Goal: Answer question/provide support: Share knowledge or assist other users

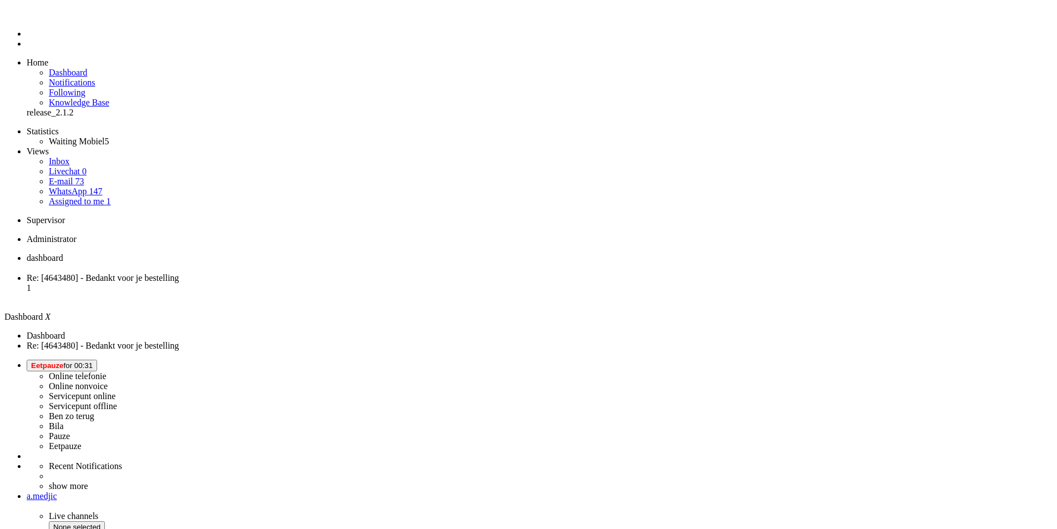
click at [93, 361] on span "Eetpauze for 00:31" at bounding box center [62, 365] width 62 height 8
click at [108, 381] on label "Online nonvoice" at bounding box center [78, 385] width 59 height 9
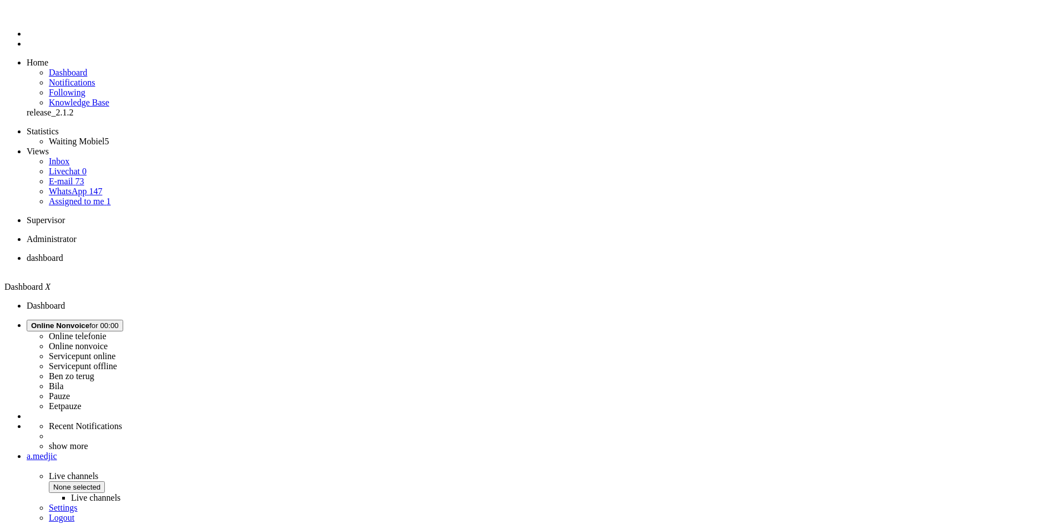
click at [92, 196] on li "Assigned to me 1" at bounding box center [551, 201] width 1004 height 10
click at [94, 196] on link "Assigned to me 1" at bounding box center [80, 200] width 62 height 9
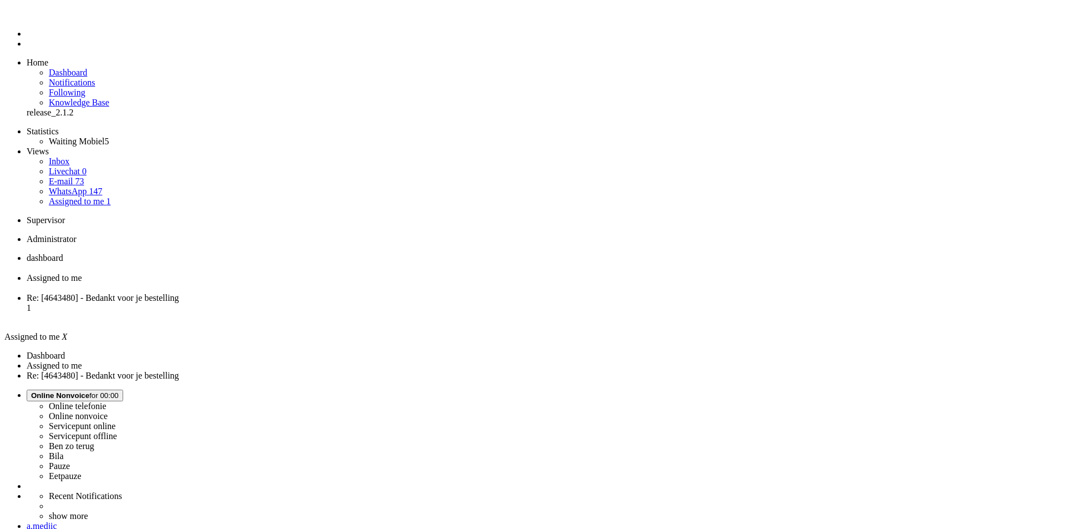
click at [179, 293] on span "Re: [4643480] - Bedankt voor je bestelling" at bounding box center [103, 297] width 153 height 9
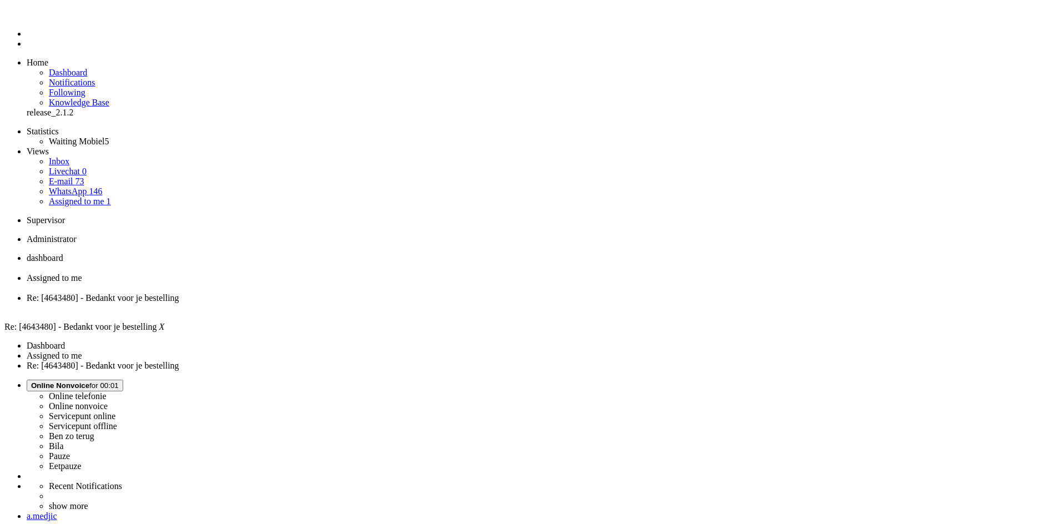
drag, startPoint x: 184, startPoint y: 392, endPoint x: 210, endPoint y: 216, distance: 177.2
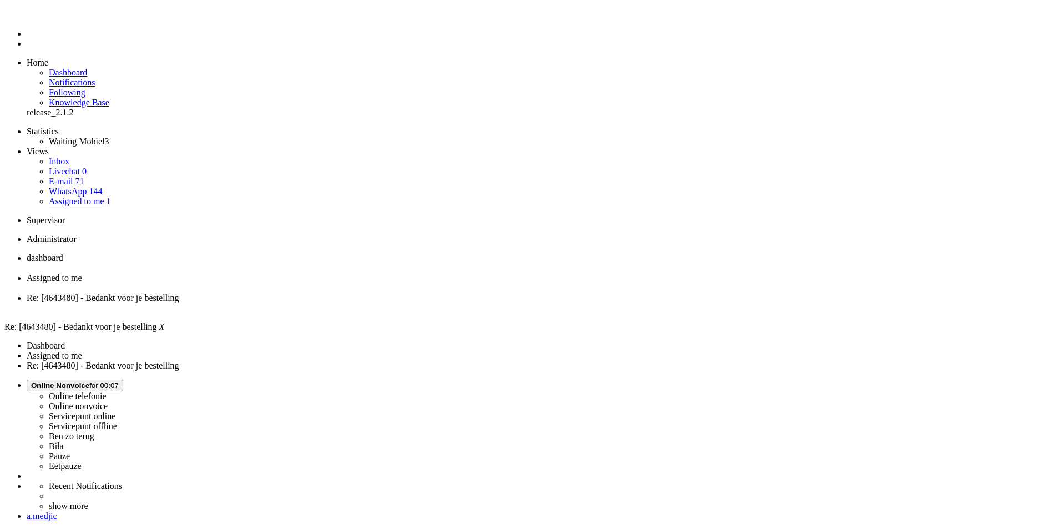
click at [415, 303] on div "Close tab" at bounding box center [540, 308] width 1026 height 10
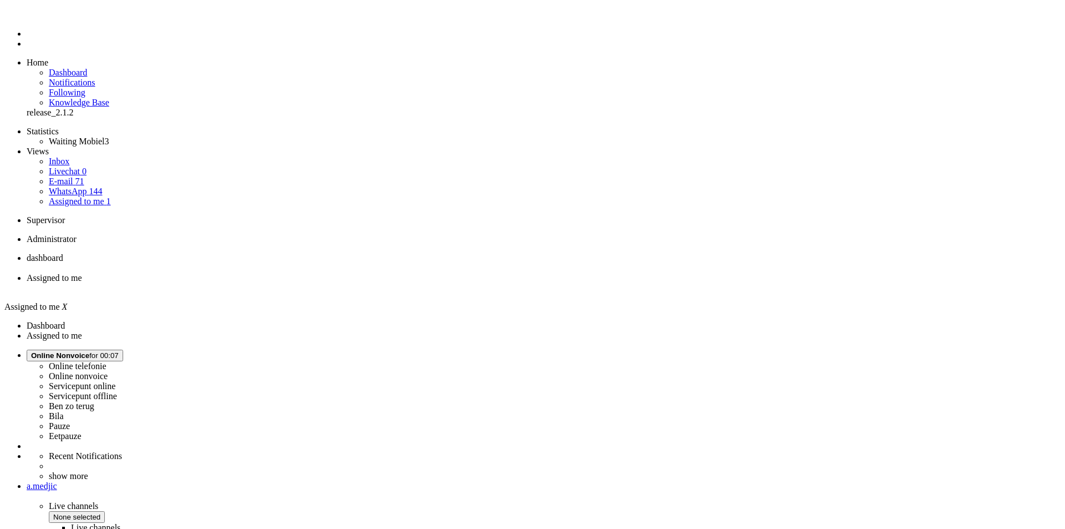
click at [321, 283] on div "Close tab" at bounding box center [544, 288] width 1034 height 10
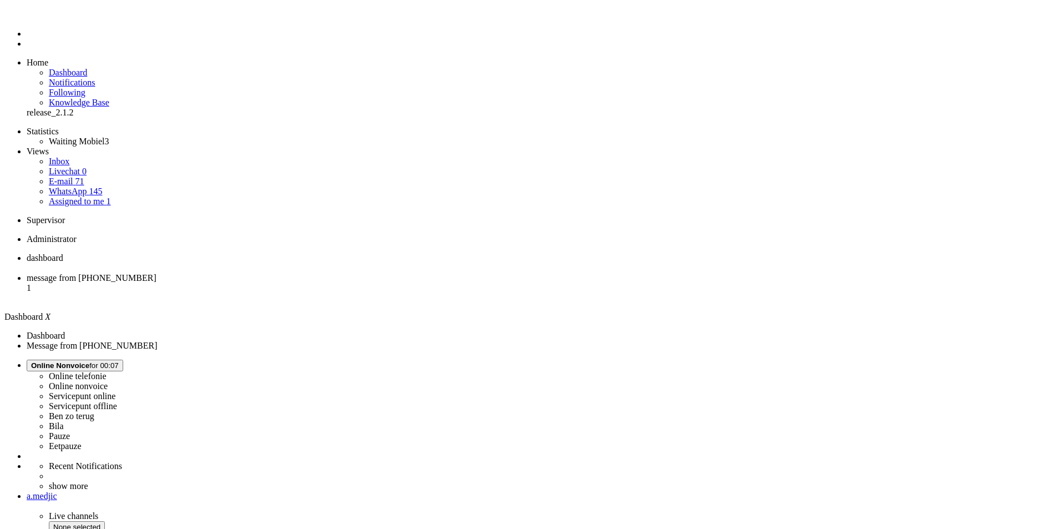
click at [156, 273] on span "message from +31627524176" at bounding box center [92, 277] width 130 height 9
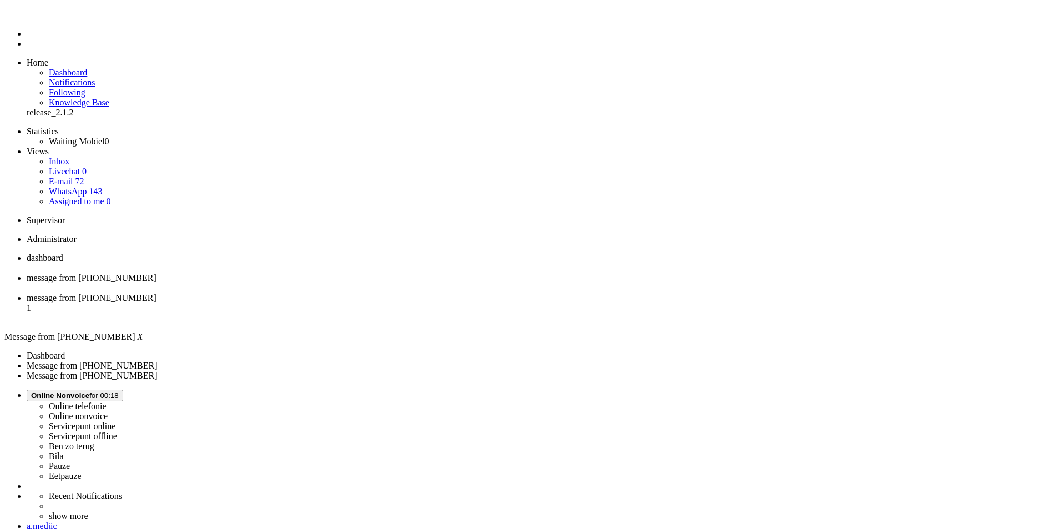
click at [317, 283] on div "Close tab" at bounding box center [540, 288] width 1026 height 10
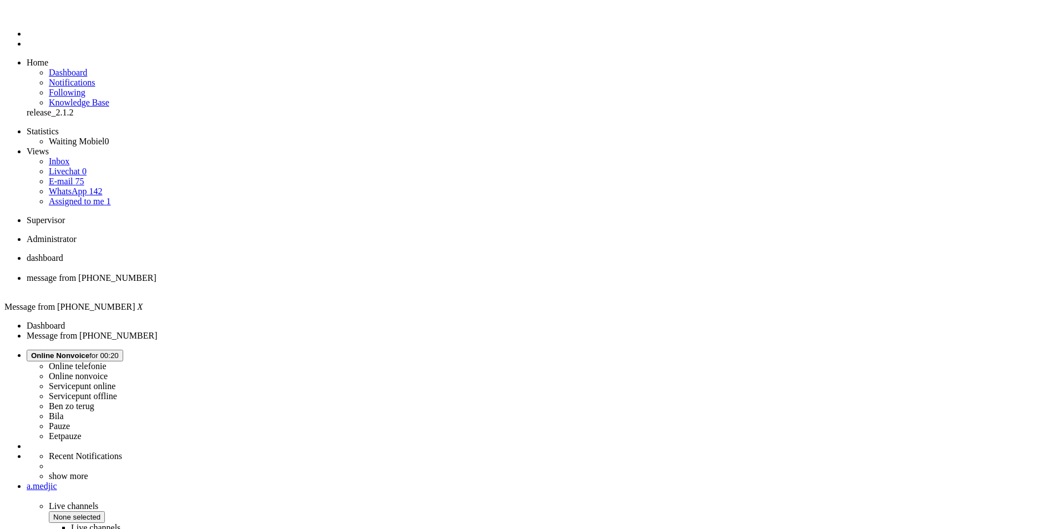
click at [323, 283] on div "Close tab" at bounding box center [540, 288] width 1026 height 10
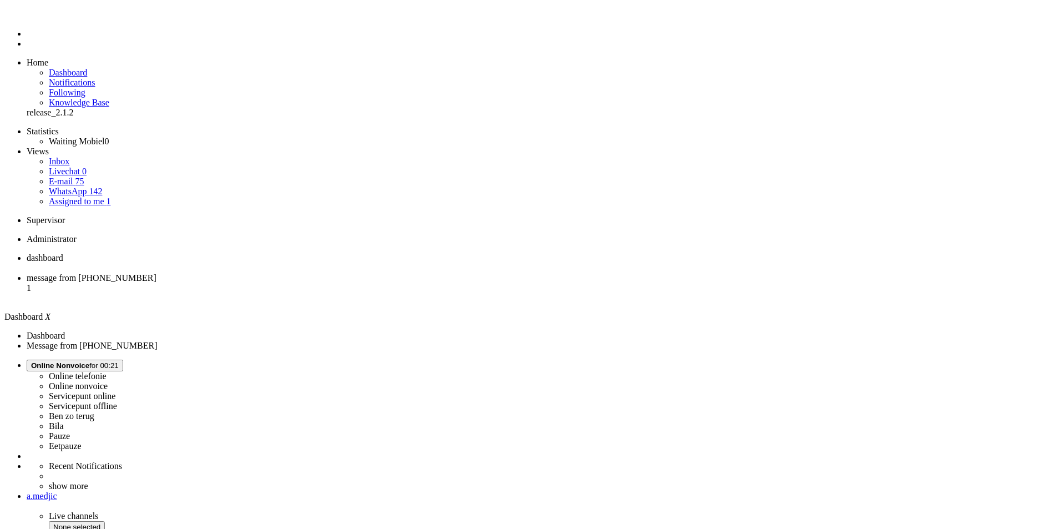
click at [156, 273] on span "message from [PHONE_NUMBER]" at bounding box center [92, 277] width 130 height 9
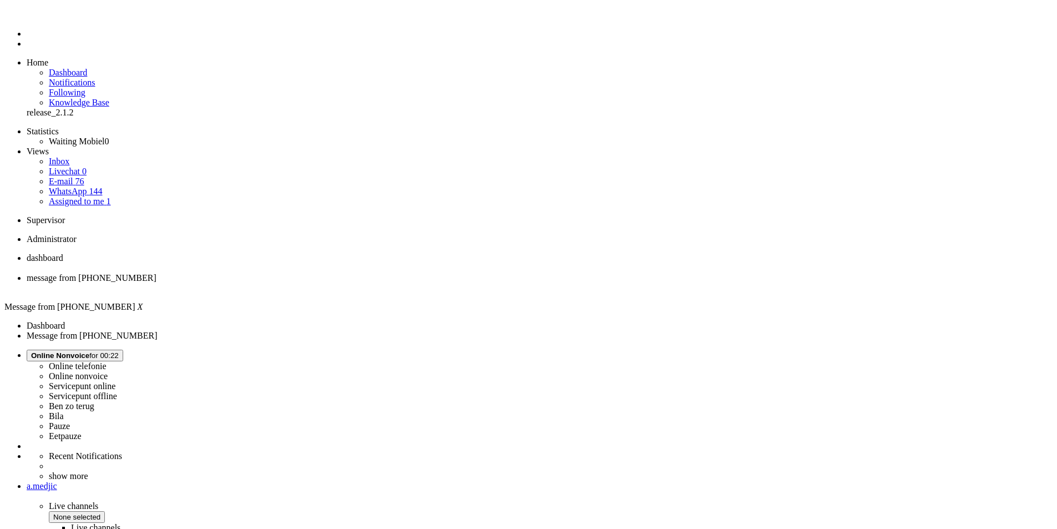
drag, startPoint x: 368, startPoint y: 225, endPoint x: 327, endPoint y: 232, distance: 41.8
copy div "0618522232"
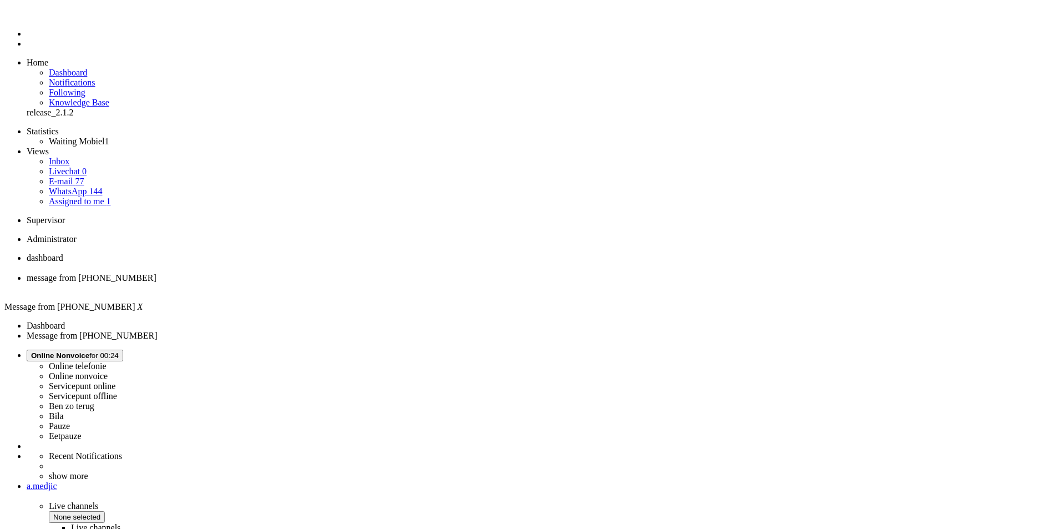
drag, startPoint x: 368, startPoint y: 227, endPoint x: 328, endPoint y: 227, distance: 40.0
copy div "0618522232"
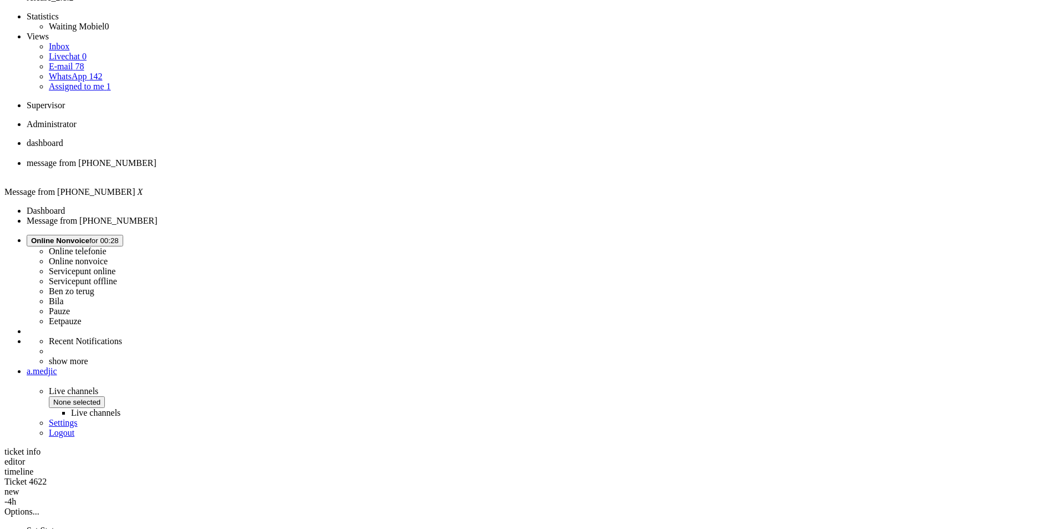
scroll to position [222, 0]
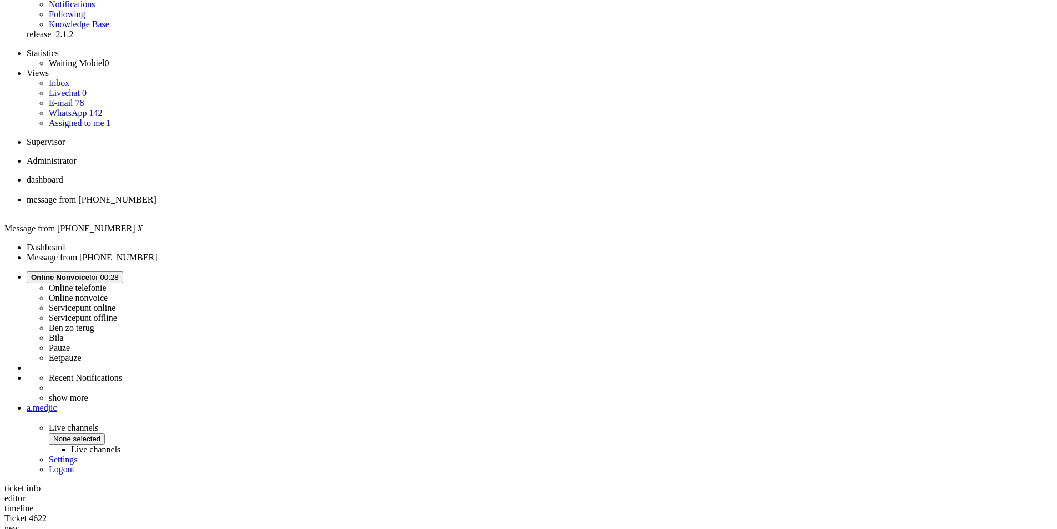
scroll to position [0, 0]
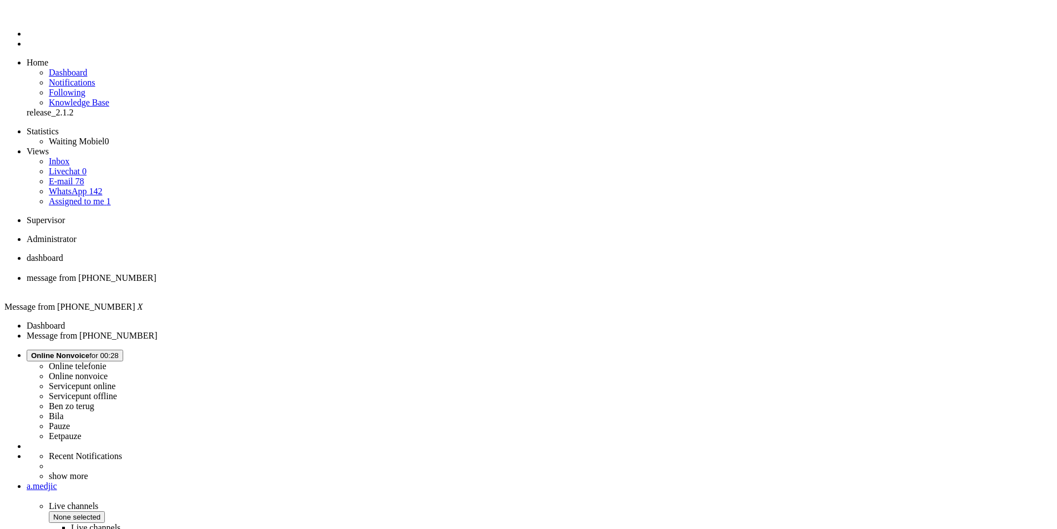
click at [323, 283] on div "Close tab" at bounding box center [540, 288] width 1026 height 10
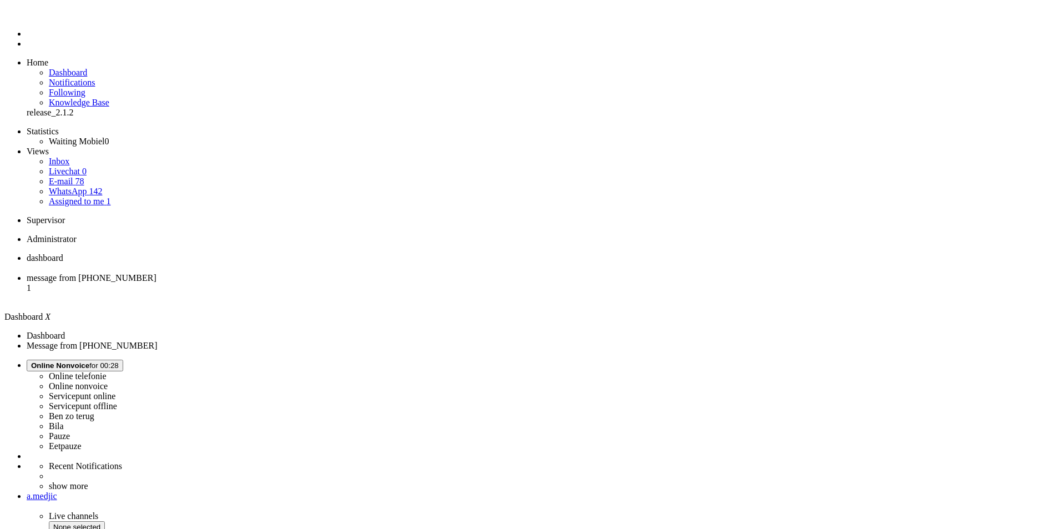
click at [267, 273] on li "message from +31640597600 1" at bounding box center [540, 288] width 1026 height 30
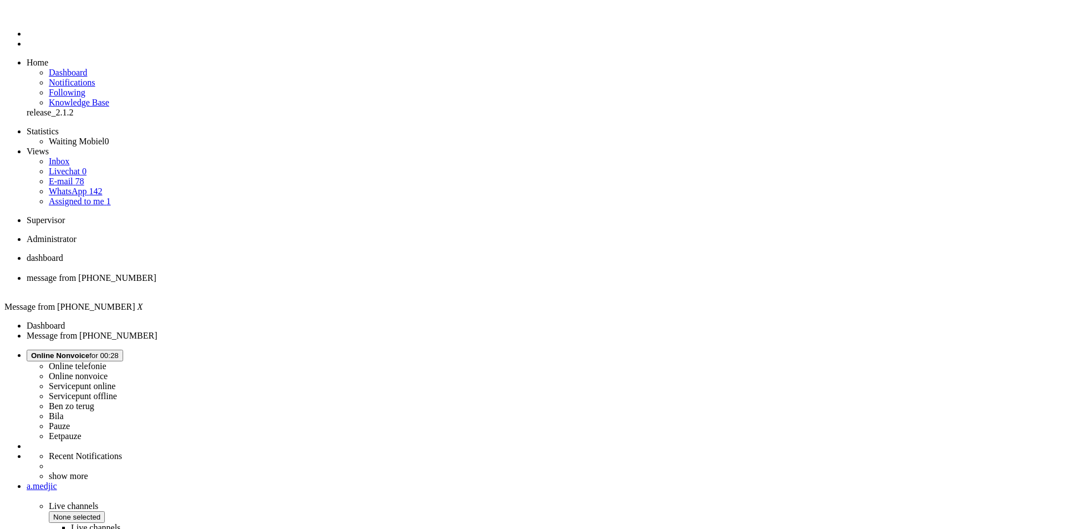
copy div "4596002"
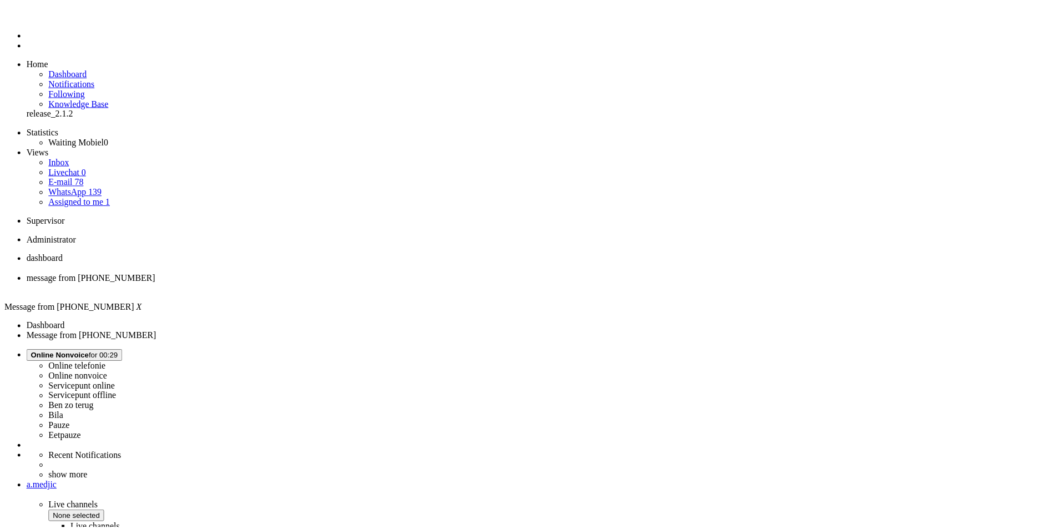
scroll to position [166, 0]
drag, startPoint x: 428, startPoint y: 284, endPoint x: 304, endPoint y: 285, distance: 124.3
copy div "Mijn abbonment doet het nog niet"
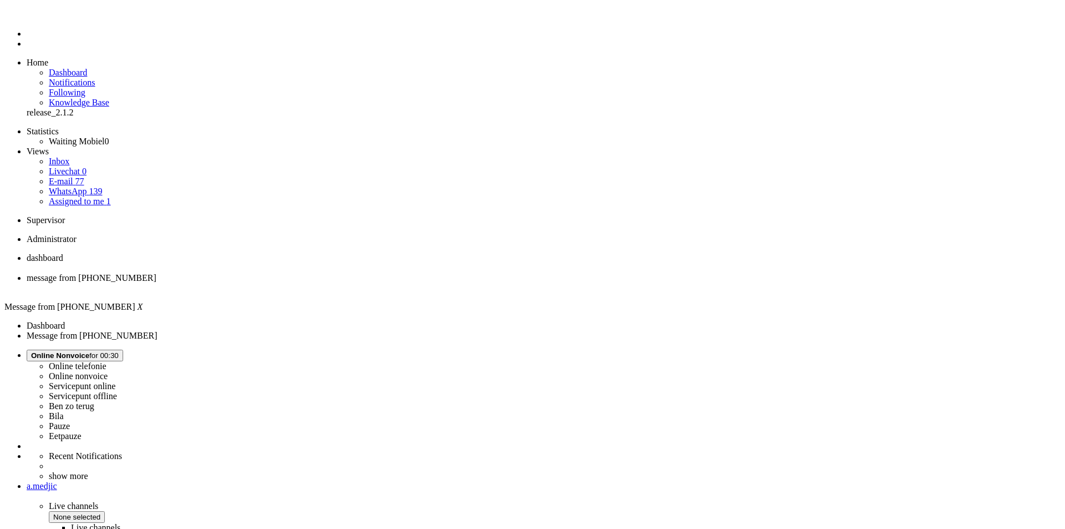
click at [321, 283] on div "Close tab" at bounding box center [544, 288] width 1034 height 10
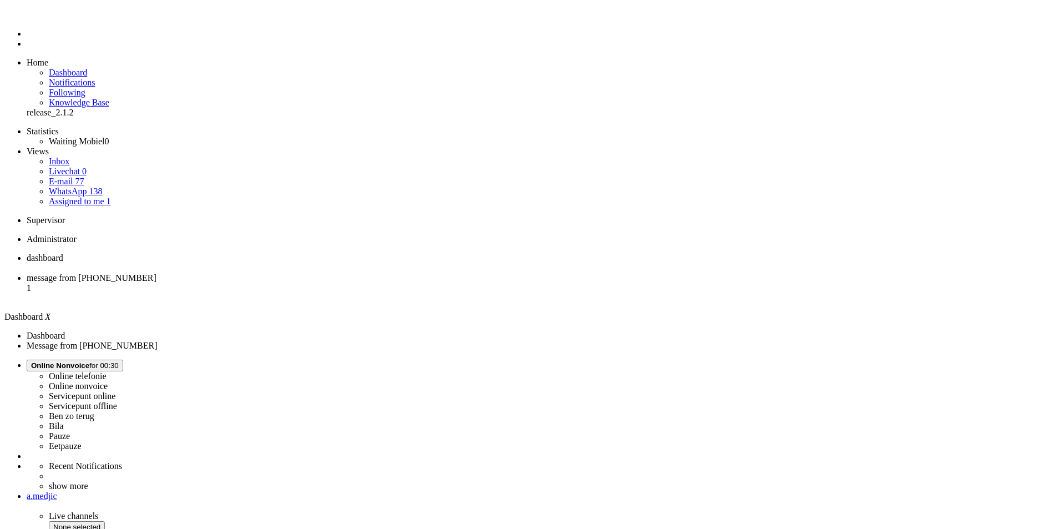
click at [156, 273] on span "message from [PHONE_NUMBER]" at bounding box center [92, 277] width 130 height 9
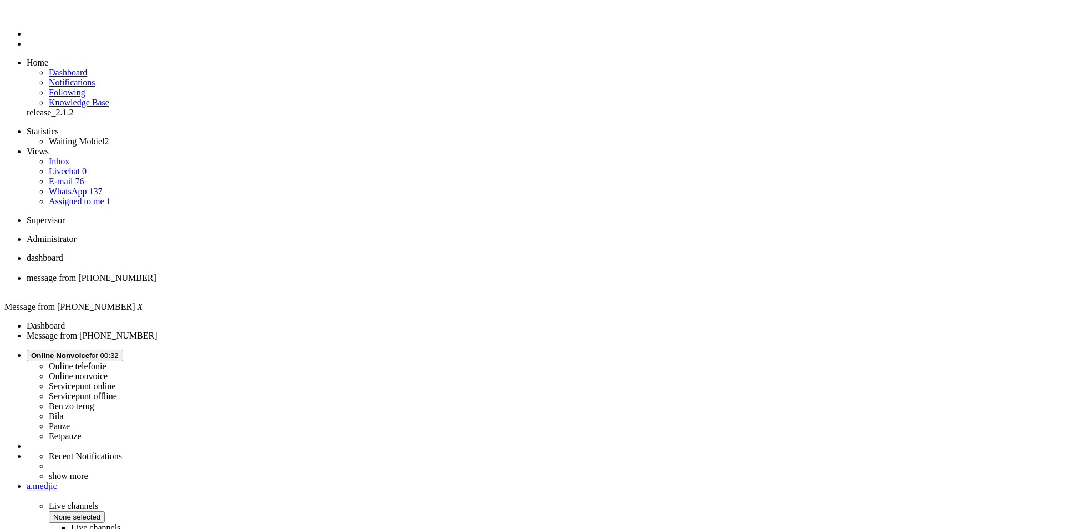
drag, startPoint x: 392, startPoint y: 229, endPoint x: 368, endPoint y: 228, distance: 23.9
drag, startPoint x: 367, startPoint y: 229, endPoint x: 385, endPoint y: 228, distance: 18.3
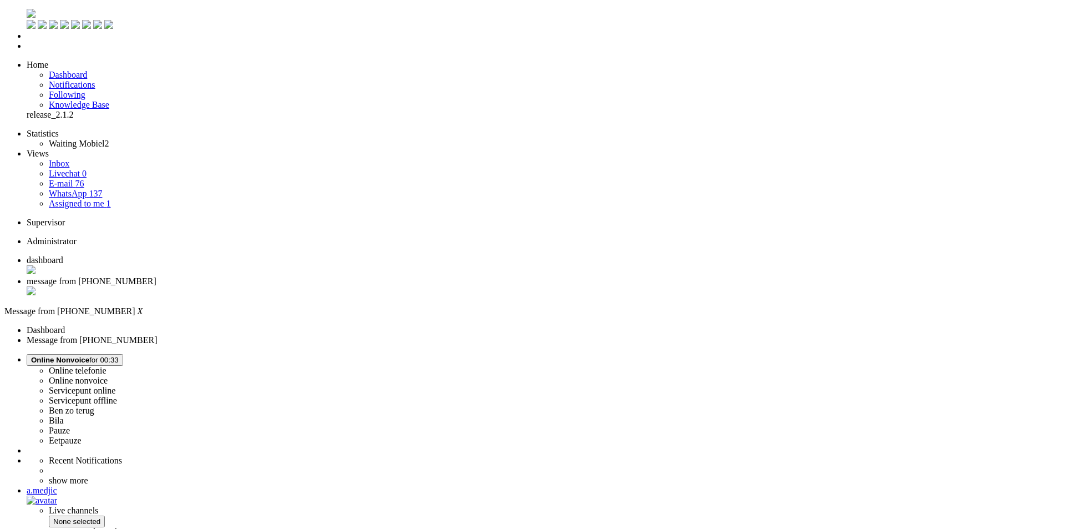
drag, startPoint x: 745, startPoint y: 282, endPoint x: 352, endPoint y: 278, distance: 392.3
copy div "ik heb een samsung galaxy buds pro gekocht vanwege de gratis duo charger, maar …"
click at [321, 286] on div "Close tab" at bounding box center [544, 291] width 1034 height 11
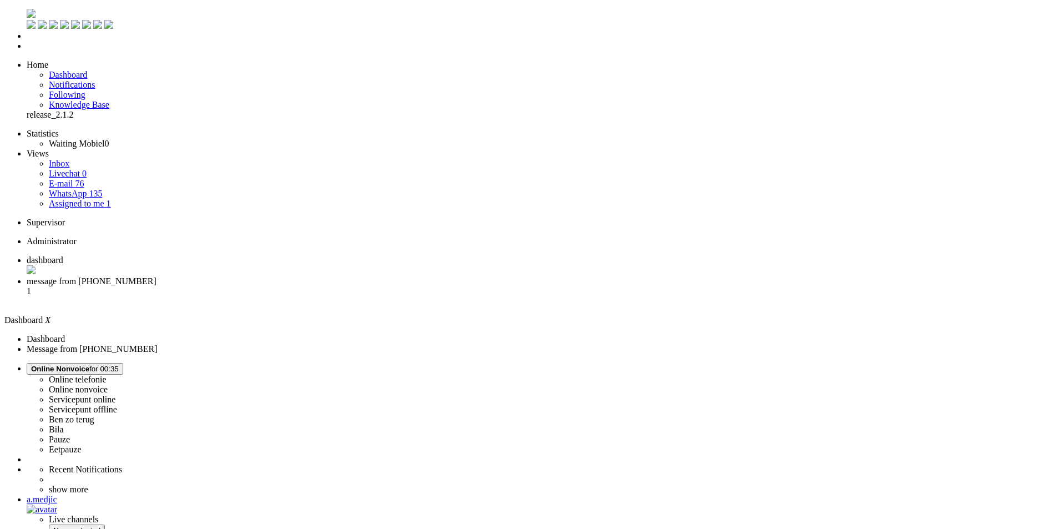
click at [156, 276] on span "message from +31646251133" at bounding box center [92, 280] width 130 height 9
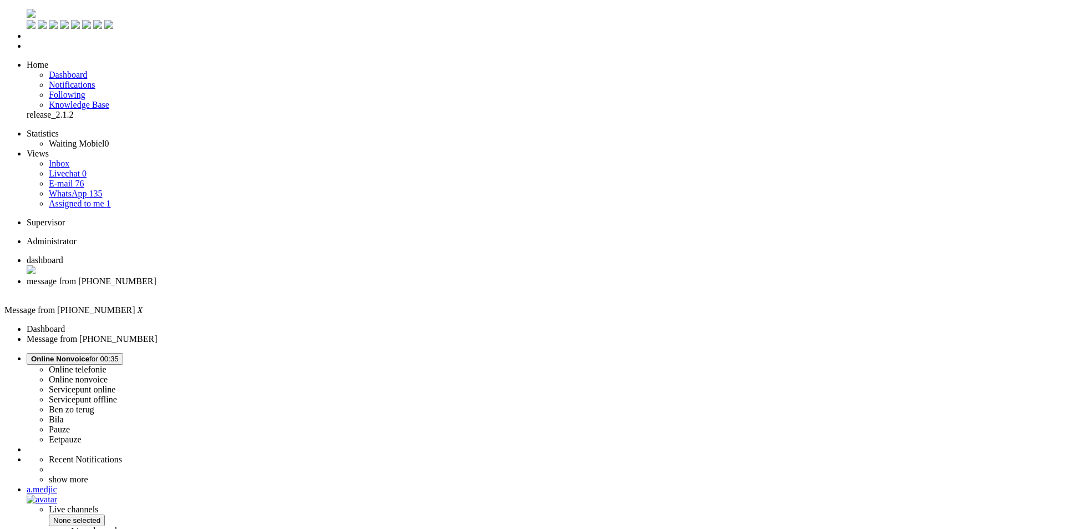
copy div "4645697"
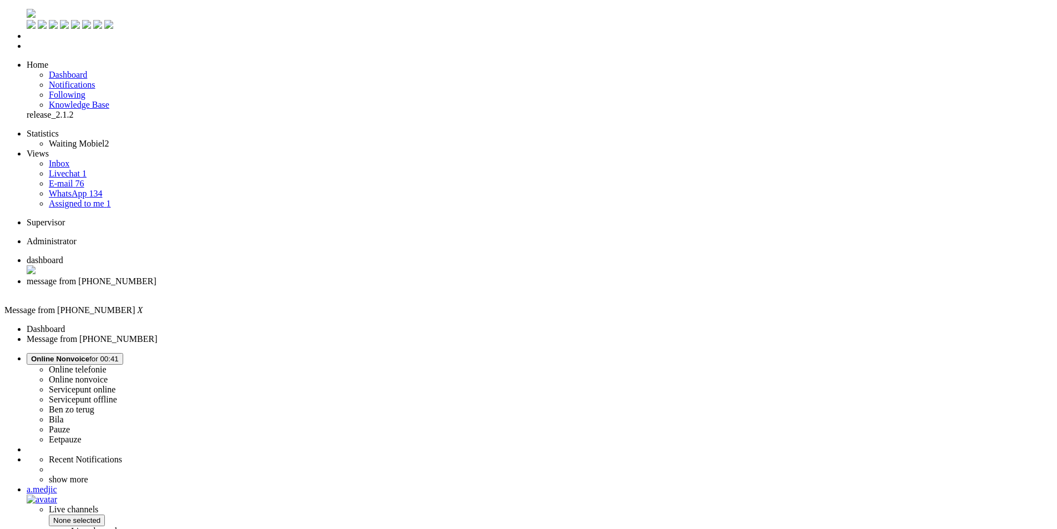
click at [320, 286] on div "Close tab" at bounding box center [540, 291] width 1026 height 10
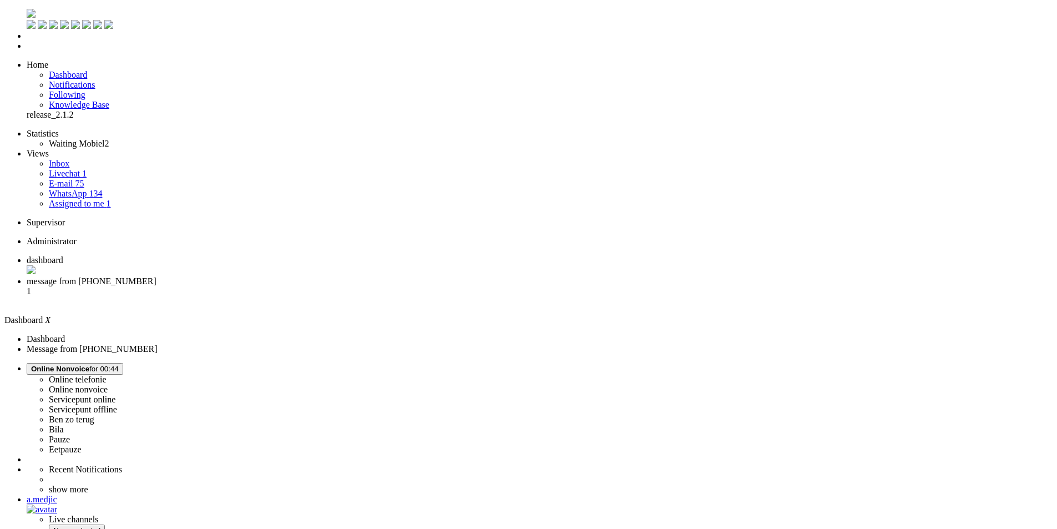
click at [260, 276] on li "message from +14038151256 1" at bounding box center [540, 291] width 1026 height 30
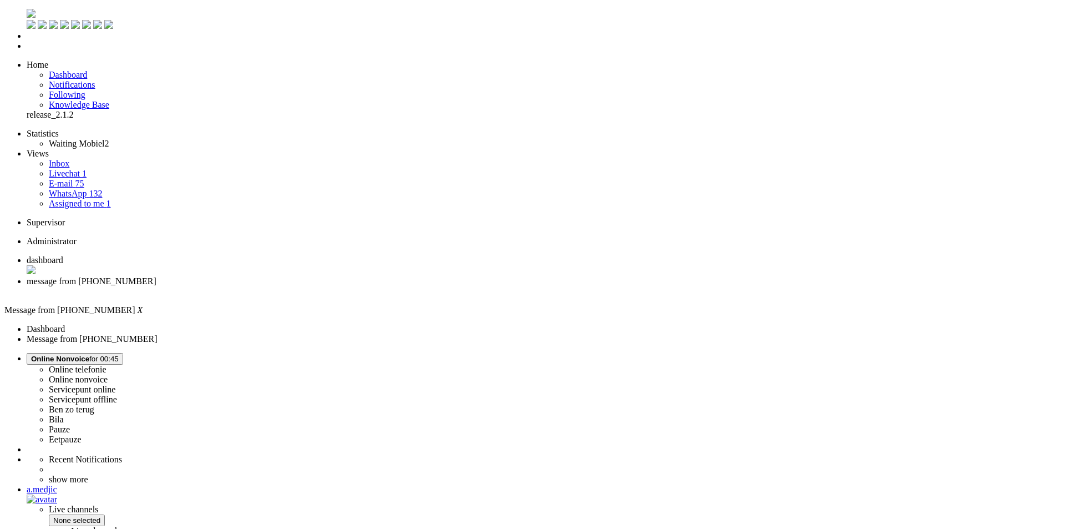
copy div "4636668"
drag, startPoint x: 340, startPoint y: 251, endPoint x: 302, endPoint y: 250, distance: 37.7
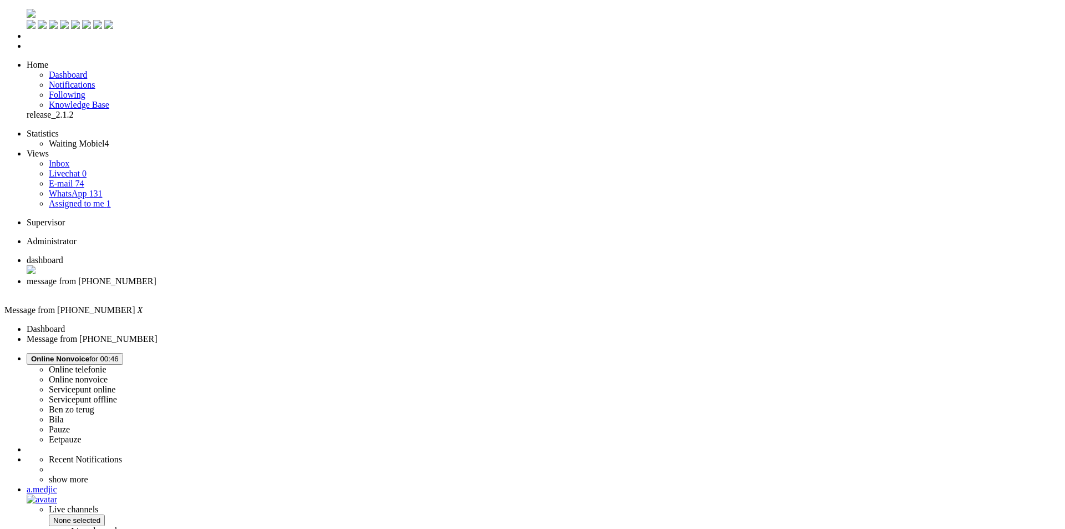
copy div "8023 BH"
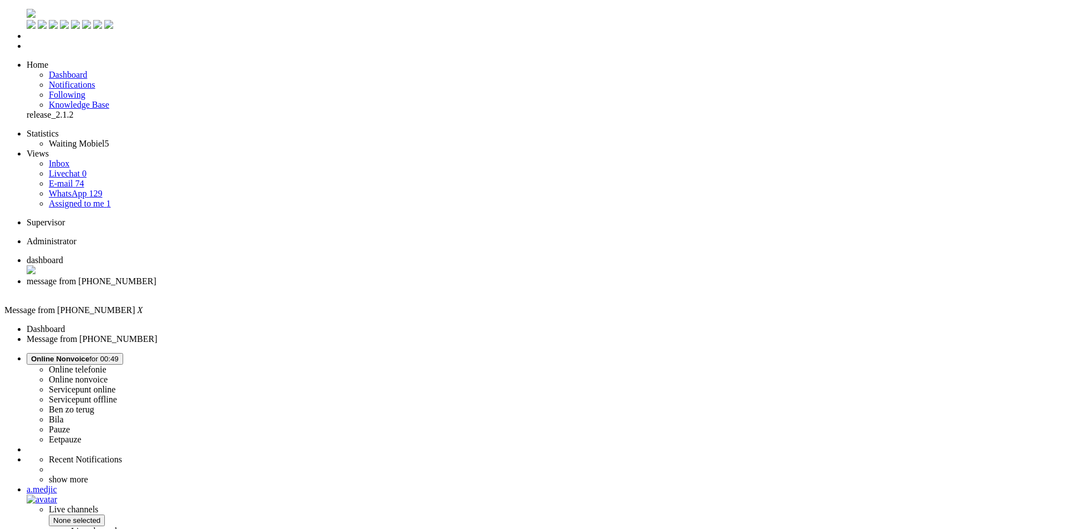
drag, startPoint x: 214, startPoint y: 1879, endPoint x: 149, endPoint y: 1879, distance: 65.5
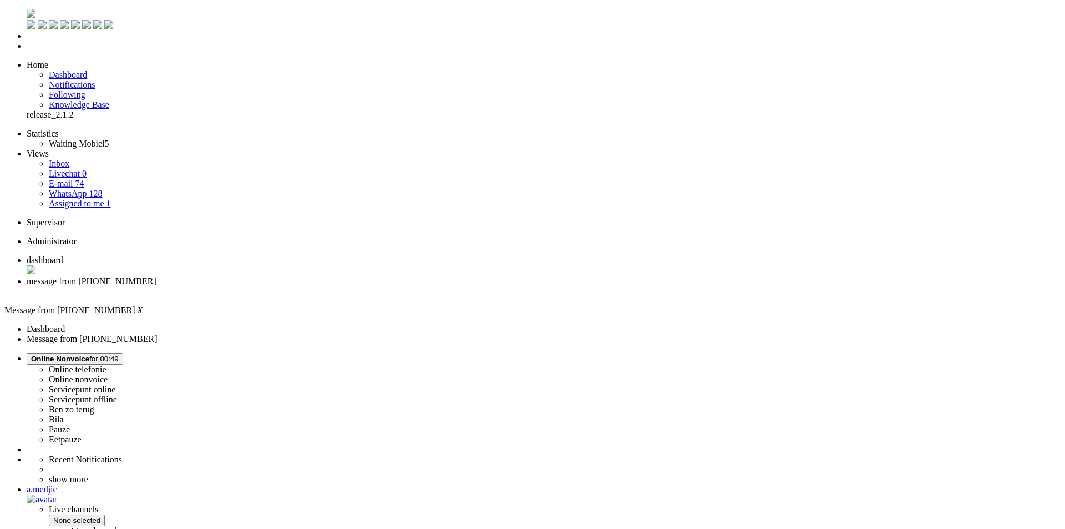
drag, startPoint x: 441, startPoint y: 1882, endPoint x: 11, endPoint y: 1884, distance: 430.0
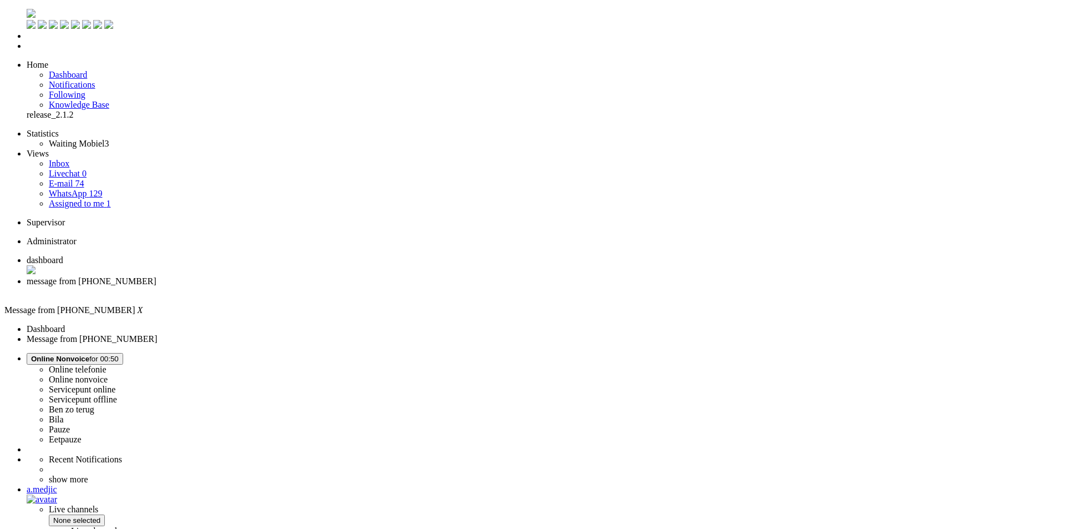
click at [325, 276] on li "message from +14038151256" at bounding box center [544, 286] width 1034 height 20
click at [323, 286] on div "Close tab" at bounding box center [544, 291] width 1034 height 10
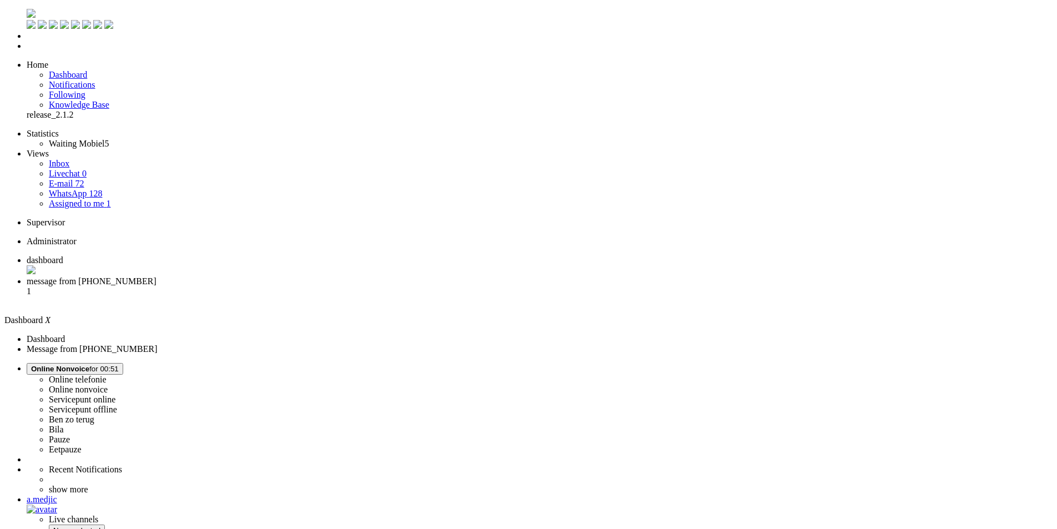
click at [156, 276] on span "message from +31626665224" at bounding box center [92, 280] width 130 height 9
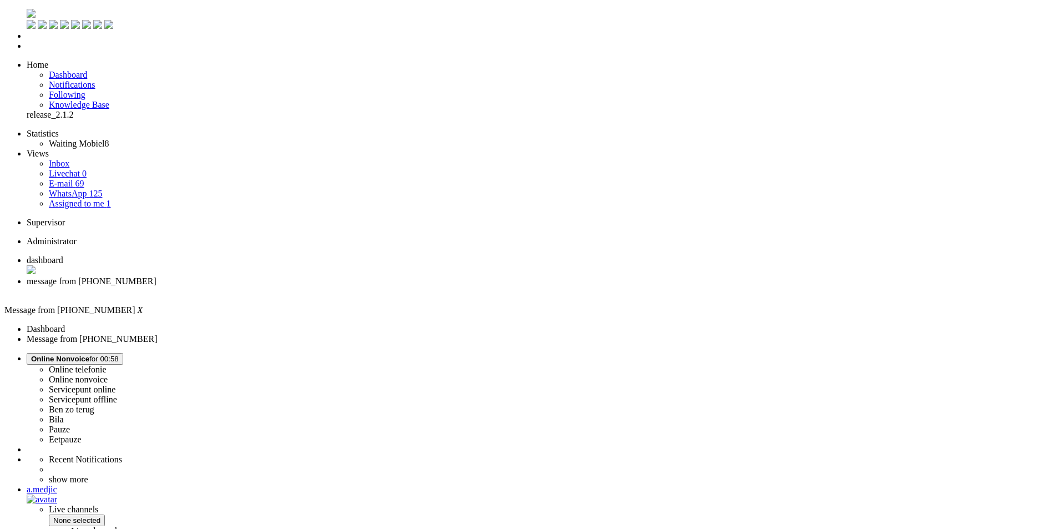
drag, startPoint x: 121, startPoint y: 1920, endPoint x: -26, endPoint y: 1896, distance: 148.5
drag, startPoint x: 52, startPoint y: 1901, endPoint x: -46, endPoint y: 1881, distance: 100.1
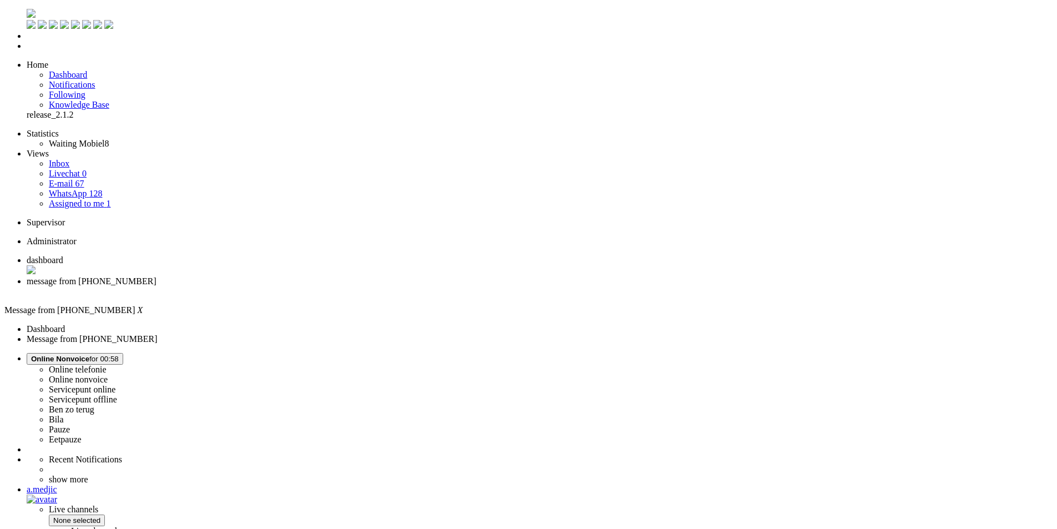
copy body "Ik heb de foto's doorgestuurd naar de desbetreffende afdeling. Zij gaan nu verd…"
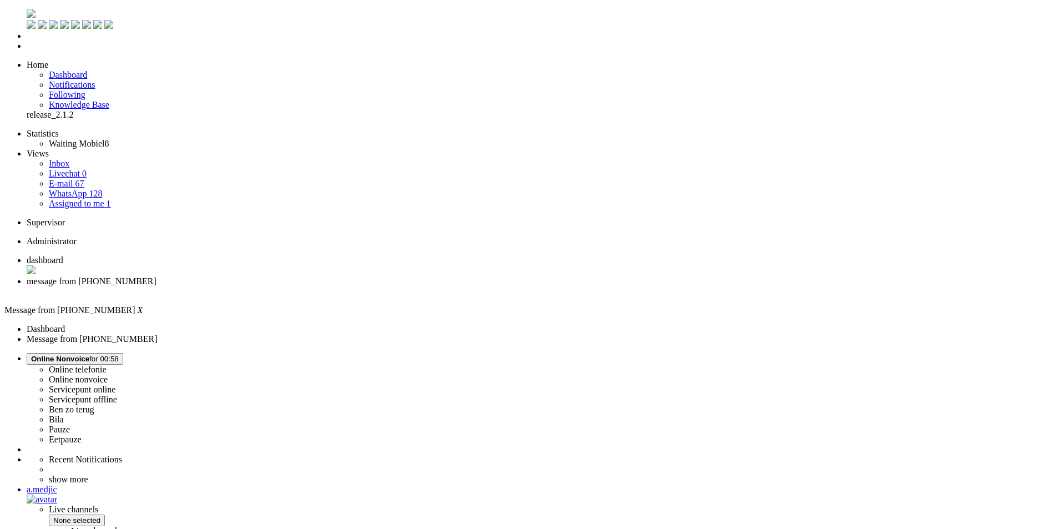
click at [322, 286] on div "Close tab" at bounding box center [540, 291] width 1026 height 10
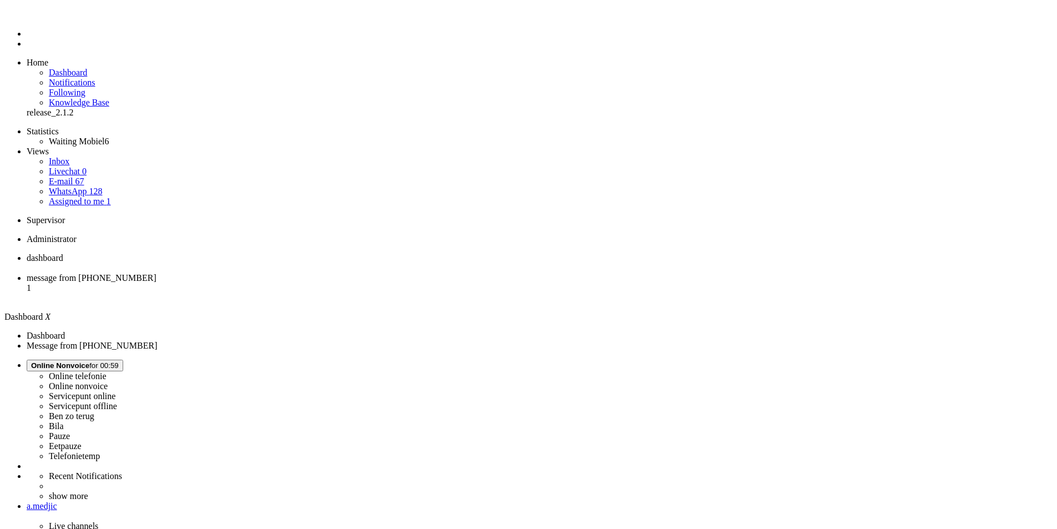
click at [294, 273] on li "message from +31638074506 1" at bounding box center [540, 288] width 1026 height 30
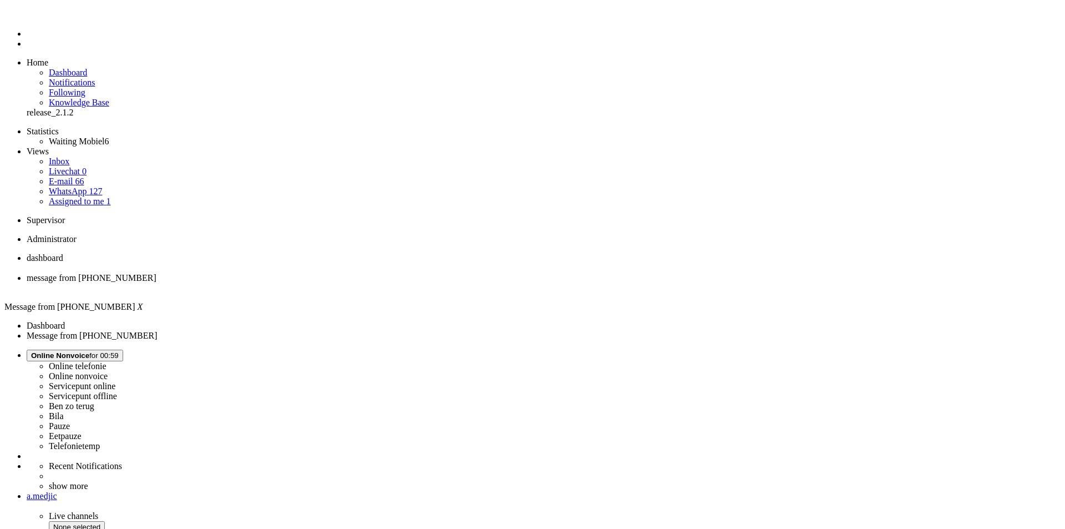
drag, startPoint x: 377, startPoint y: 259, endPoint x: 350, endPoint y: 256, distance: 27.3
copy div "4646767"
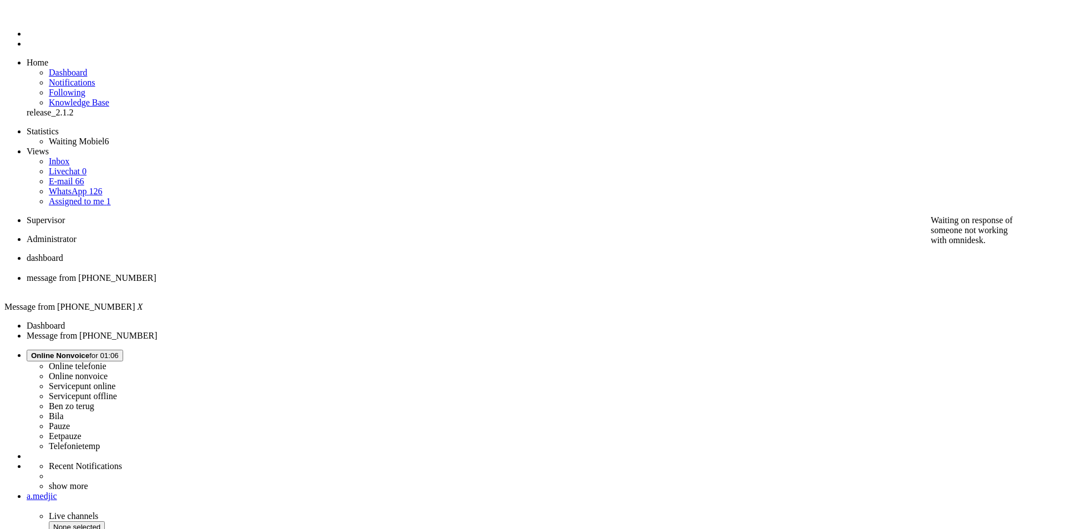
click at [318, 283] on div "Close tab" at bounding box center [544, 288] width 1034 height 10
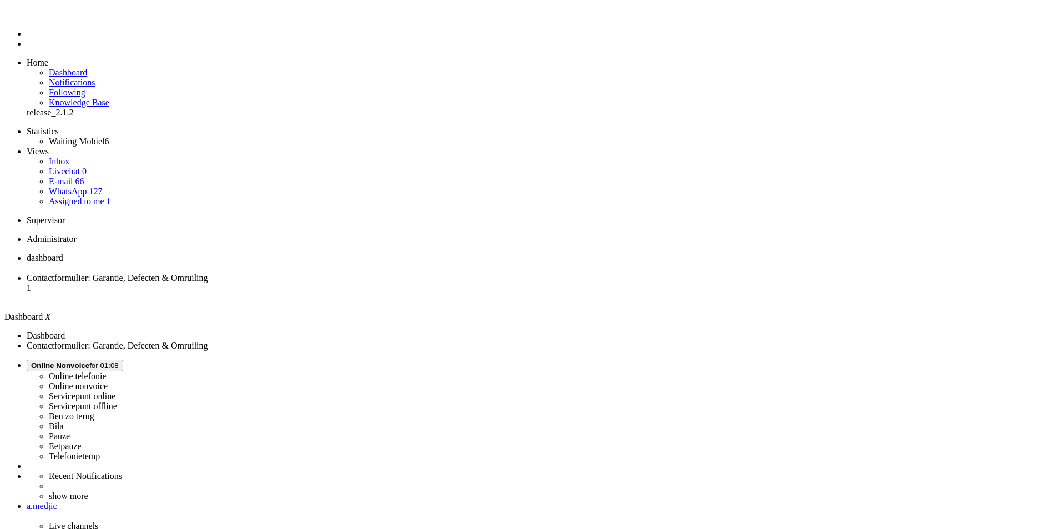
click at [208, 273] on span "Contactformulier: Garantie, Defecten & Omruiling" at bounding box center [117, 277] width 181 height 9
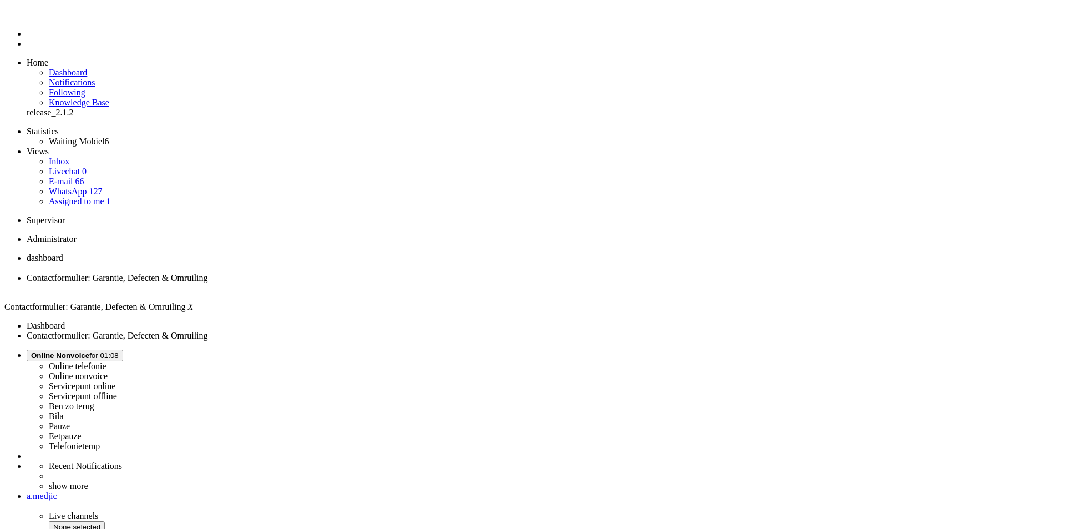
copy div "4645658"
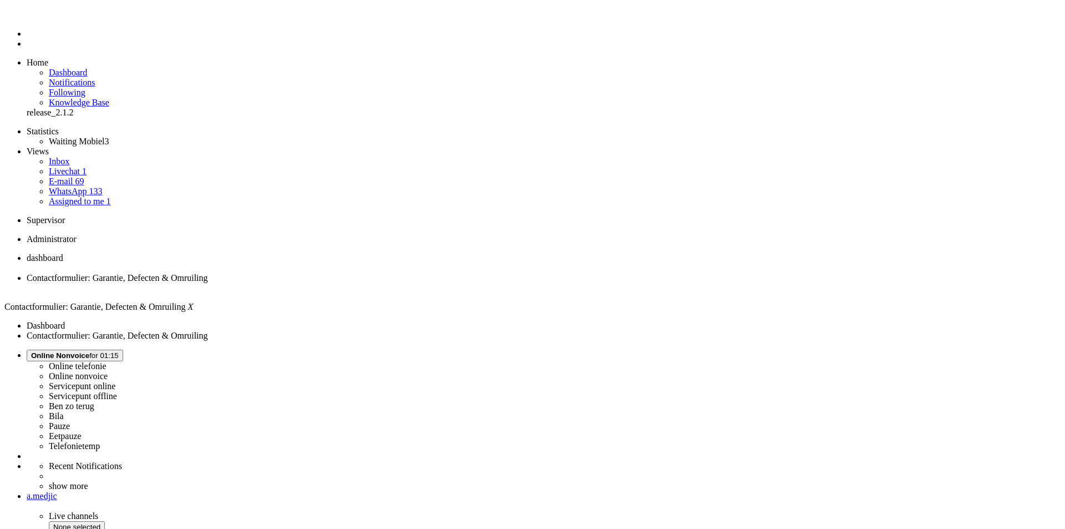
click at [322, 283] on div "Close tab" at bounding box center [544, 288] width 1034 height 10
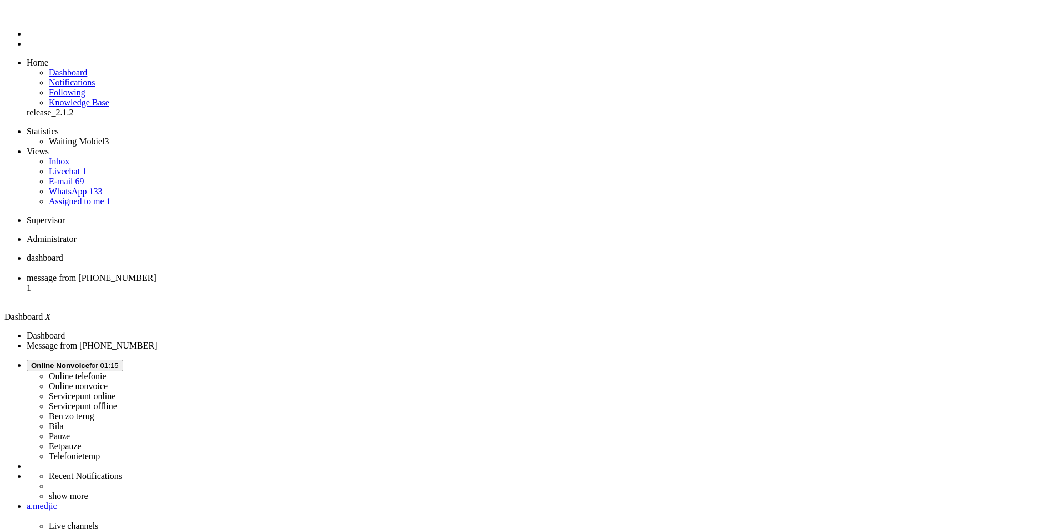
click at [156, 273] on span "message from +31639490890" at bounding box center [92, 277] width 130 height 9
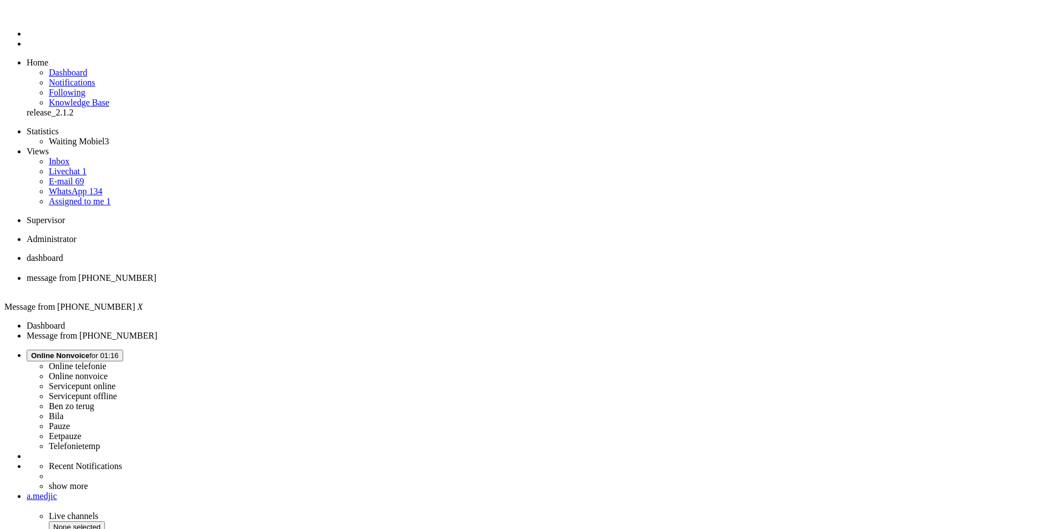
drag, startPoint x: 325, startPoint y: 256, endPoint x: 295, endPoint y: 260, distance: 30.7
copy div "5707XJ"
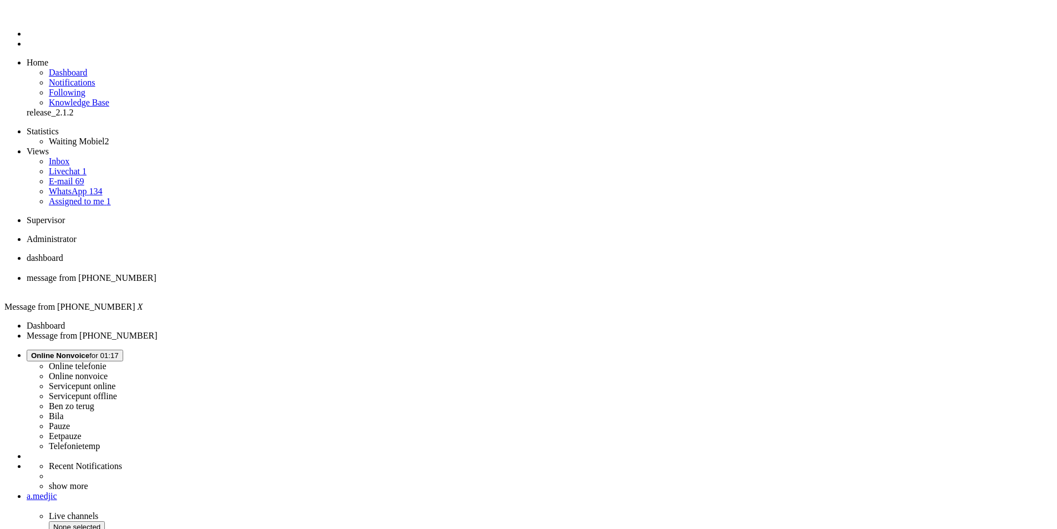
drag, startPoint x: 321, startPoint y: 285, endPoint x: 331, endPoint y: 284, distance: 9.5
copy div "607"
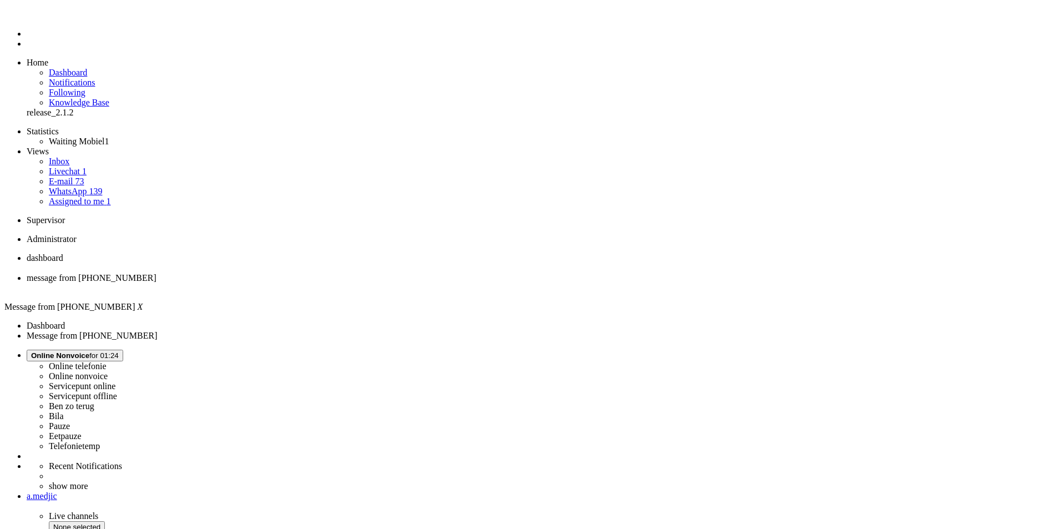
drag, startPoint x: 289, startPoint y: 1885, endPoint x: 183, endPoint y: 1875, distance: 106.5
drag, startPoint x: 289, startPoint y: 1885, endPoint x: 279, endPoint y: 1885, distance: 9.4
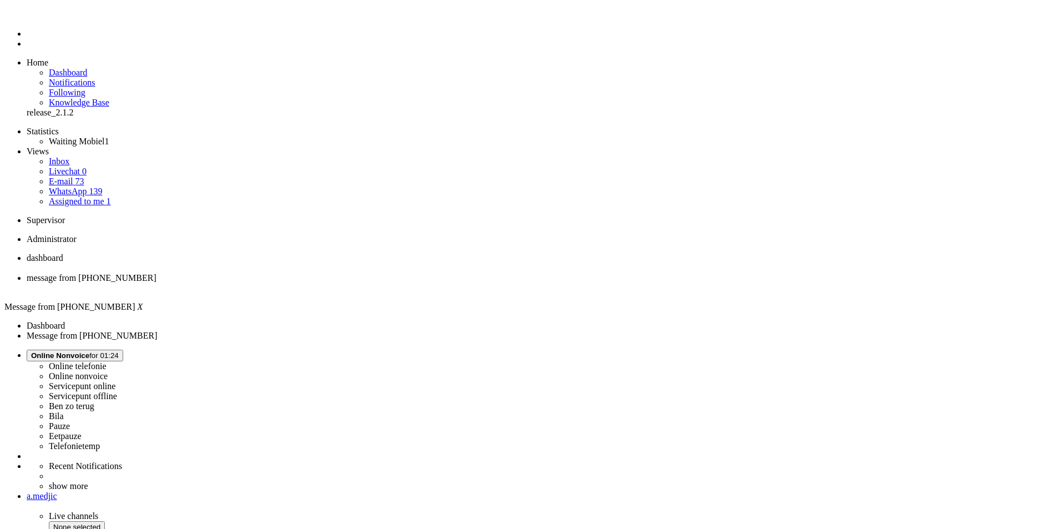
drag, startPoint x: 330, startPoint y: 1883, endPoint x: 218, endPoint y: 1883, distance: 112.1
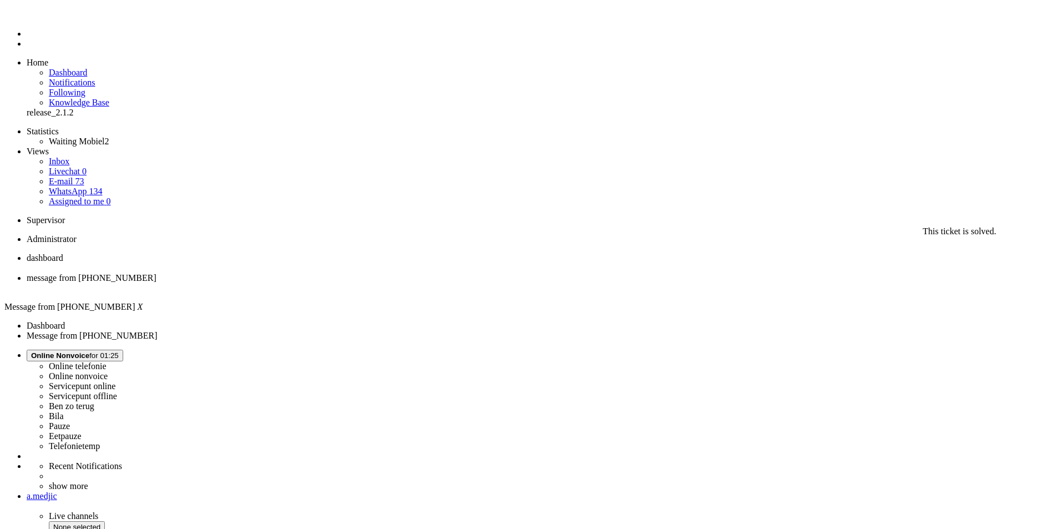
click at [322, 283] on div "Close tab" at bounding box center [540, 288] width 1026 height 10
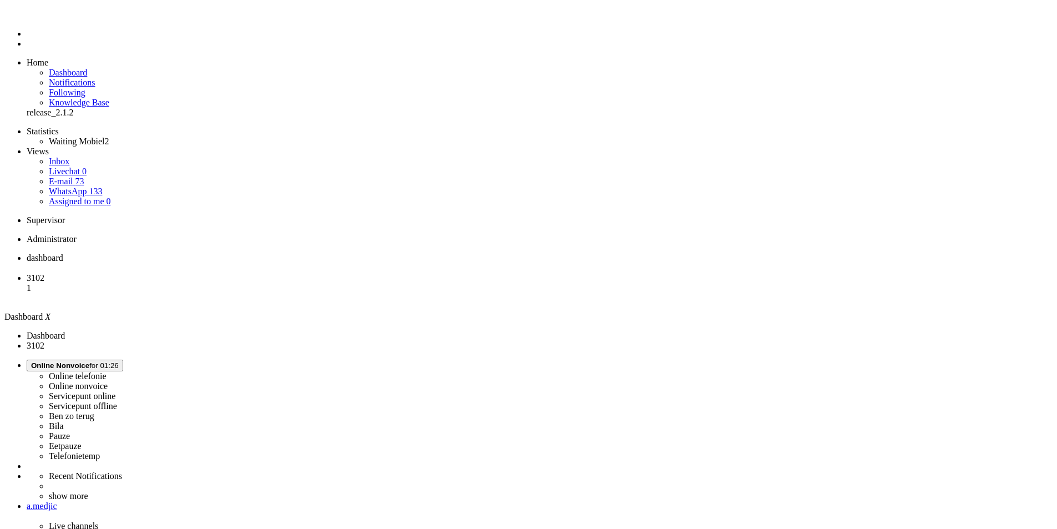
click at [99, 196] on link "Assigned to me 0" at bounding box center [80, 200] width 62 height 9
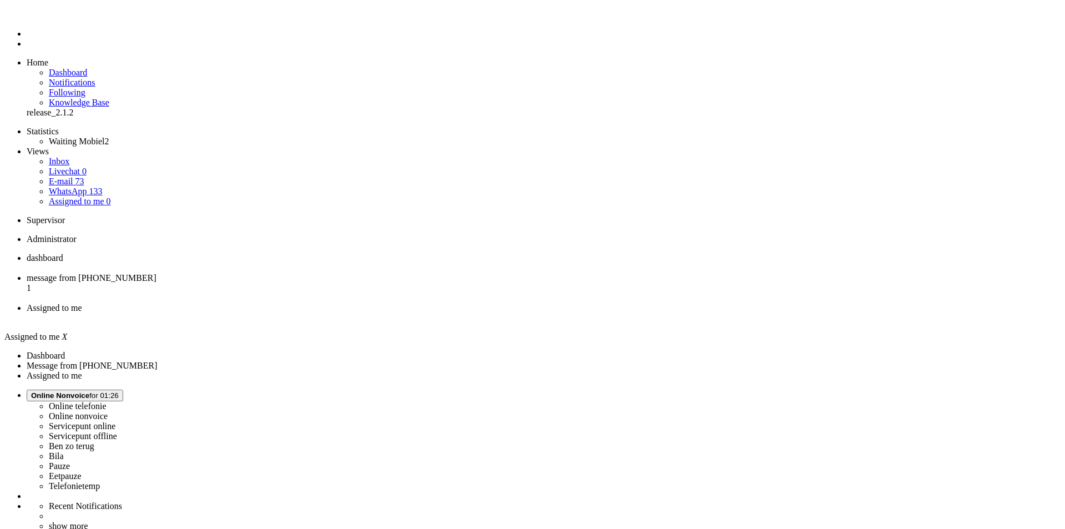
click at [417, 313] on div "Close tab" at bounding box center [544, 318] width 1034 height 10
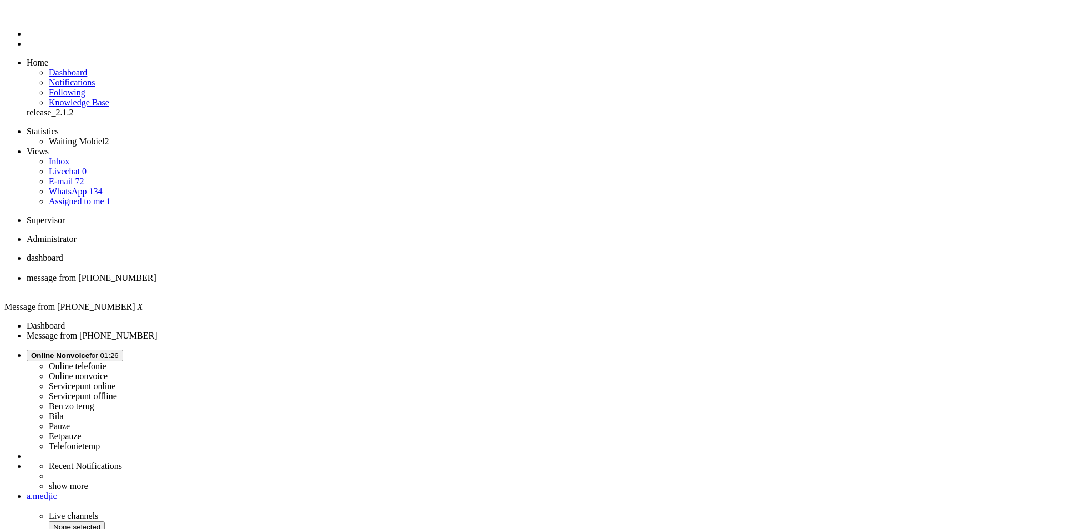
drag, startPoint x: 187, startPoint y: 1918, endPoint x: 163, endPoint y: 1920, distance: 24.5
drag, startPoint x: 100, startPoint y: 1895, endPoint x: -35, endPoint y: 1895, distance: 134.8
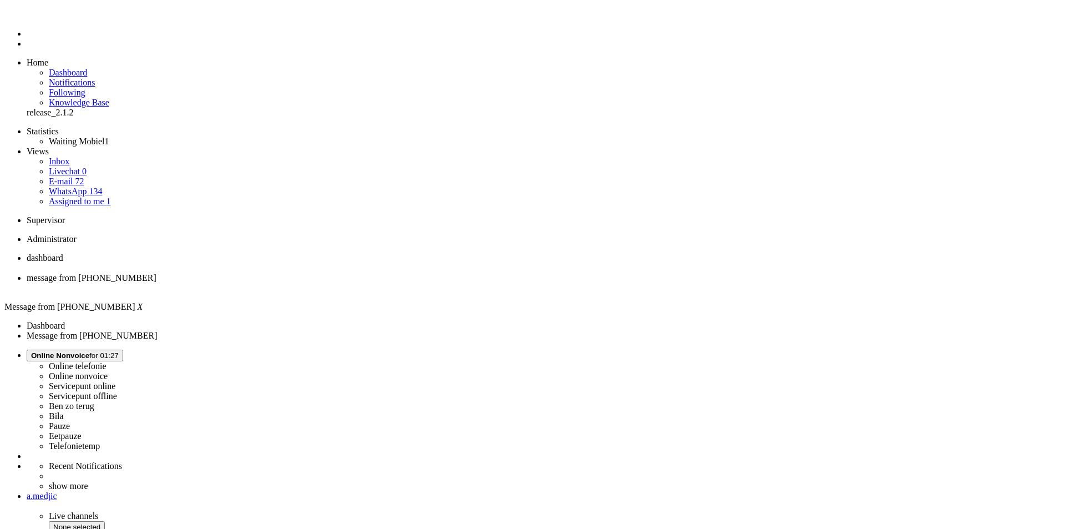
copy div "4238844"
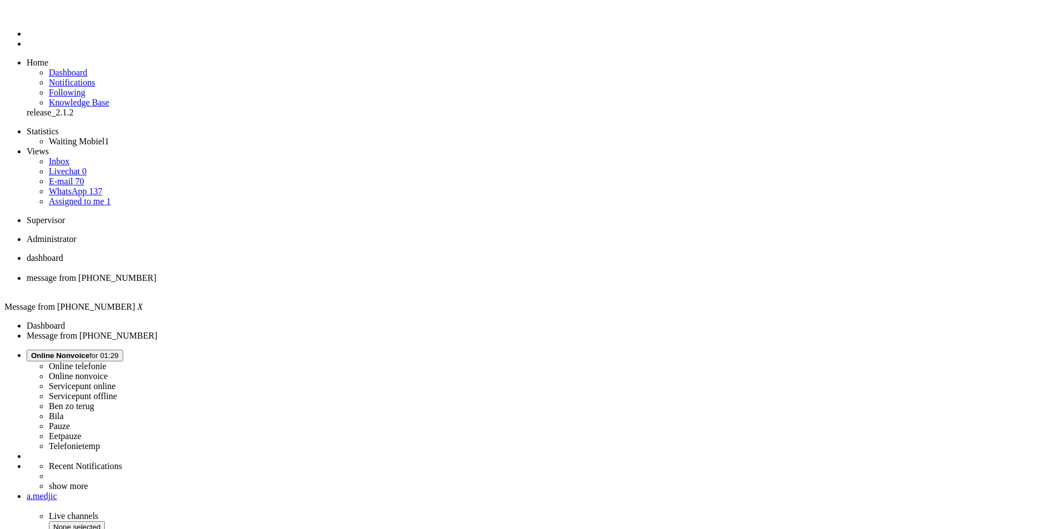
click at [324, 283] on div "Close tab" at bounding box center [540, 288] width 1026 height 10
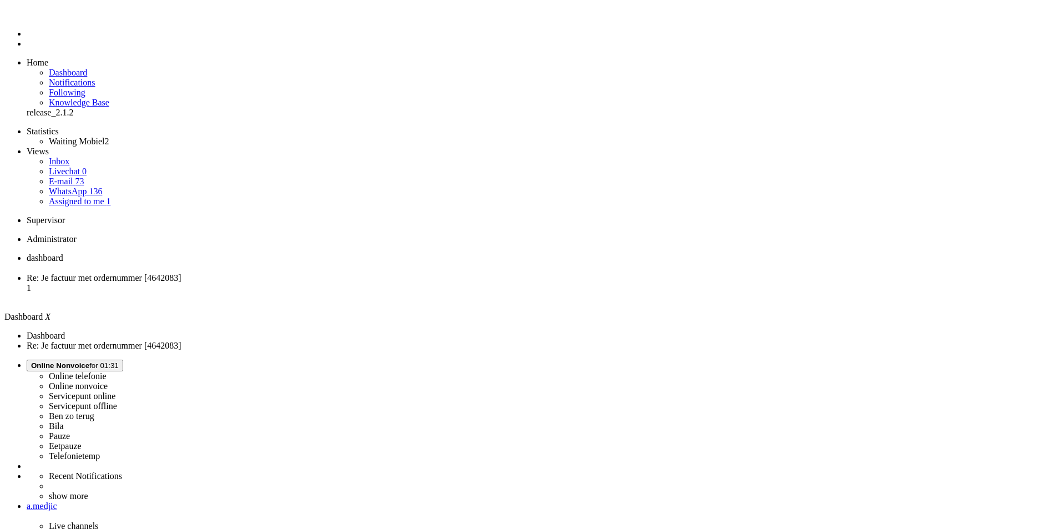
click at [292, 273] on li "Re: Je factuur met ordernummer [4642083] 1" at bounding box center [540, 288] width 1026 height 30
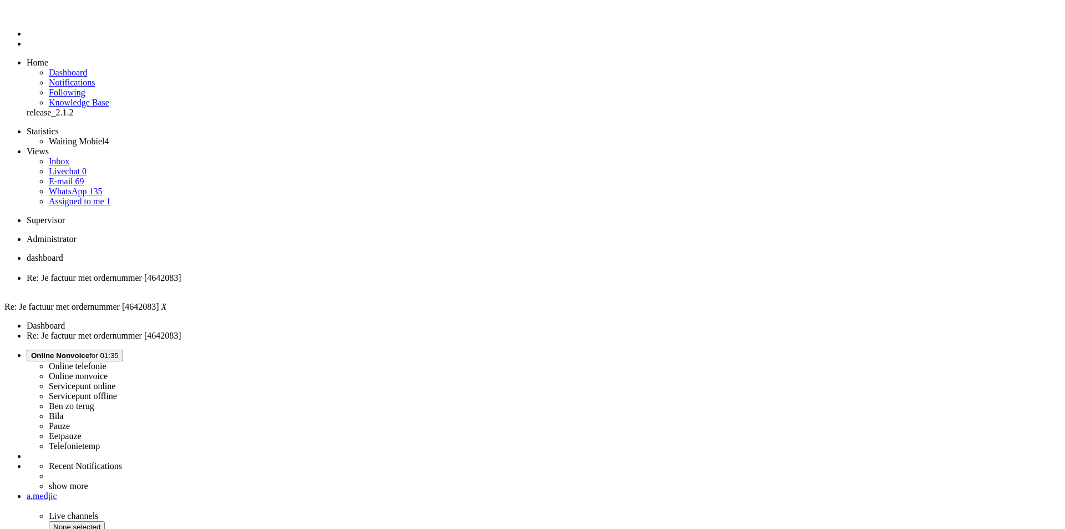
type input "https://promotions.my-samsung.com/nl/claim/preparation/CSY77FF7GSR2C"
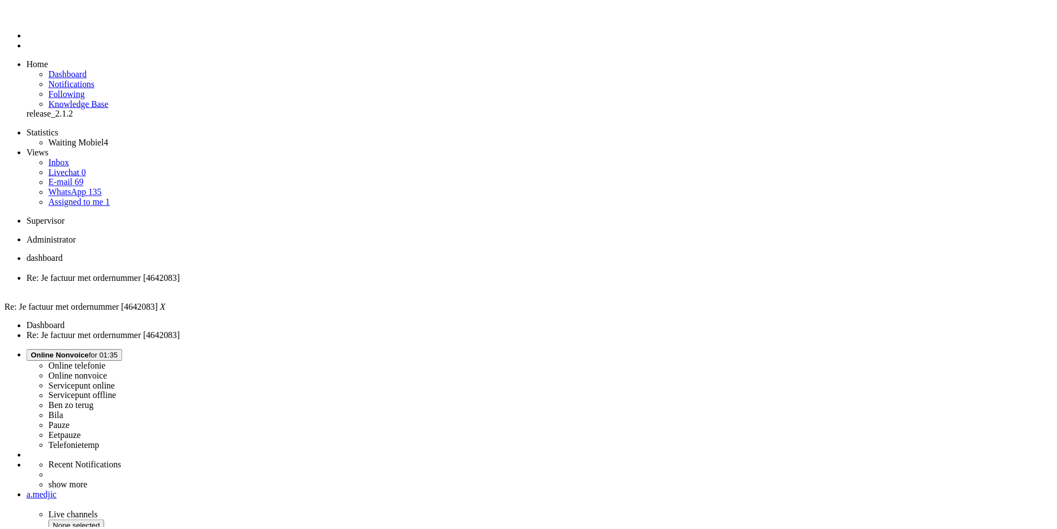
scroll to position [0, 0]
type input "link?"
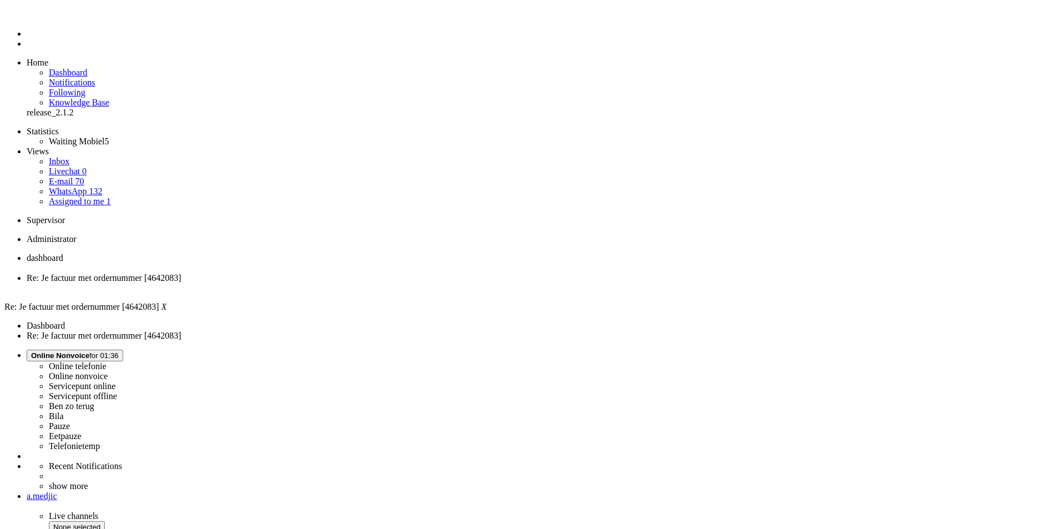
click at [320, 283] on div "Close tab" at bounding box center [540, 288] width 1026 height 10
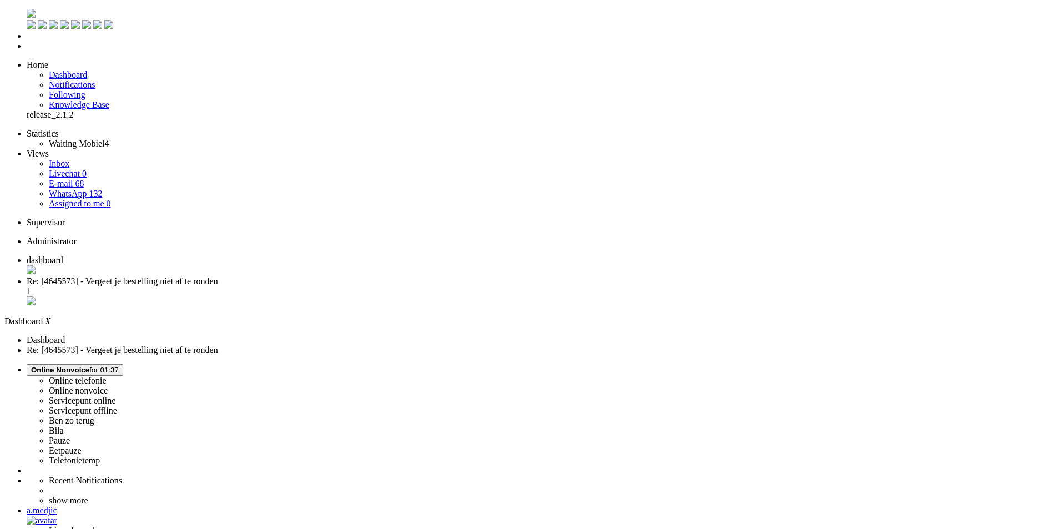
click at [27, 11] on img "Omnidesk" at bounding box center [31, 13] width 9 height 9
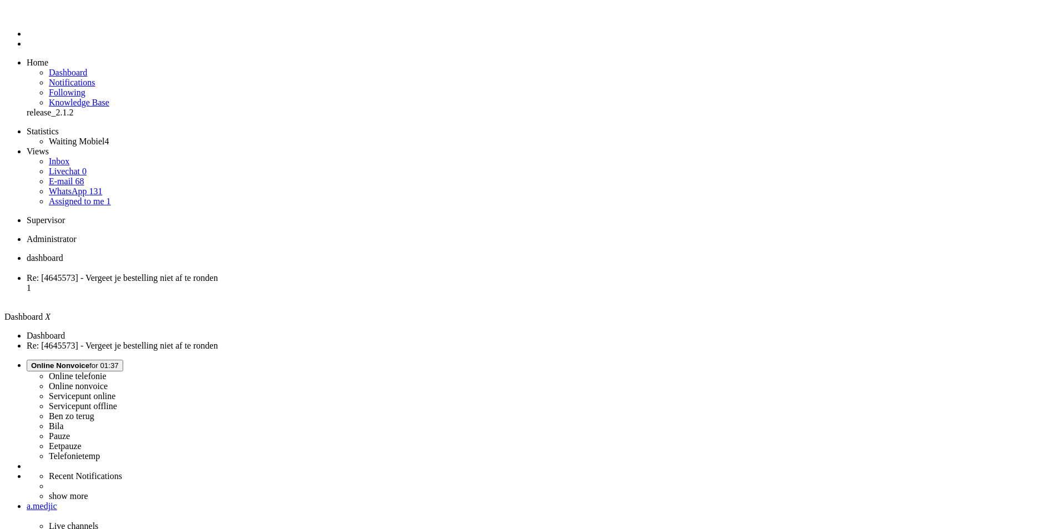
click at [218, 273] on span "Re: [4645573] - Vergeet je bestelling niet af te ronden" at bounding box center [122, 277] width 191 height 9
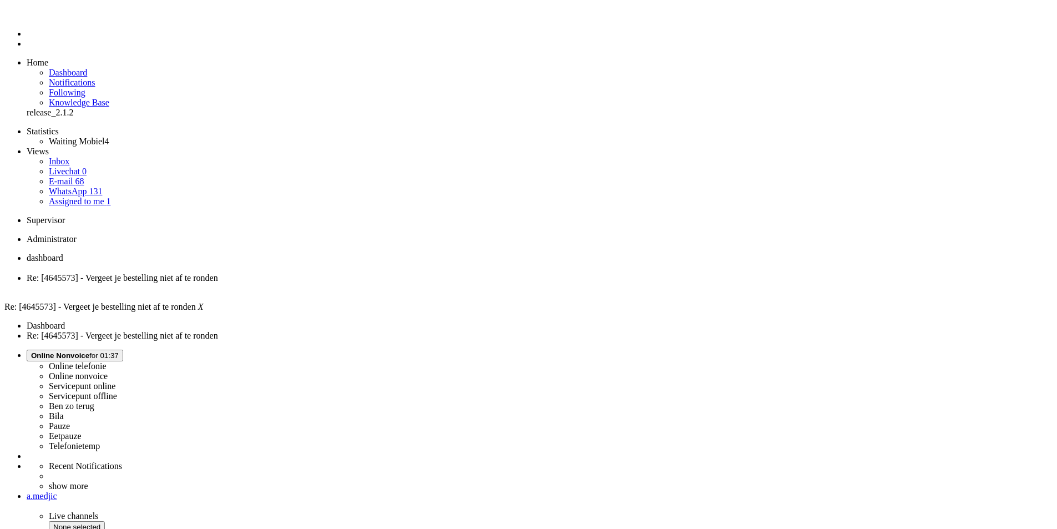
drag, startPoint x: 302, startPoint y: 328, endPoint x: 324, endPoint y: 329, distance: 21.6
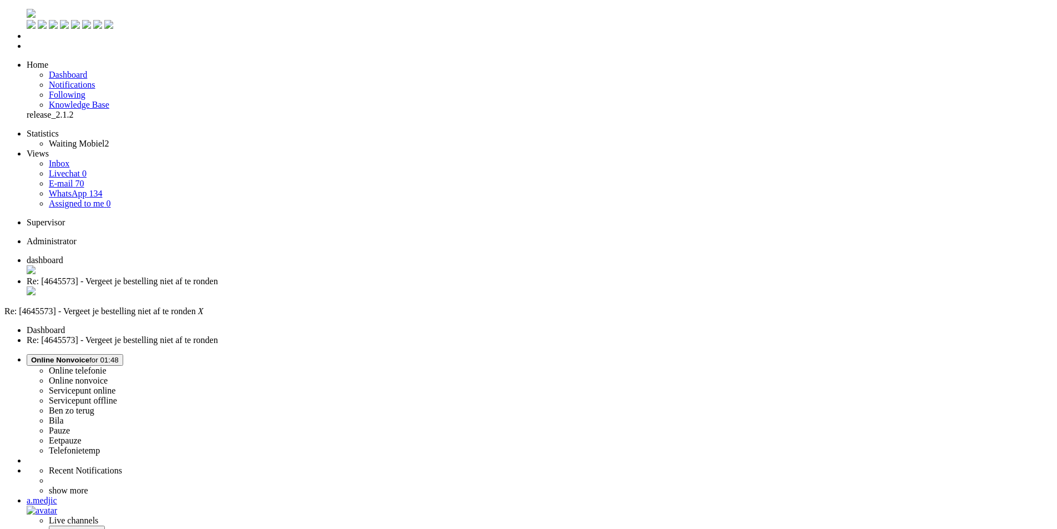
click at [318, 286] on div "Close tab" at bounding box center [540, 291] width 1026 height 11
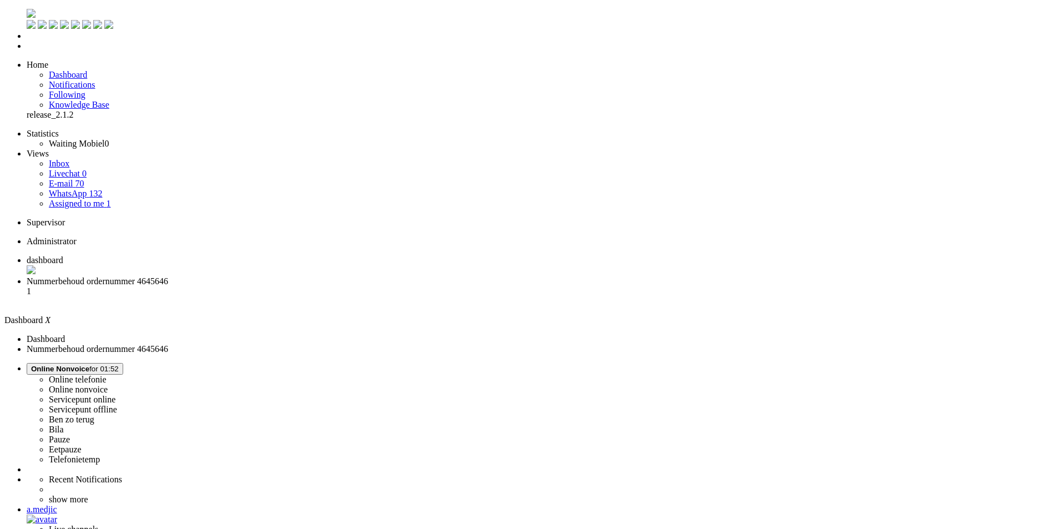
drag, startPoint x: 944, startPoint y: 23, endPoint x: 951, endPoint y: 19, distance: 7.9
click at [123, 363] on button "Online Nonvoice for 01:52" at bounding box center [75, 369] width 97 height 12
click at [70, 434] on label "Pauze" at bounding box center [59, 438] width 21 height 9
click at [86, 363] on button "Pauze for 00:17" at bounding box center [56, 369] width 59 height 12
click at [108, 385] on link "Online nonvoice" at bounding box center [78, 389] width 59 height 9
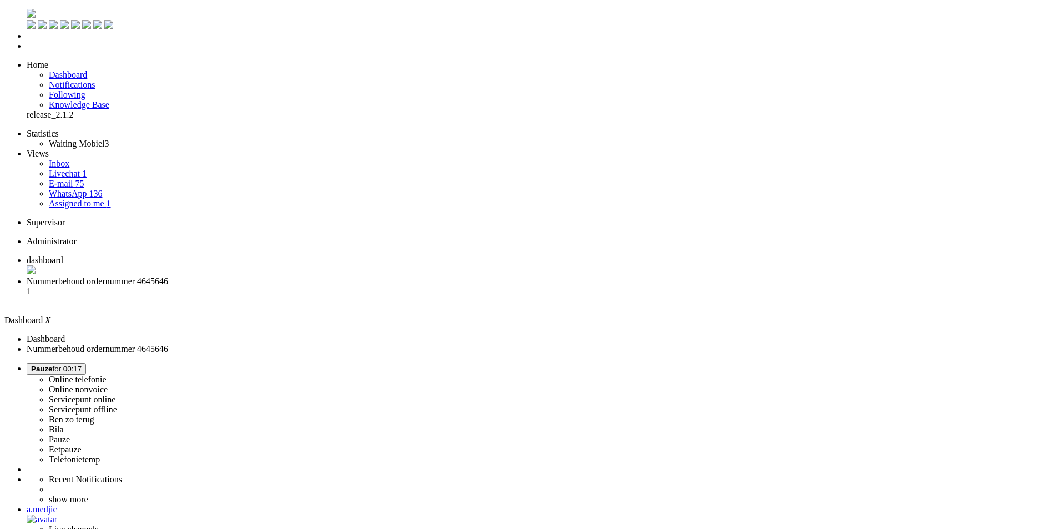
click at [108, 385] on label "Online nonvoice" at bounding box center [78, 389] width 59 height 9
drag, startPoint x: 815, startPoint y: 294, endPoint x: 804, endPoint y: 293, distance: 11.1
drag, startPoint x: 807, startPoint y: 266, endPoint x: 834, endPoint y: 262, distance: 27.5
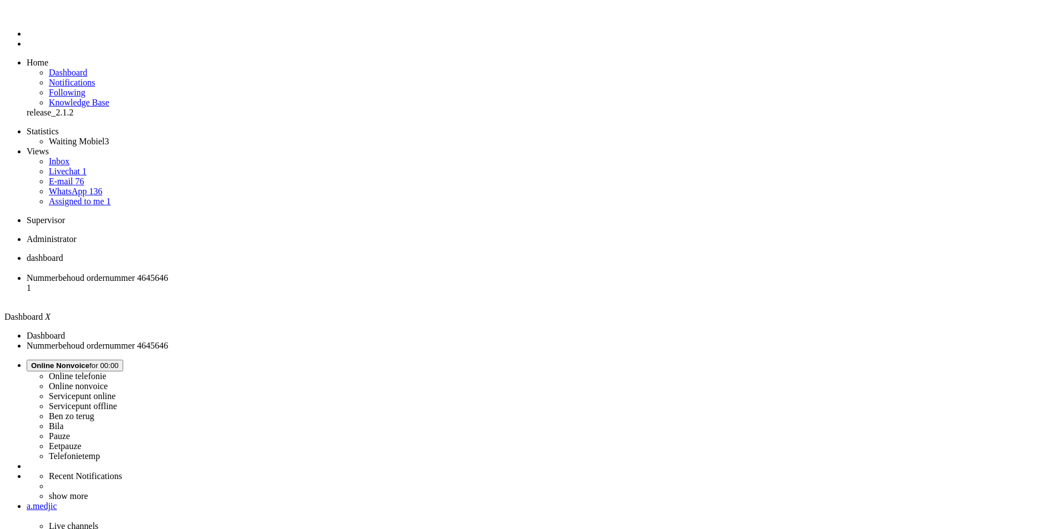
click at [168, 273] on span "Nummerbehoud ordernummer 4645646" at bounding box center [97, 277] width 141 height 9
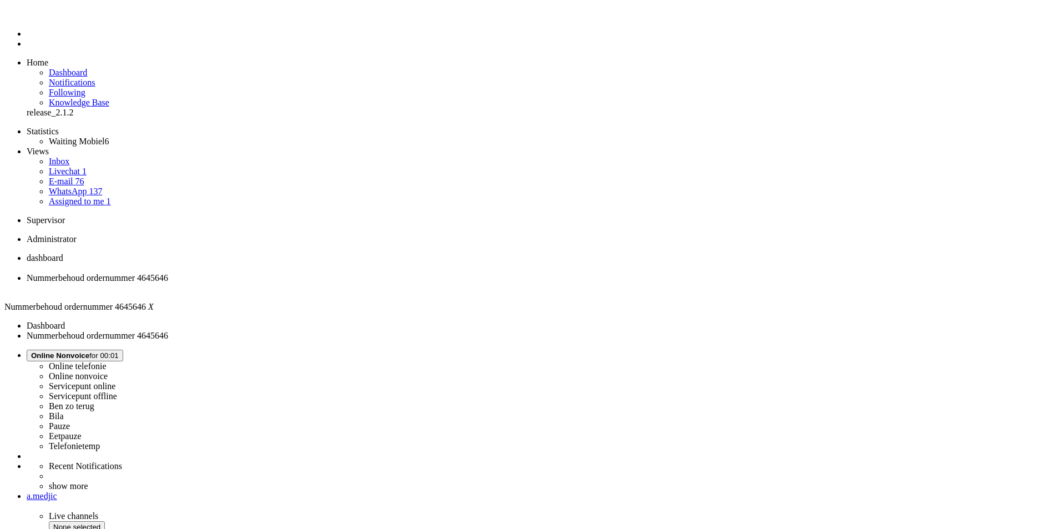
click at [318, 283] on div "Close tab" at bounding box center [540, 288] width 1026 height 10
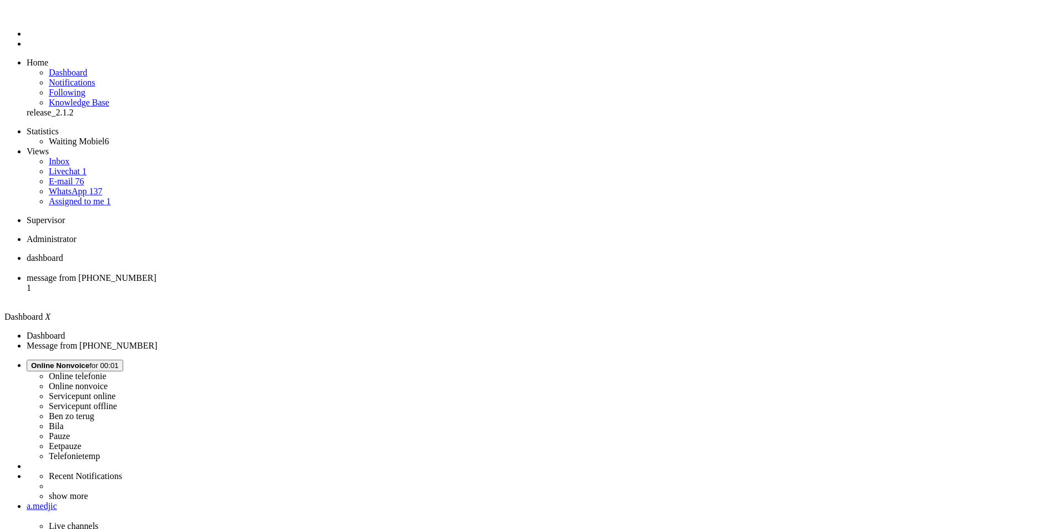
click at [64, 196] on li "Assigned to me 1" at bounding box center [551, 201] width 1004 height 10
click at [73, 196] on link "Assigned to me 1" at bounding box center [80, 200] width 62 height 9
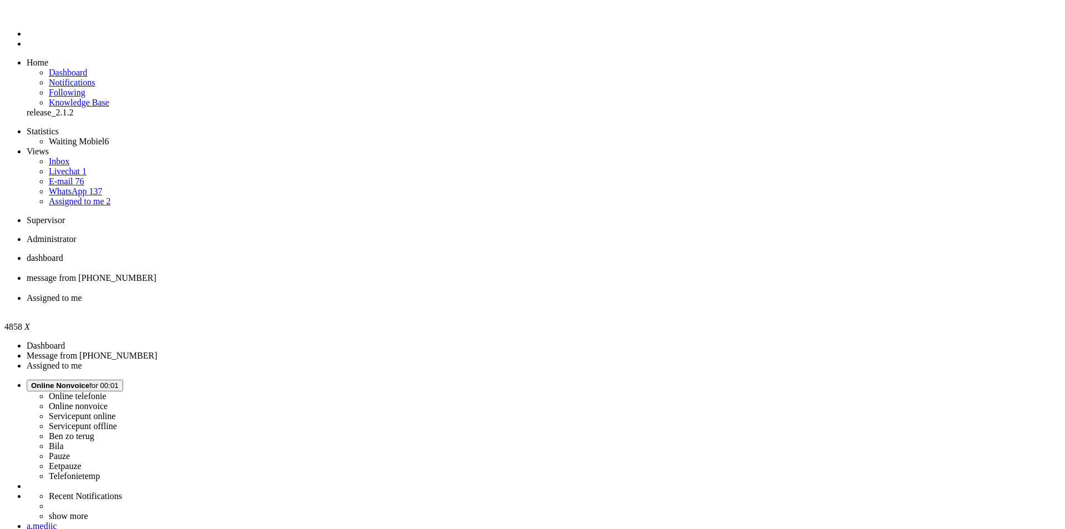
click at [82, 293] on span "Assigned to me" at bounding box center [54, 297] width 55 height 9
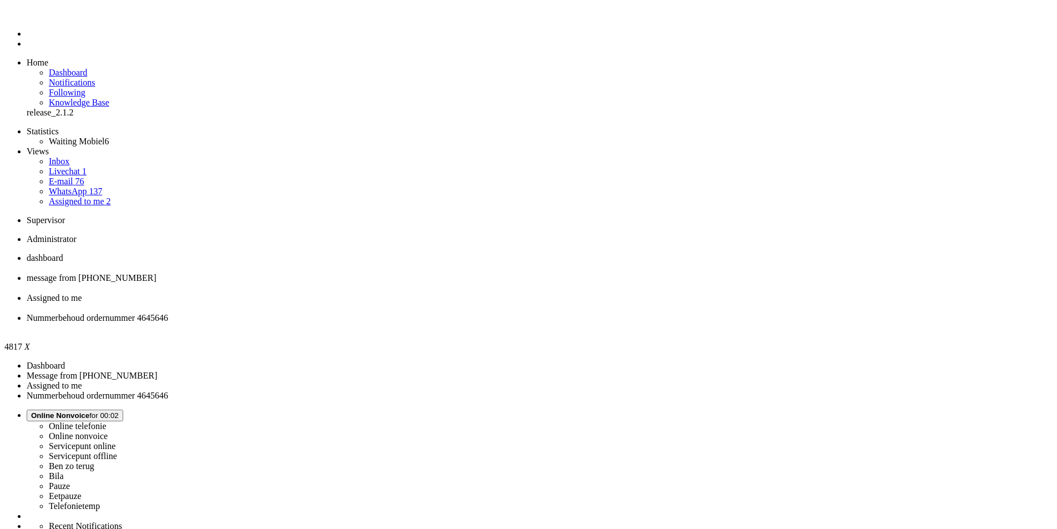
click at [508, 323] on div "Close tab" at bounding box center [540, 328] width 1026 height 10
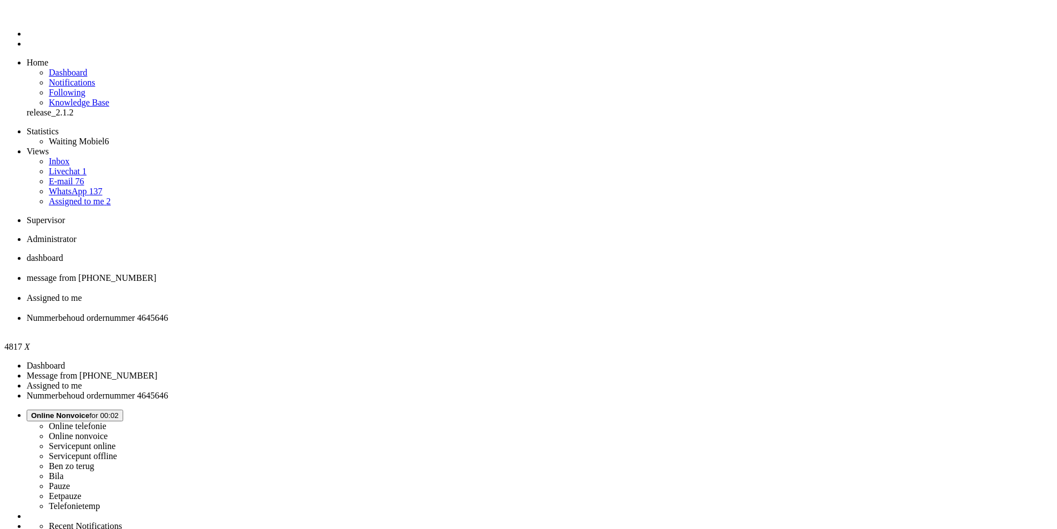
drag, startPoint x: 331, startPoint y: 317, endPoint x: 348, endPoint y: 313, distance: 17.6
click at [508, 323] on div "Close tab" at bounding box center [540, 328] width 1026 height 10
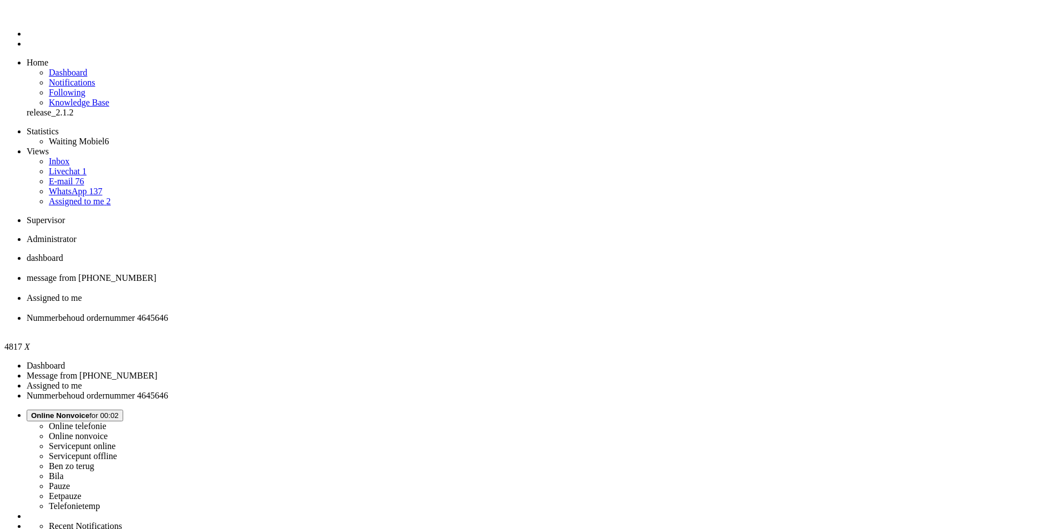
click at [81, 166] on link "Livechat 1" at bounding box center [68, 170] width 38 height 9
click at [168, 313] on span "Nummerbehoud ordernummer 4645646" at bounding box center [97, 317] width 141 height 9
drag, startPoint x: 497, startPoint y: 435, endPoint x: 507, endPoint y: 434, distance: 9.4
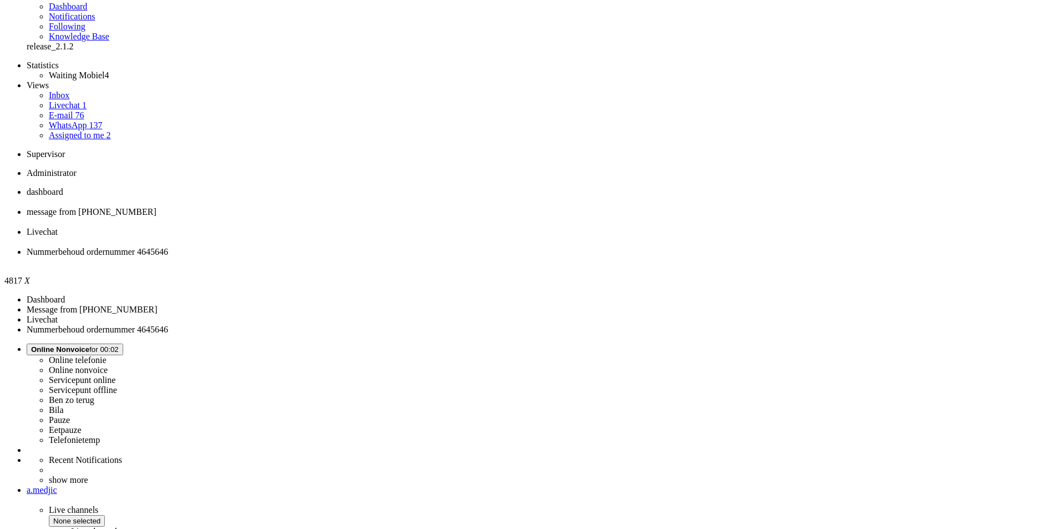
scroll to position [222, 0]
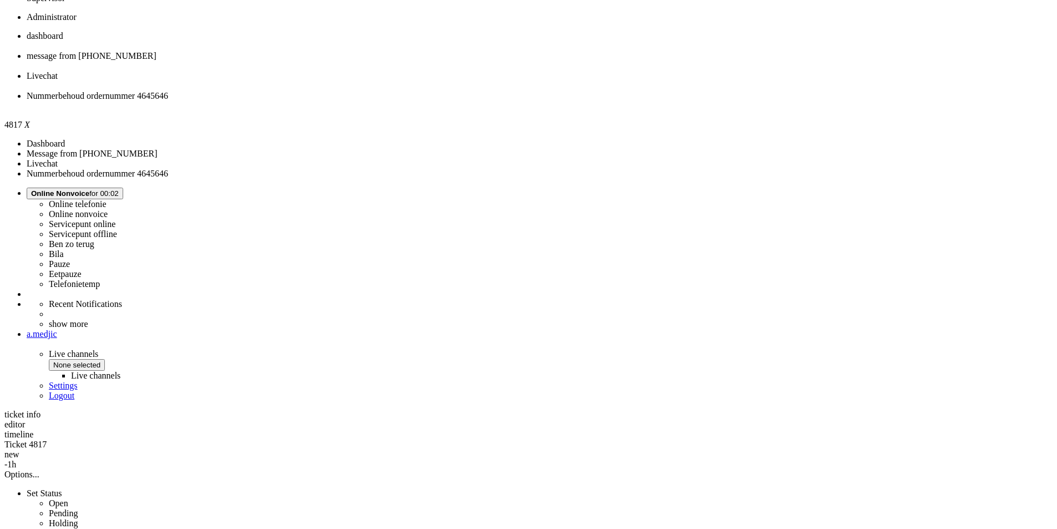
drag, startPoint x: 471, startPoint y: 214, endPoint x: 482, endPoint y: 214, distance: 10.5
drag, startPoint x: 471, startPoint y: 95, endPoint x: 488, endPoint y: 97, distance: 17.2
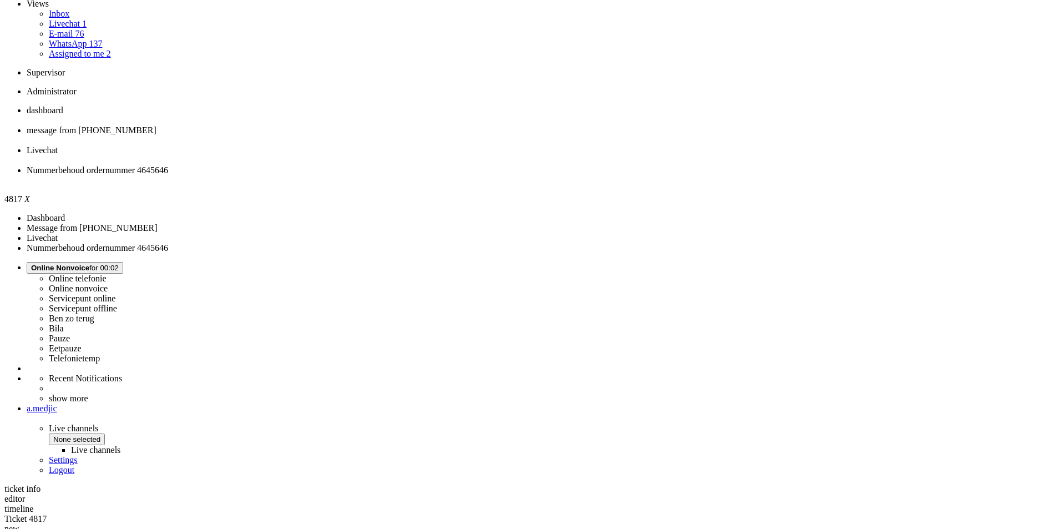
scroll to position [55, 0]
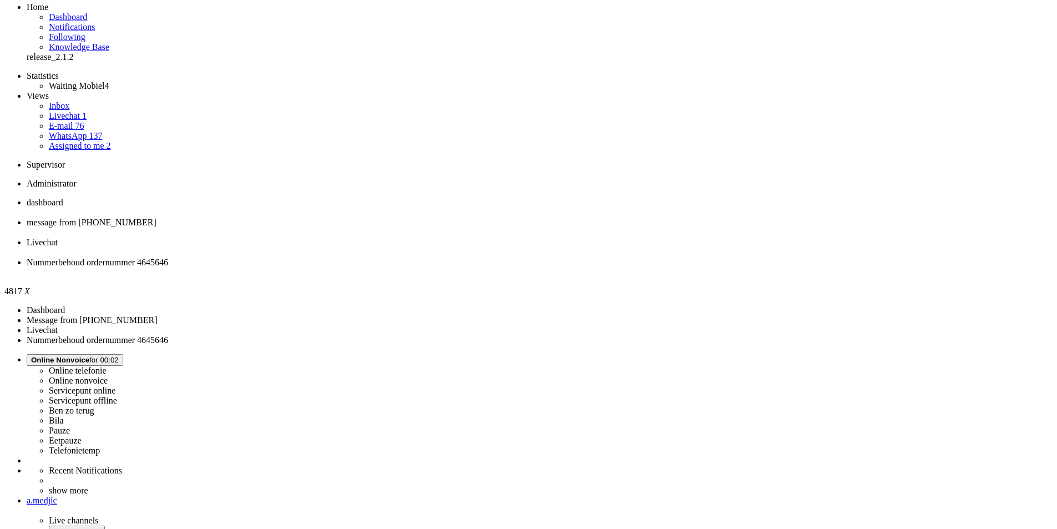
drag, startPoint x: 341, startPoint y: 310, endPoint x: 627, endPoint y: 314, distance: 285.8
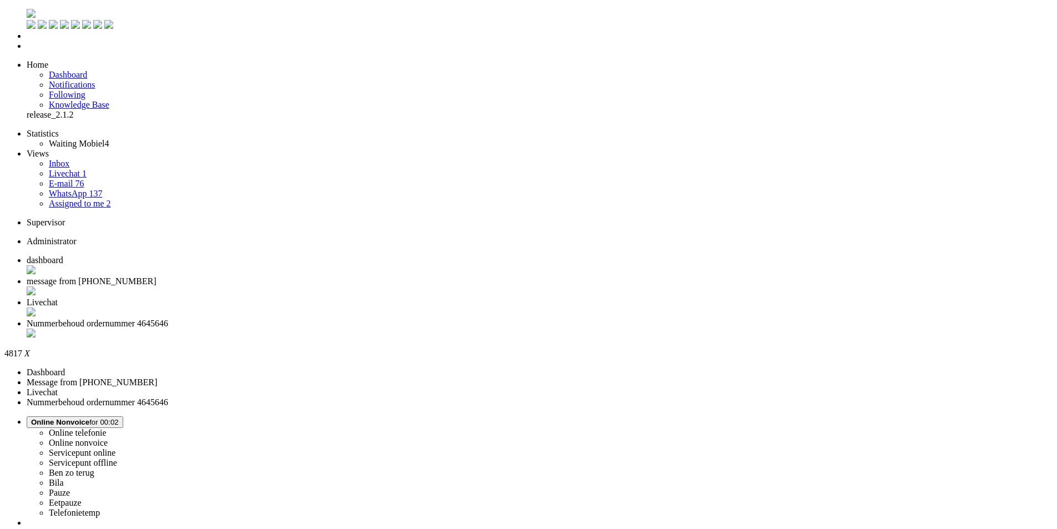
click at [512, 328] on div "Close tab" at bounding box center [540, 333] width 1026 height 11
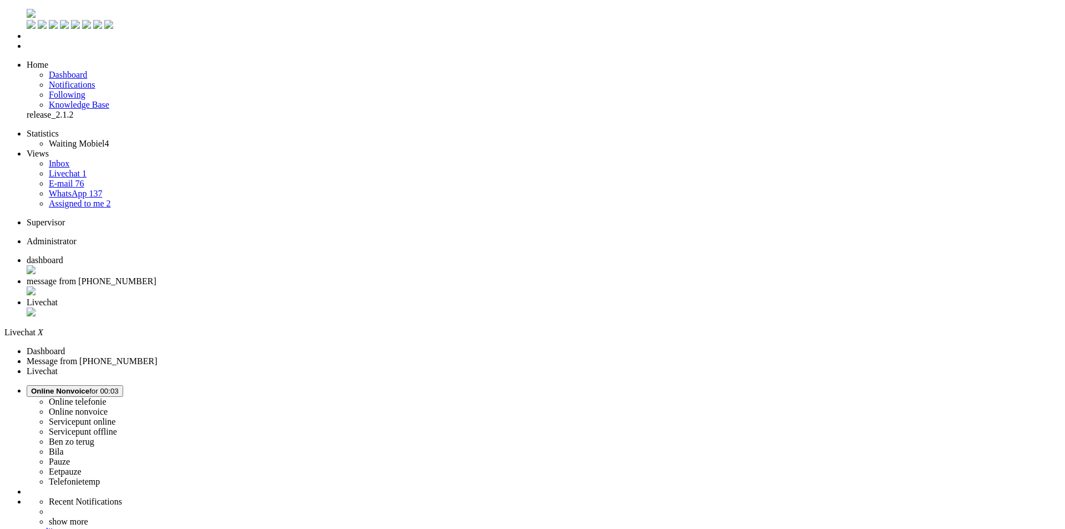
click at [411, 297] on li "Livechat" at bounding box center [544, 307] width 1034 height 21
click at [418, 307] on div "Close tab" at bounding box center [544, 312] width 1034 height 11
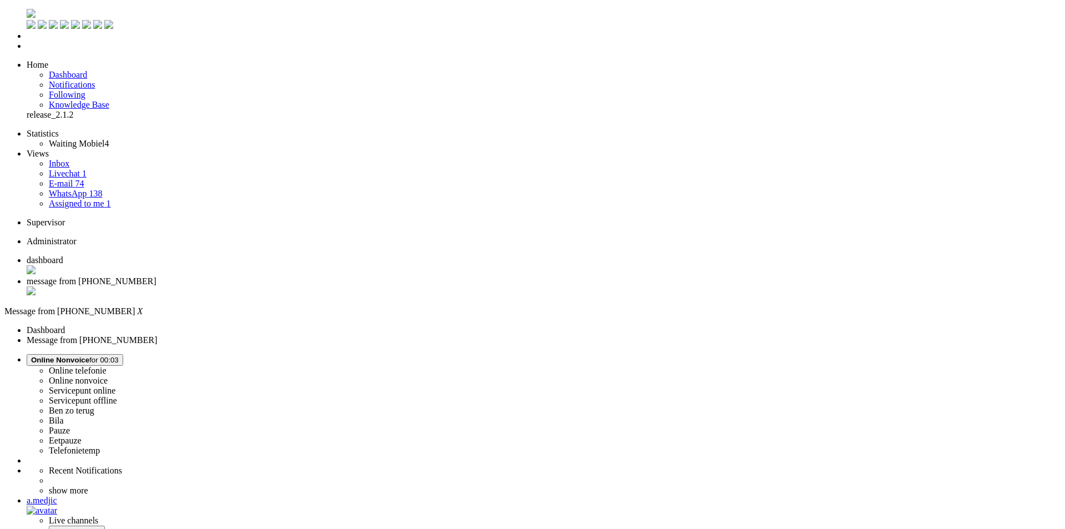
drag, startPoint x: 422, startPoint y: 218, endPoint x: 382, endPoint y: 217, distance: 39.4
drag, startPoint x: 382, startPoint y: 244, endPoint x: 355, endPoint y: 246, distance: 26.7
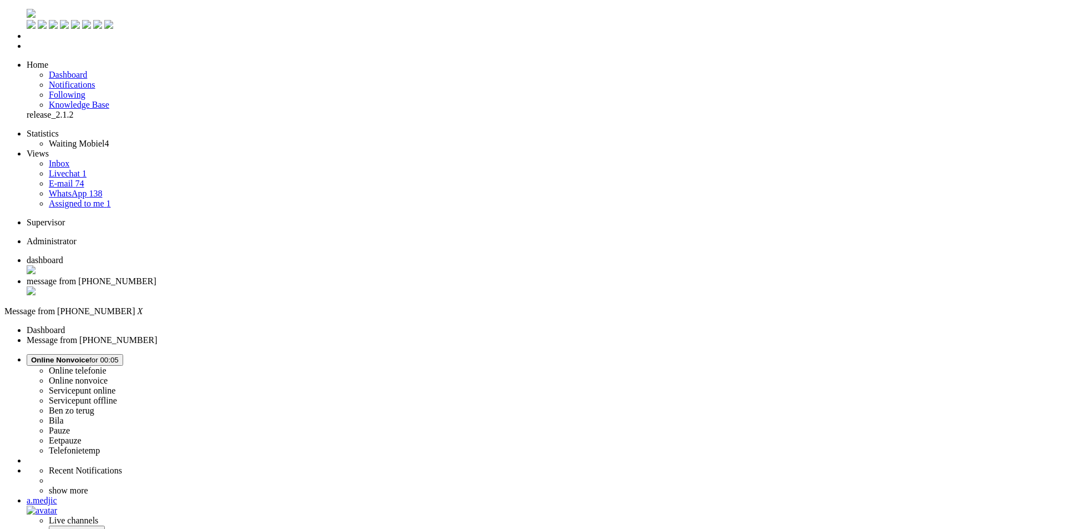
copy div "4645211"
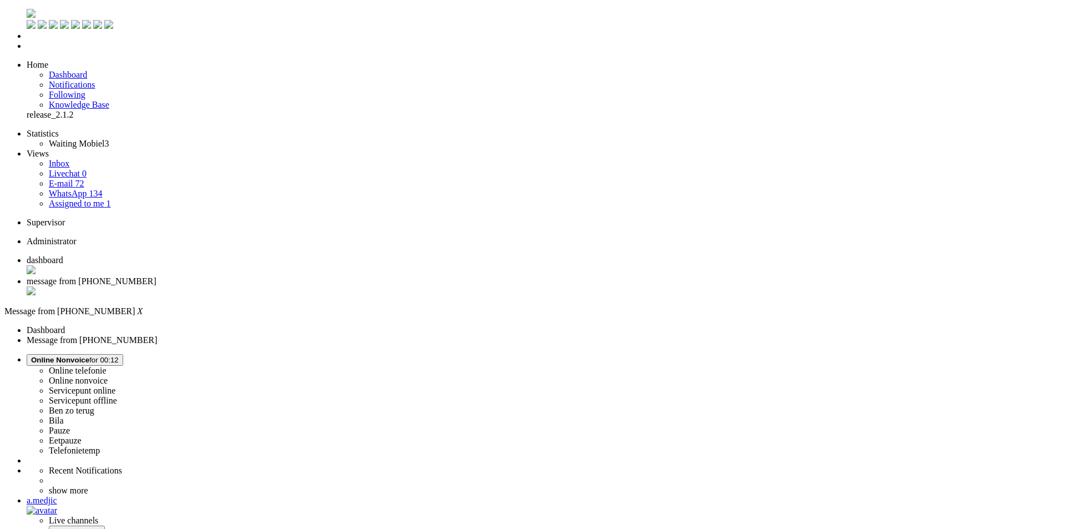
click at [323, 286] on div "Close tab" at bounding box center [544, 291] width 1034 height 11
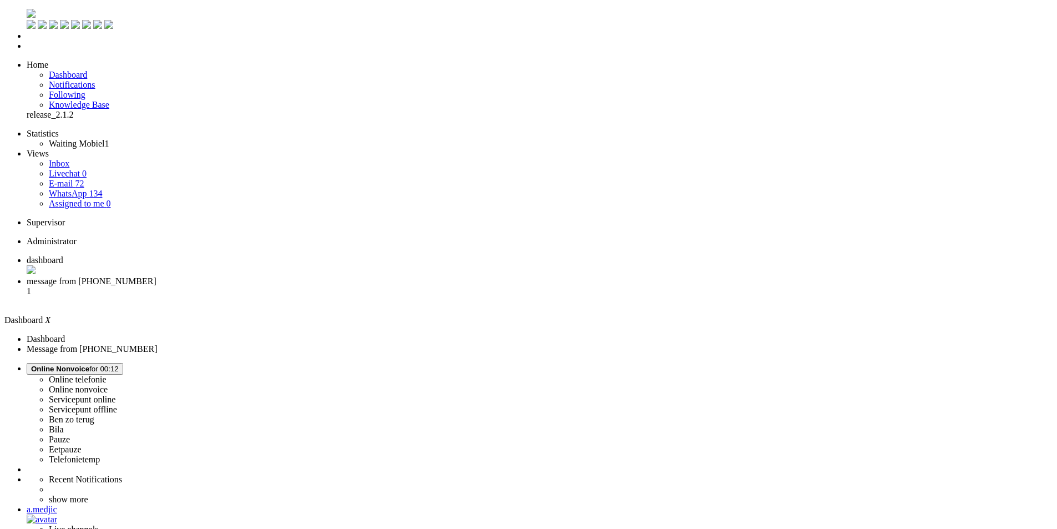
click at [295, 276] on li "message from +31637168150 1" at bounding box center [540, 291] width 1026 height 30
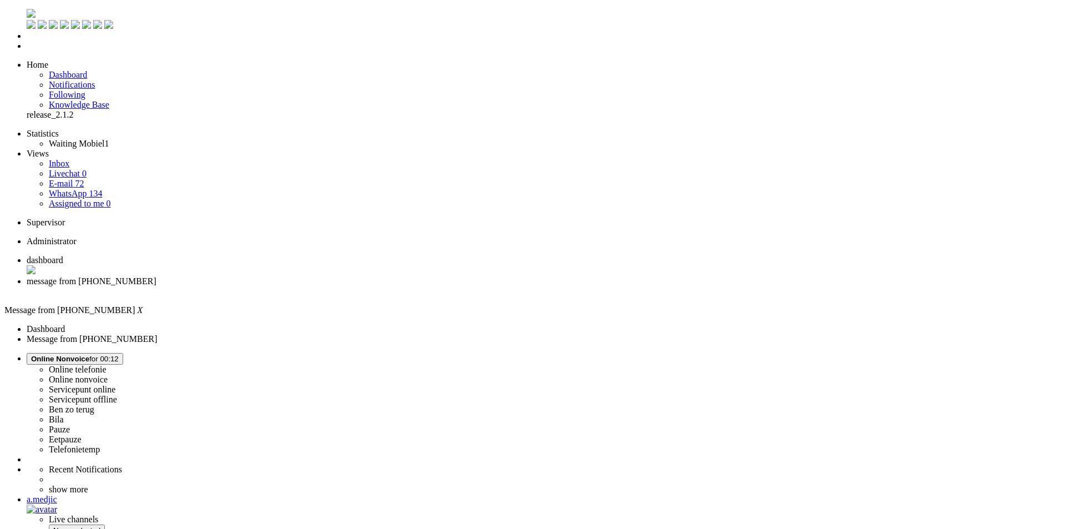
copy div "4643241"
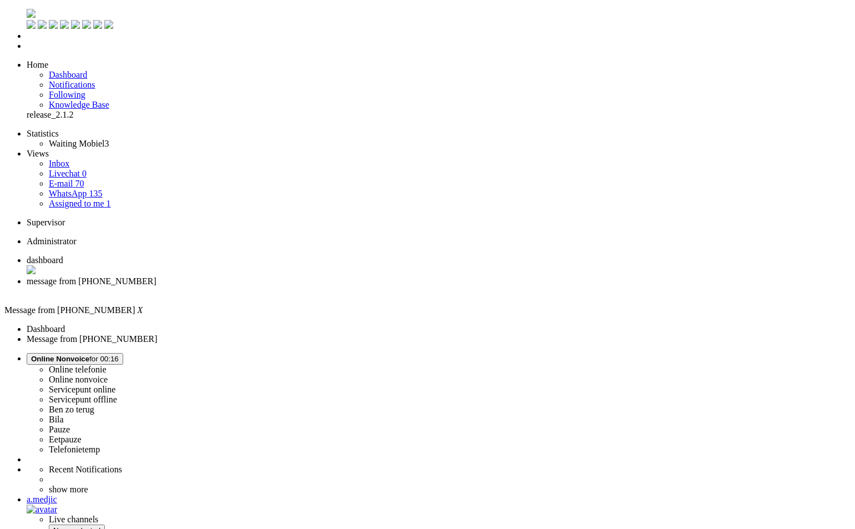
drag, startPoint x: 402, startPoint y: 1907, endPoint x: -22, endPoint y: 1879, distance: 424.3
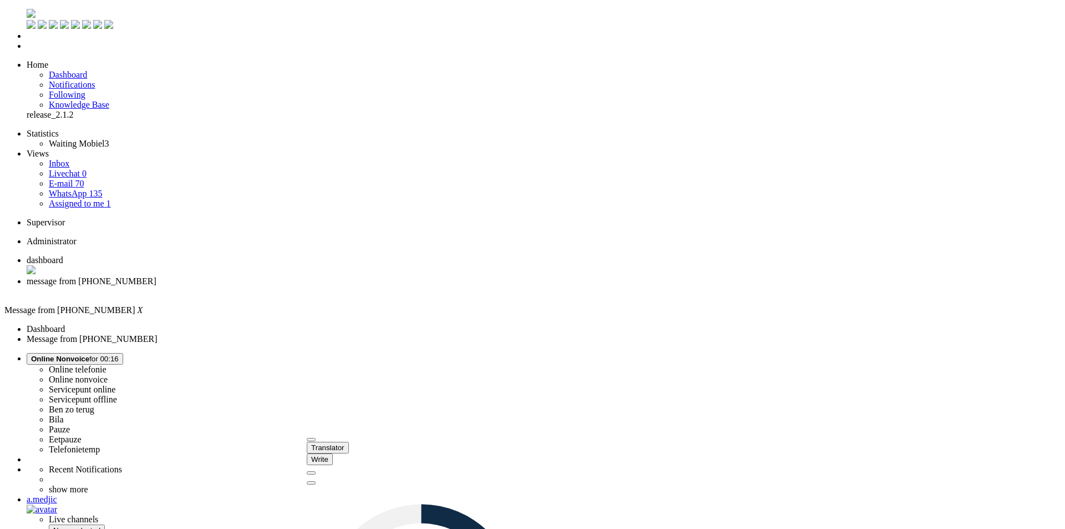
click at [316, 441] on button "DeepL Logo" at bounding box center [311, 439] width 9 height 3
click at [270, 55] on span at bounding box center [270, 55] width 0 height 0
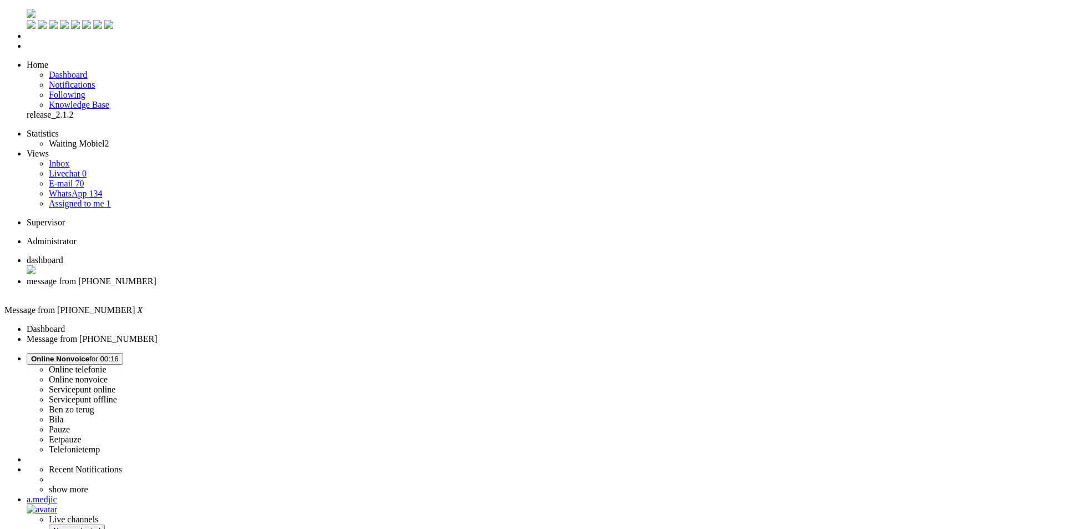
click at [322, 286] on div "Close tab" at bounding box center [544, 291] width 1034 height 10
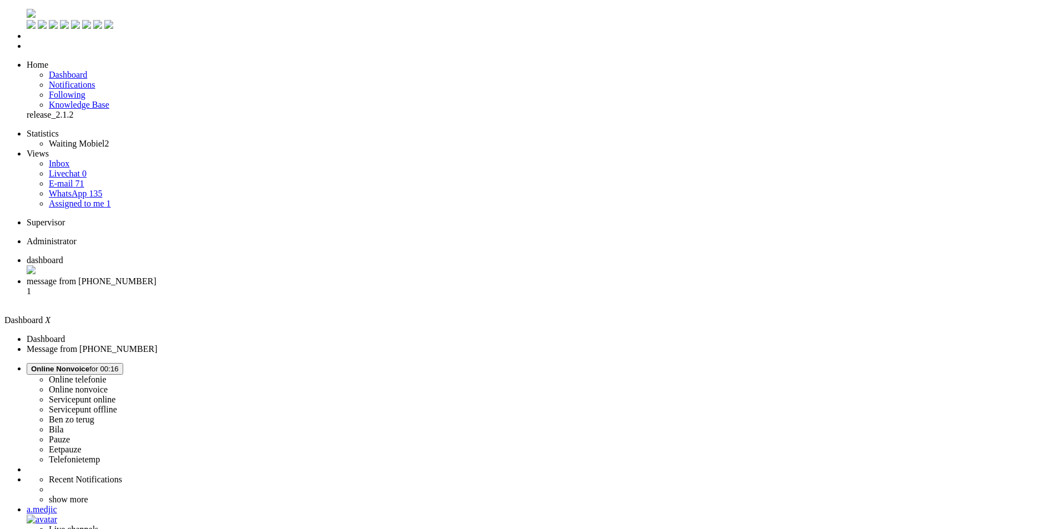
click at [1004, 504] on div "a.medjic" at bounding box center [540, 509] width 1026 height 10
select select
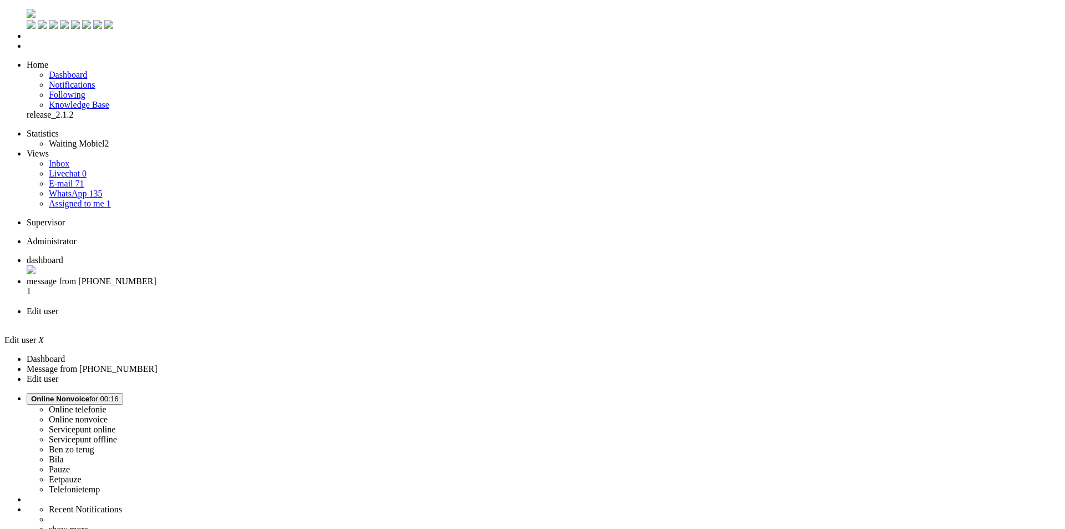
select select "browser"
type input "a.medjic@mobiel.nl"
type input "+31600000000"
select select "en"
select select "nl_NL"
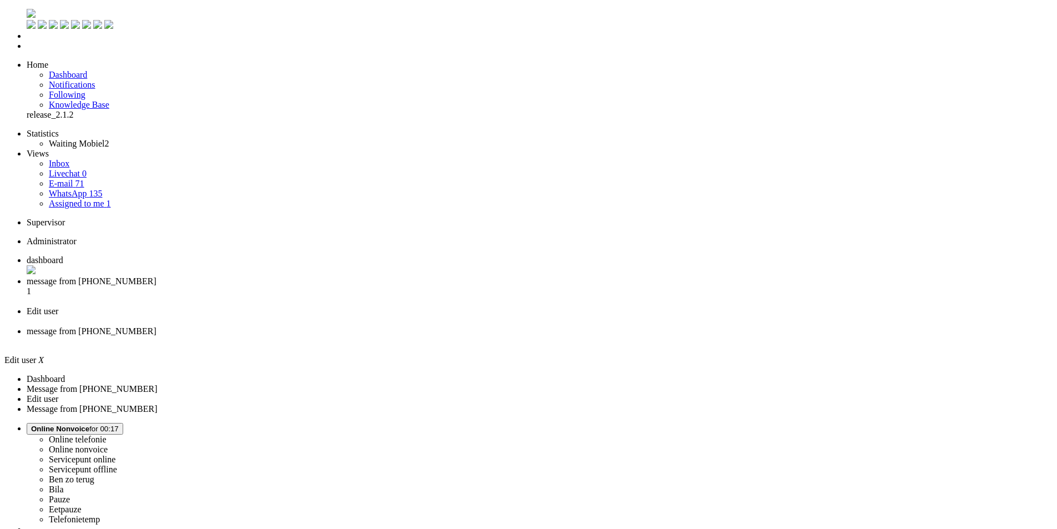
click at [478, 326] on li "message from +31637168150" at bounding box center [540, 336] width 1026 height 20
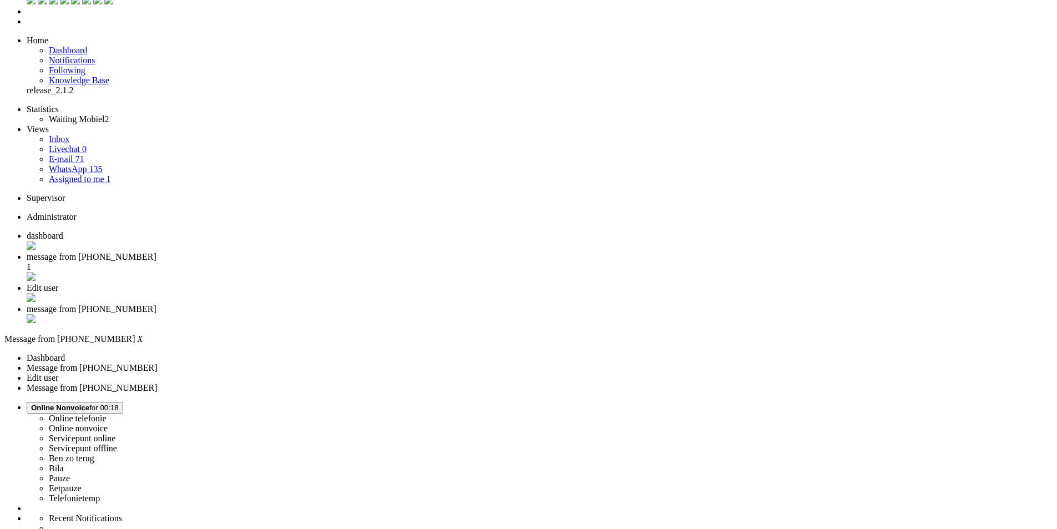
click at [75, 154] on li "E-mail 71" at bounding box center [551, 159] width 1004 height 10
click at [79, 154] on link "E-mail 71" at bounding box center [67, 158] width 36 height 9
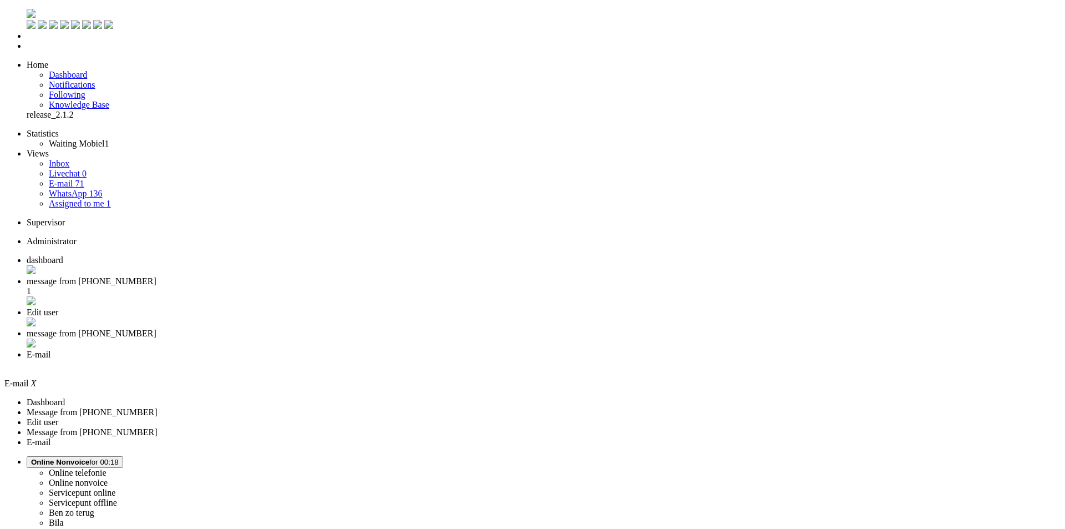
type input "2"
click at [86, 189] on link "WhatsApp 136" at bounding box center [75, 193] width 53 height 9
type input "1"
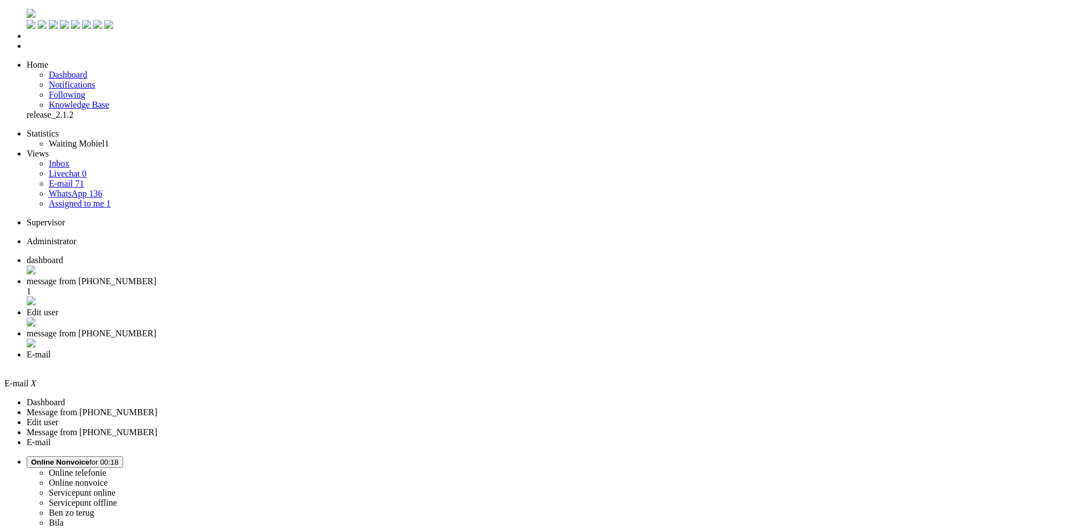
type input "1"
type input "2"
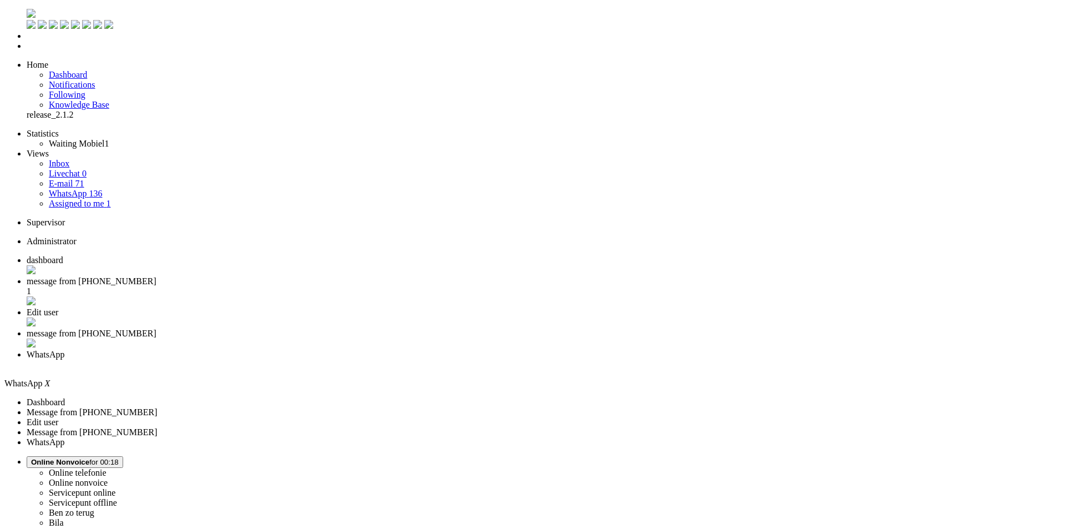
type input "3"
type input "4"
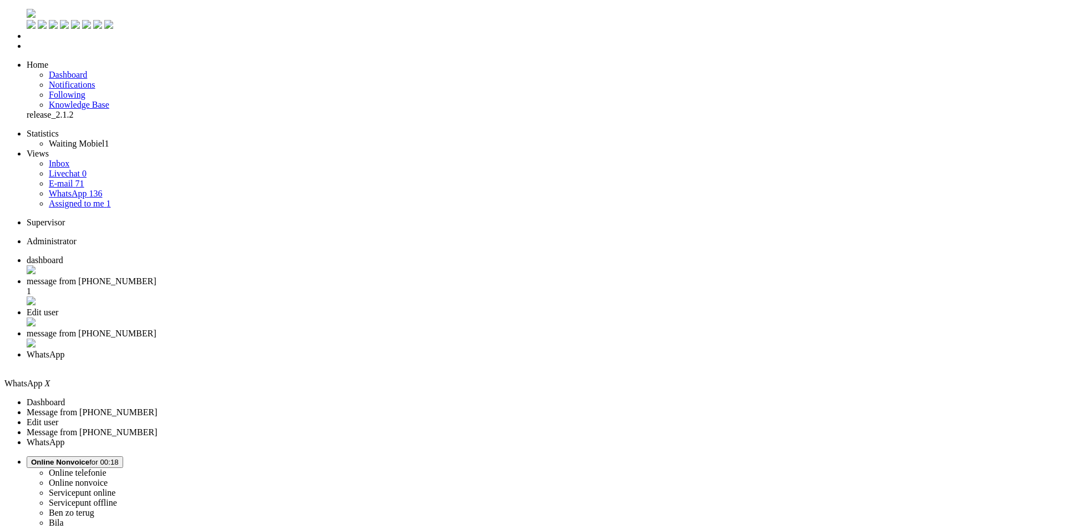
type input "4"
type input "5"
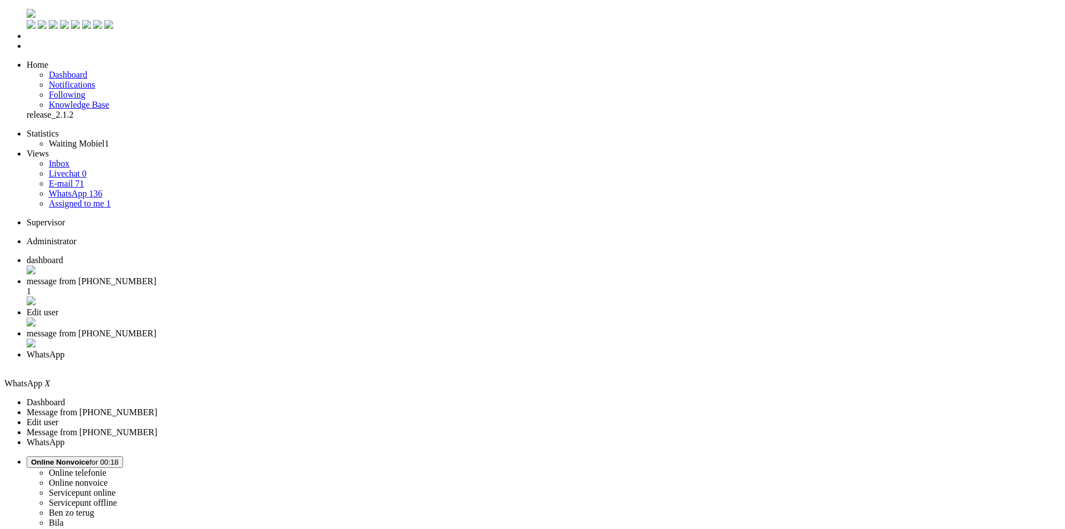
type input "6"
click at [604, 360] on div "Close tab" at bounding box center [544, 365] width 1034 height 10
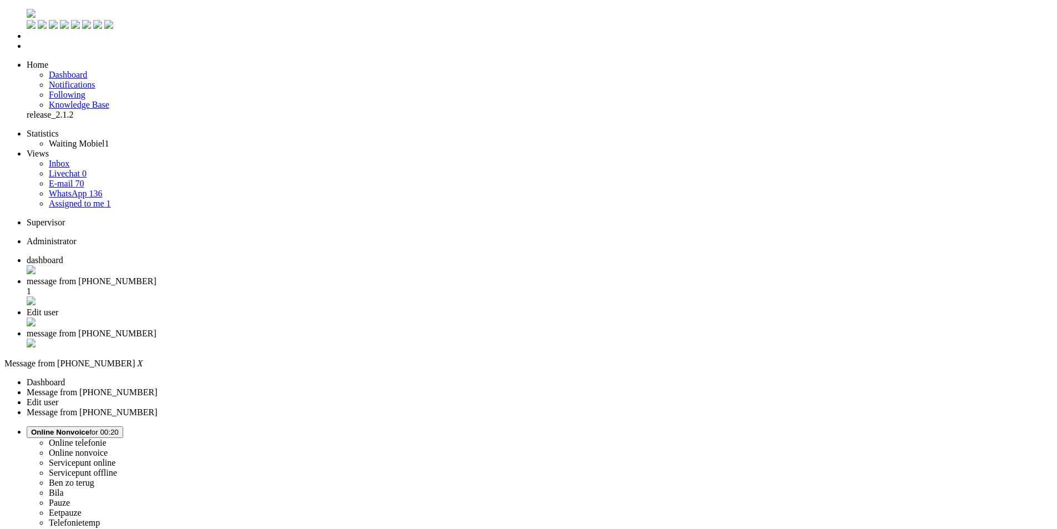
click at [510, 338] on div "Close tab" at bounding box center [540, 343] width 1026 height 11
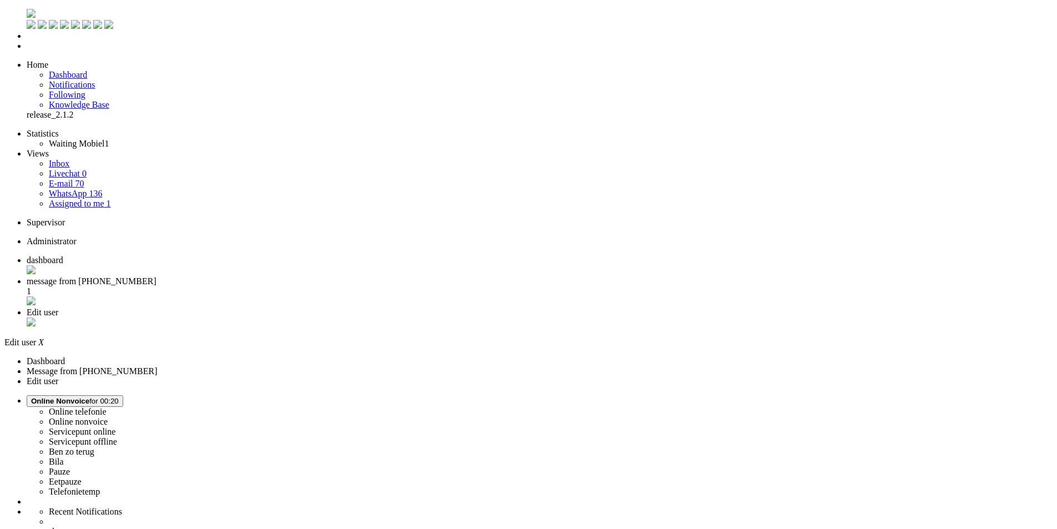
click at [413, 317] on div "Close tab" at bounding box center [540, 322] width 1026 height 11
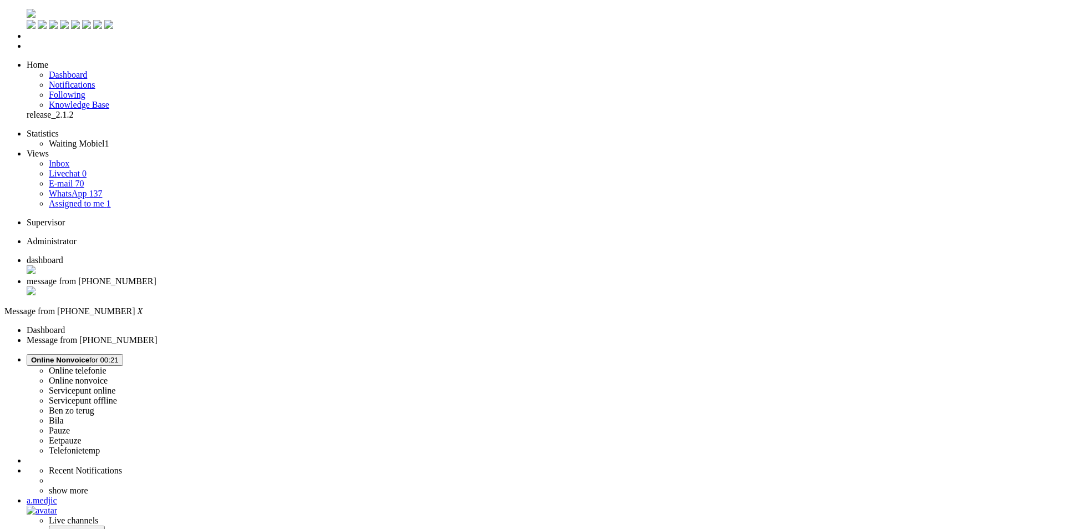
copy div "4467600"
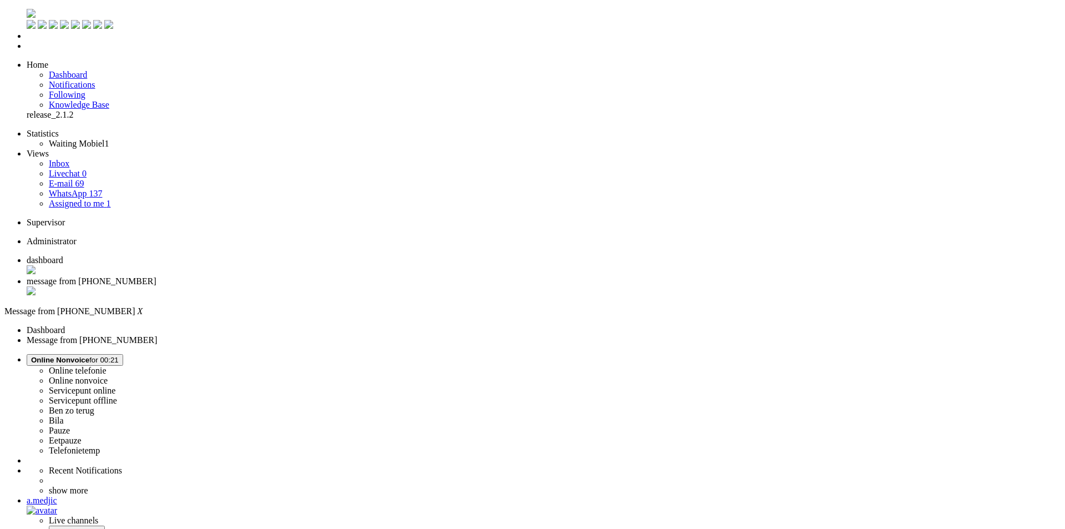
copy div "4467607"
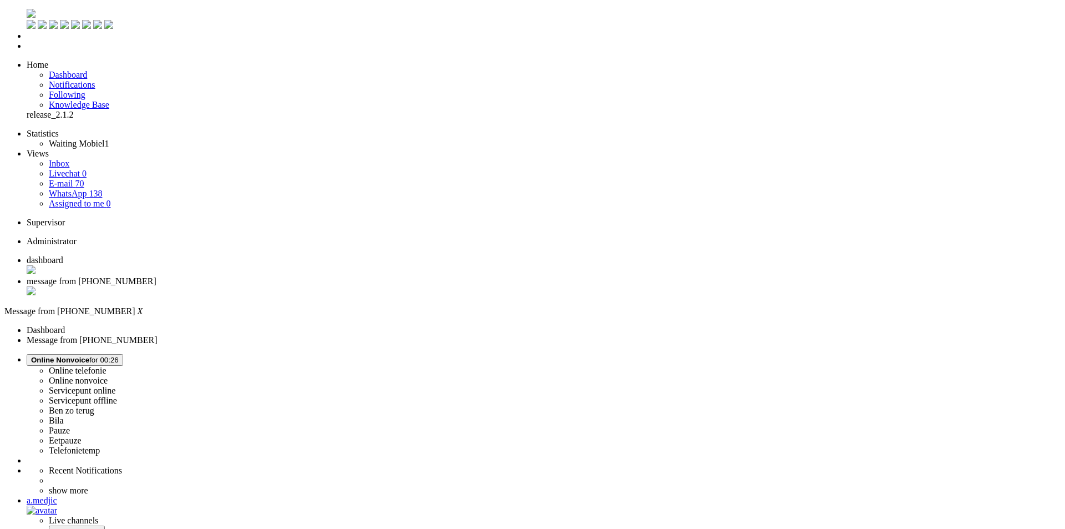
click at [323, 286] on div "Close tab" at bounding box center [544, 291] width 1034 height 11
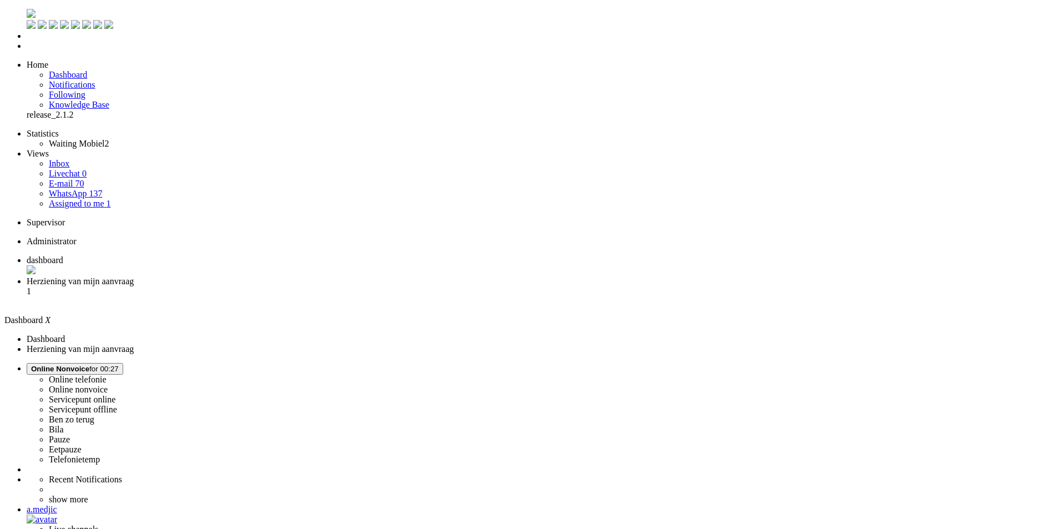
click at [134, 276] on span "Herziening van mijn aanvraag" at bounding box center [80, 280] width 107 height 9
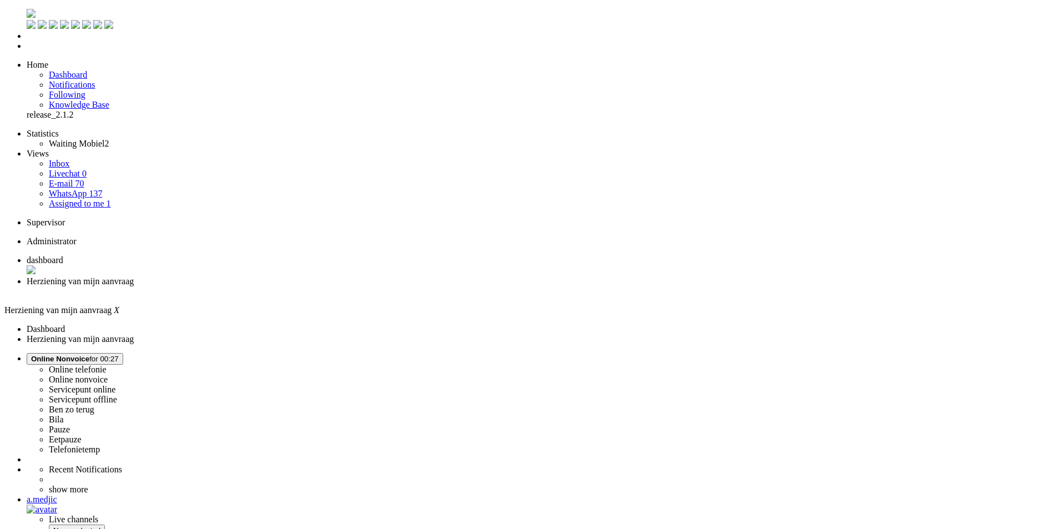
drag, startPoint x: 417, startPoint y: 473, endPoint x: 395, endPoint y: 473, distance: 22.2
copy p "7905AB"
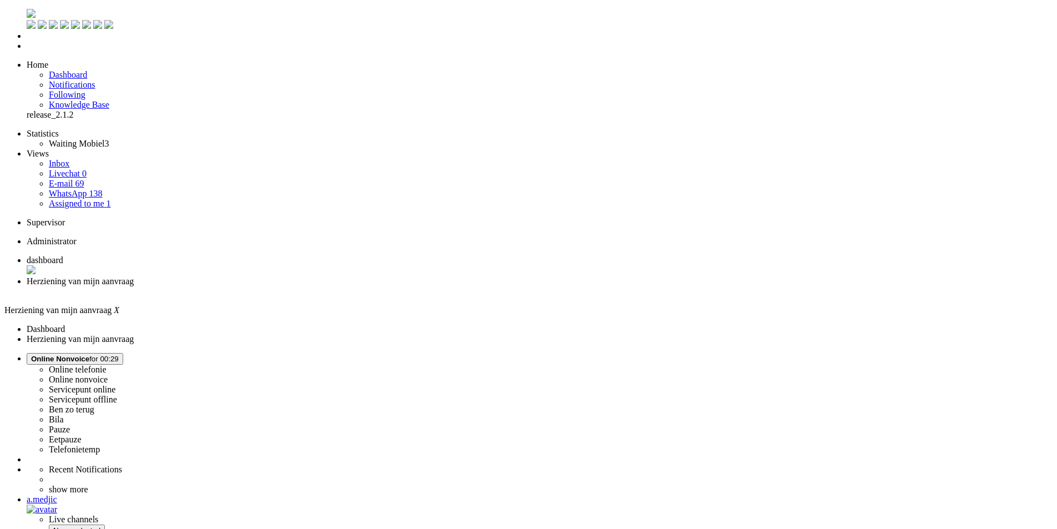
drag, startPoint x: 124, startPoint y: 1974, endPoint x: -16, endPoint y: 1936, distance: 145.0
paste body "Rich Text Area. Press ALT-0 for help."
drag, startPoint x: 36, startPoint y: 1943, endPoint x: 104, endPoint y: 1946, distance: 67.7
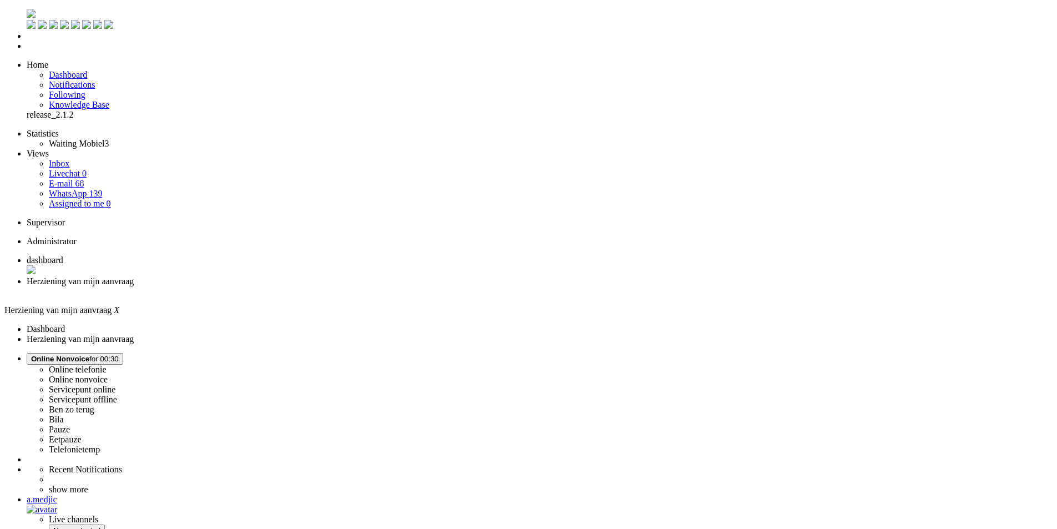
click at [324, 276] on li "Herziening van mijn aanvraag" at bounding box center [540, 286] width 1026 height 20
click at [318, 286] on div "Close tab" at bounding box center [540, 291] width 1026 height 10
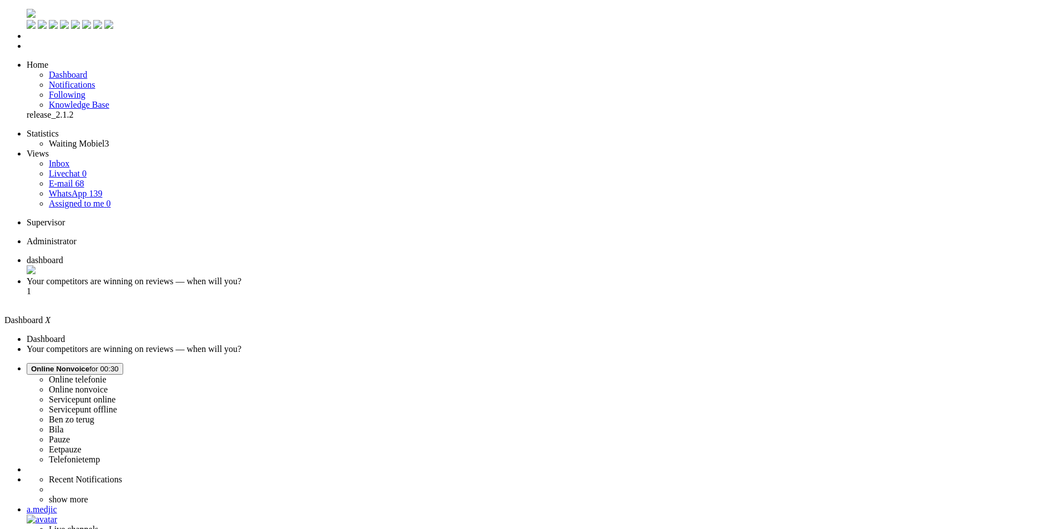
click at [241, 276] on span "Your competitors are winning on reviews — when will you?" at bounding box center [134, 280] width 215 height 9
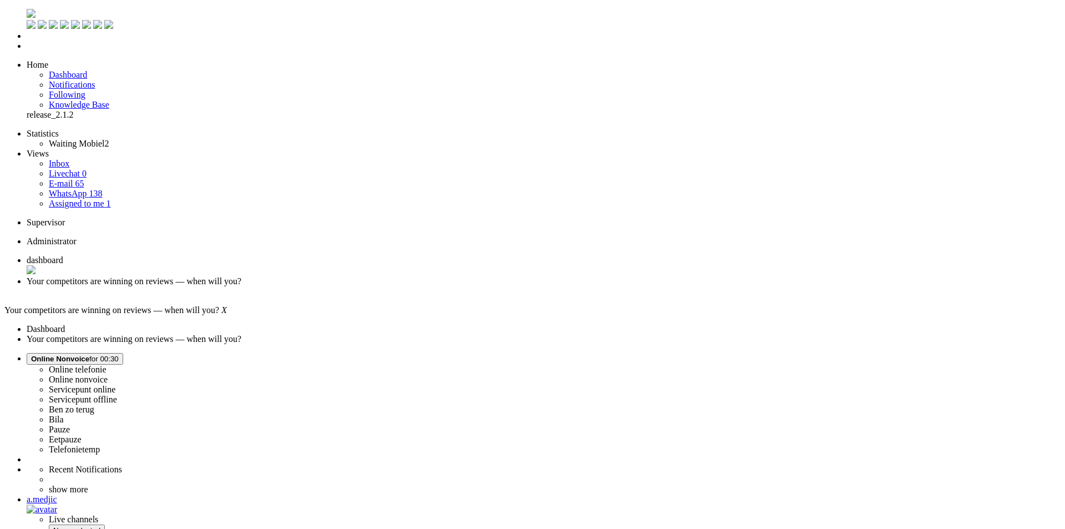
click at [321, 286] on div "Close tab" at bounding box center [544, 291] width 1034 height 10
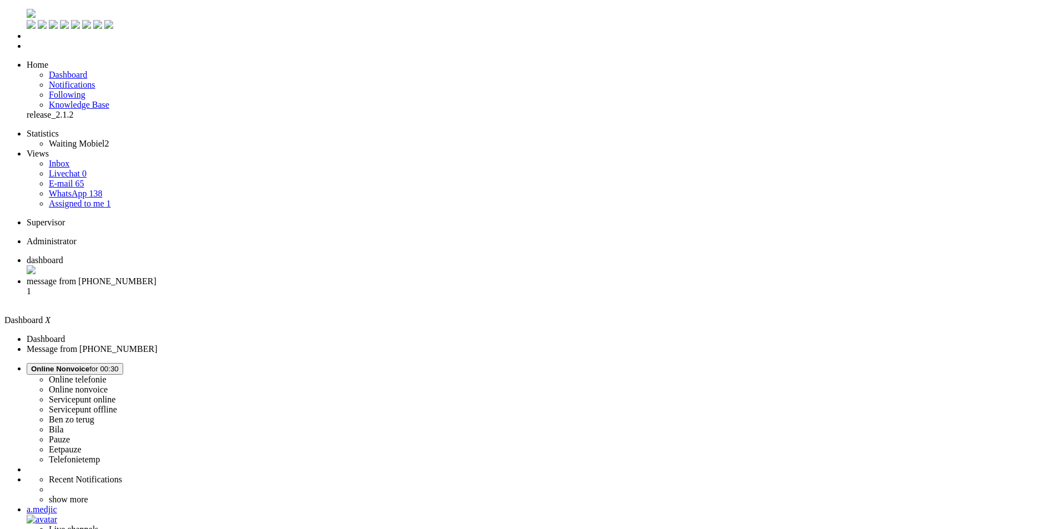
click at [286, 276] on li "message from +31681492771 1" at bounding box center [540, 291] width 1026 height 30
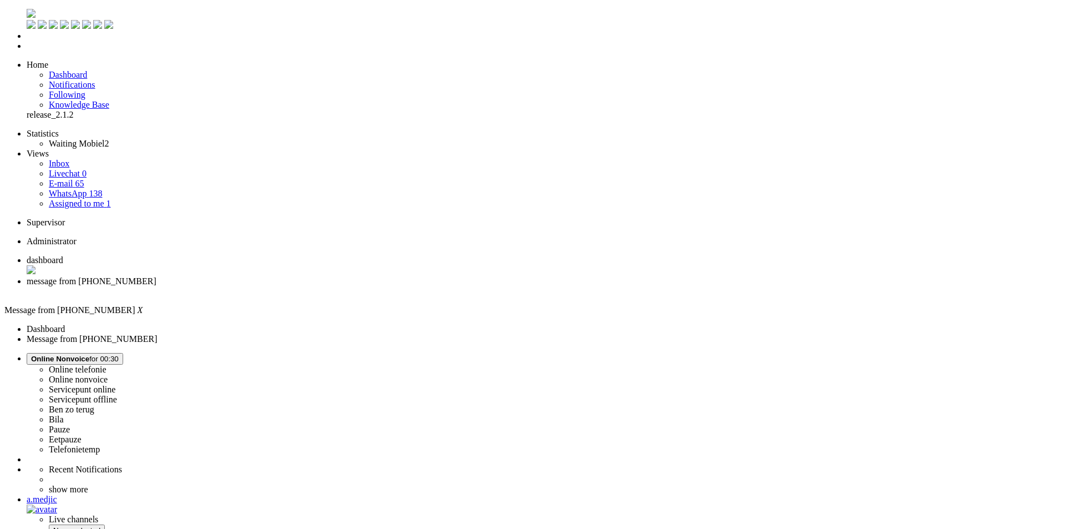
drag, startPoint x: 336, startPoint y: 237, endPoint x: 300, endPoint y: 235, distance: 35.6
copy div "4647003"
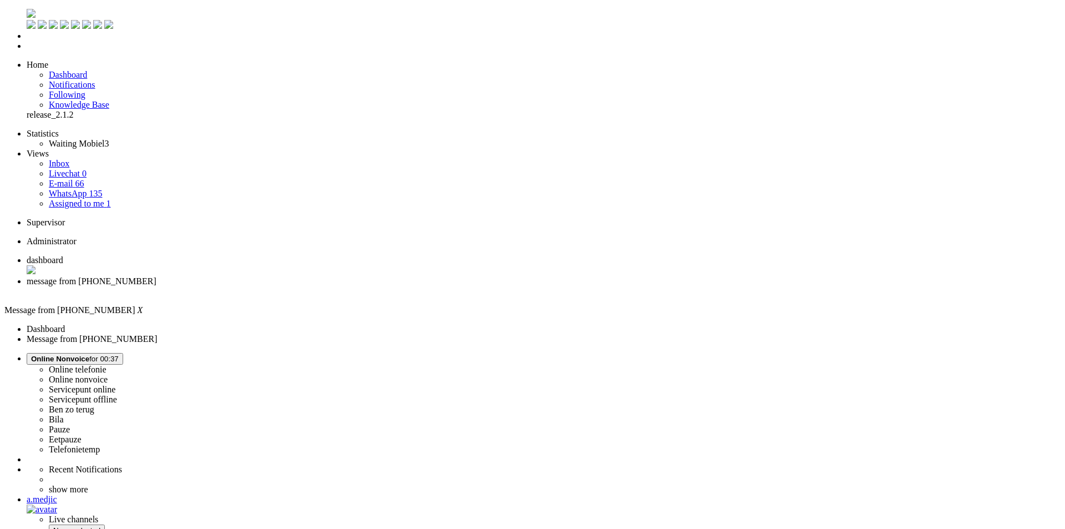
click at [321, 276] on li "message from +31681492771" at bounding box center [544, 286] width 1034 height 21
click at [325, 276] on li "message from +31681492771" at bounding box center [544, 286] width 1034 height 21
click at [323, 286] on div "Close tab" at bounding box center [544, 291] width 1034 height 11
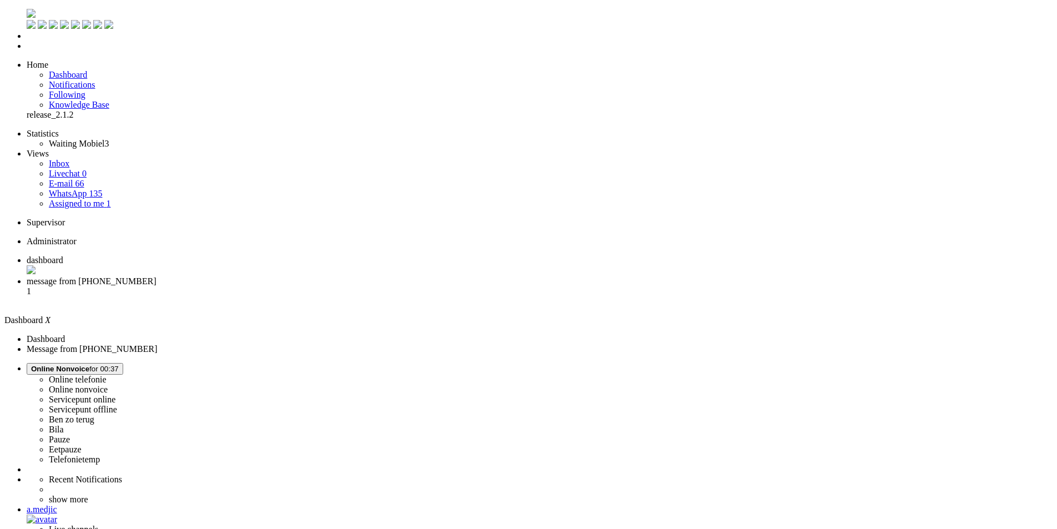
click at [279, 276] on li "message from +905065673583 1" at bounding box center [540, 291] width 1026 height 30
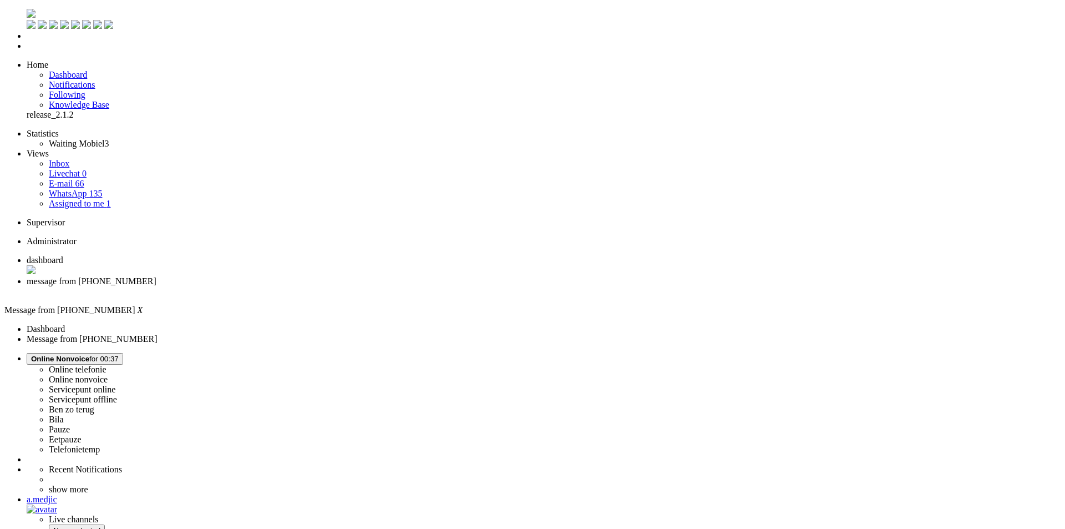
copy div "4645645"
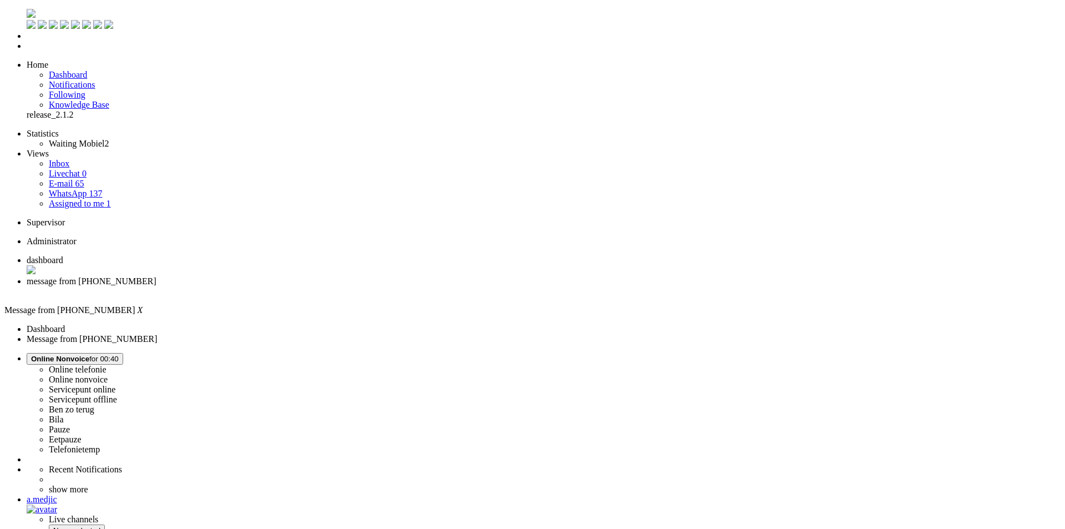
drag, startPoint x: 151, startPoint y: 1898, endPoint x: -49, endPoint y: 1875, distance: 201.6
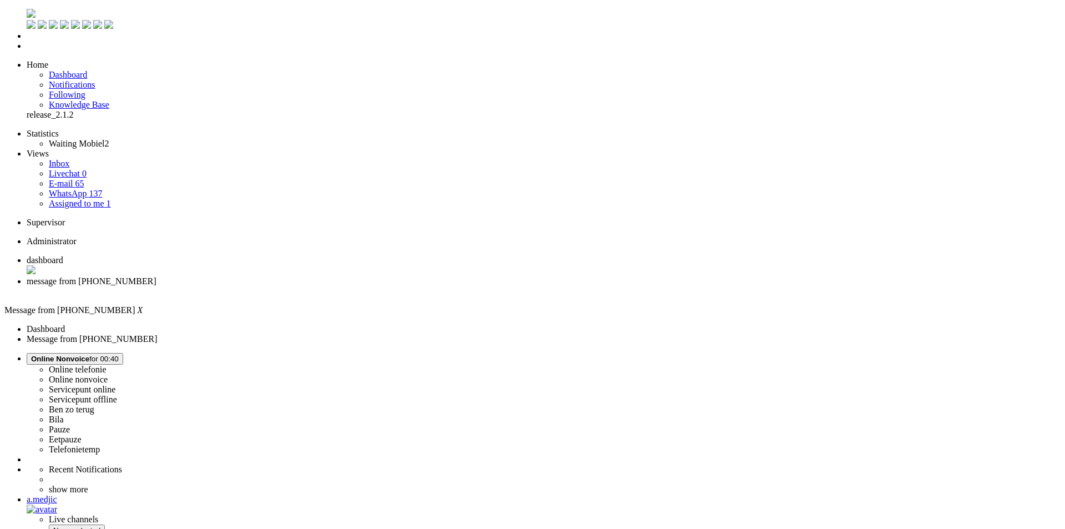
drag, startPoint x: 136, startPoint y: 1901, endPoint x: -44, endPoint y: 1885, distance: 180.5
drag, startPoint x: 184, startPoint y: 1911, endPoint x: 16, endPoint y: 1886, distance: 169.9
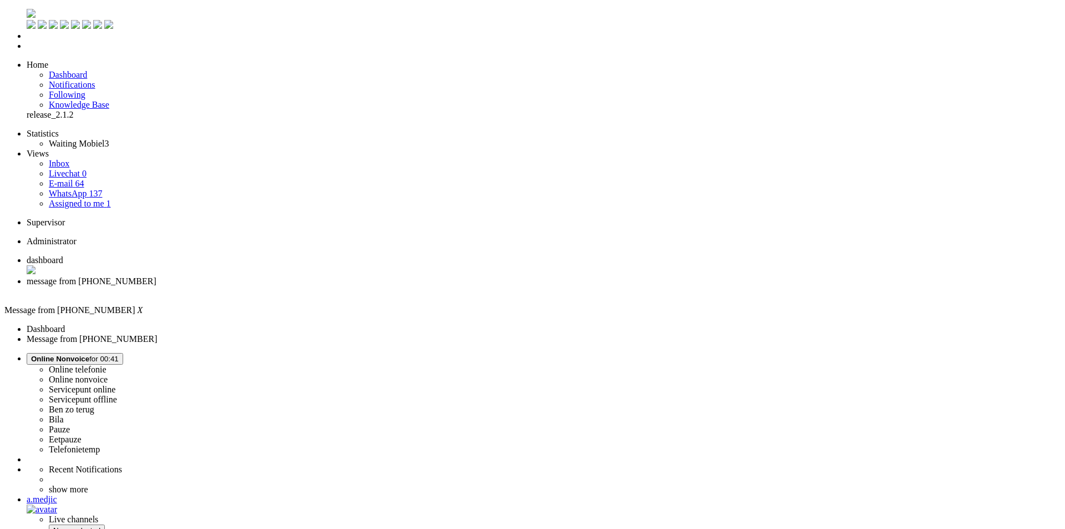
drag, startPoint x: 144, startPoint y: 1894, endPoint x: -70, endPoint y: 1862, distance: 217.1
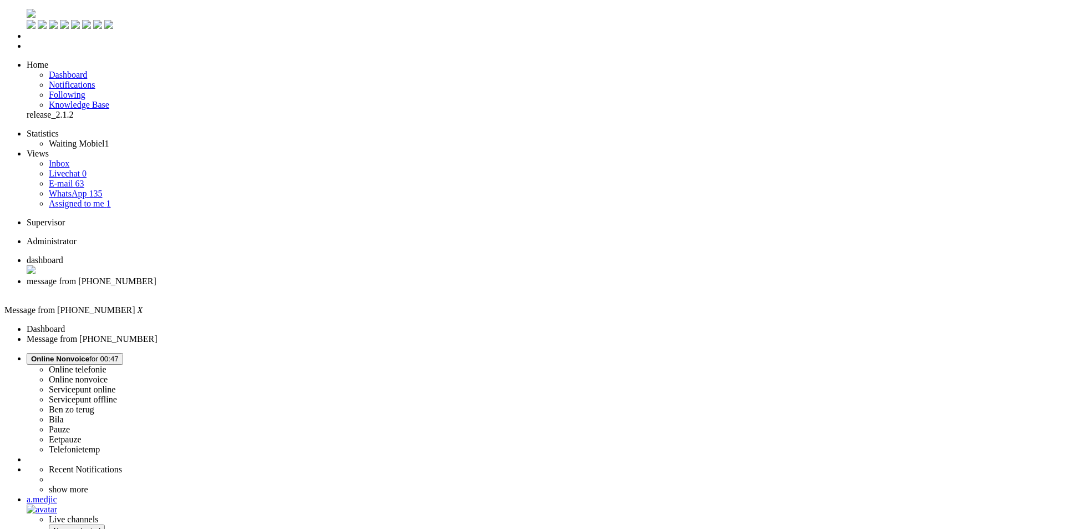
drag, startPoint x: 152, startPoint y: 1899, endPoint x: 19, endPoint y: 1884, distance: 133.5
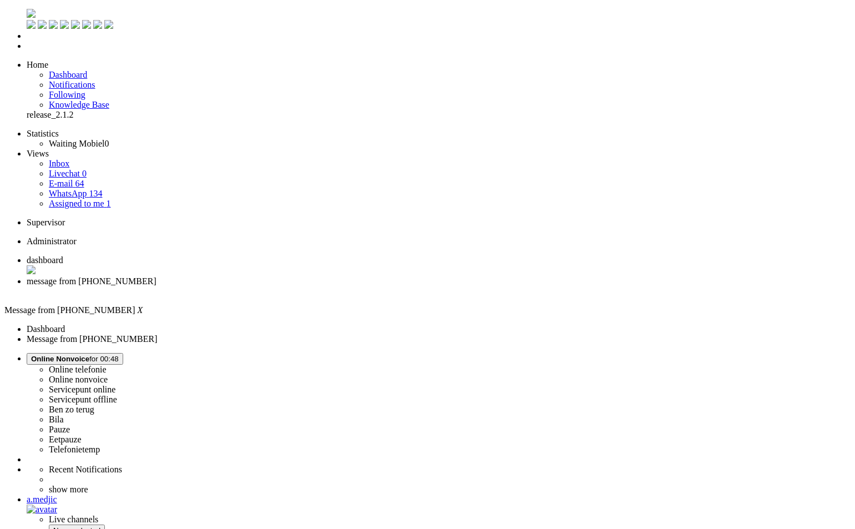
drag, startPoint x: 366, startPoint y: 1900, endPoint x: 270, endPoint y: 1936, distance: 103.3
drag, startPoint x: 362, startPoint y: 1927, endPoint x: 411, endPoint y: 1932, distance: 48.5
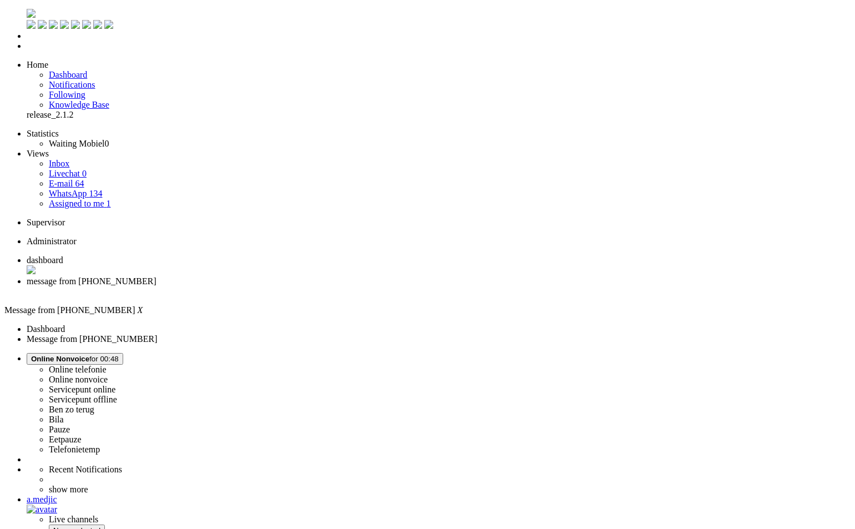
drag, startPoint x: 443, startPoint y: 1943, endPoint x: 741, endPoint y: 2009, distance: 305.7
drag, startPoint x: 362, startPoint y: 1908, endPoint x: 57, endPoint y: 1885, distance: 305.5
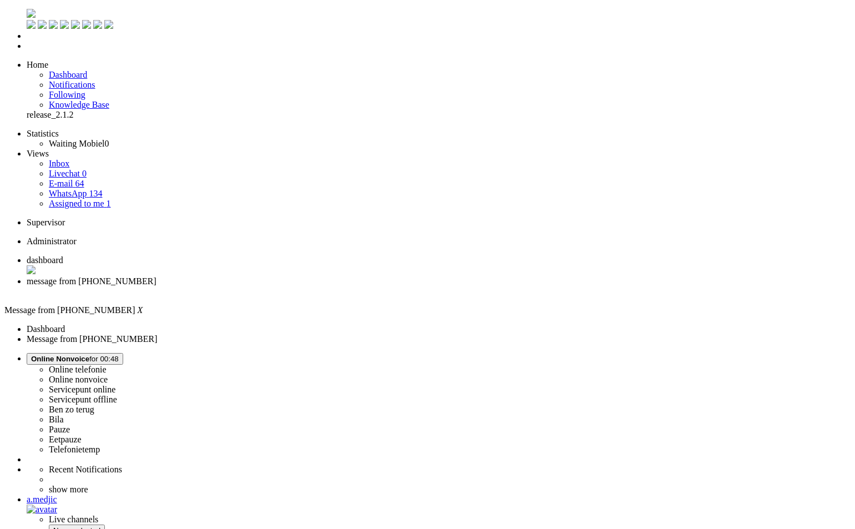
drag, startPoint x: 359, startPoint y: 1900, endPoint x: -30, endPoint y: 1885, distance: 389.2
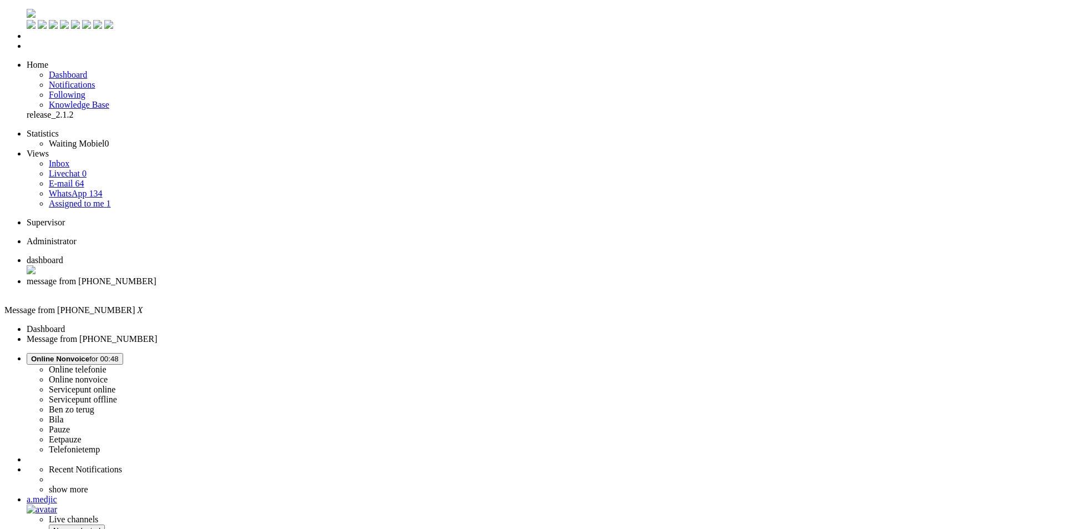
drag, startPoint x: 288, startPoint y: 1924, endPoint x: 22, endPoint y: 1880, distance: 269.5
drag, startPoint x: 133, startPoint y: 1893, endPoint x: 196, endPoint y: 1932, distance: 74.0
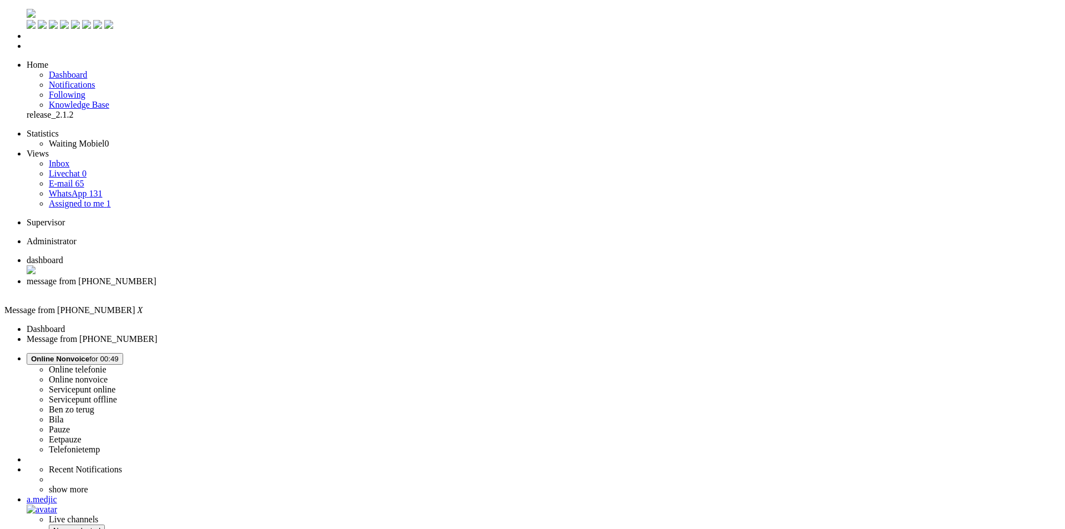
drag, startPoint x: 383, startPoint y: 1921, endPoint x: 339, endPoint y: 1924, distance: 44.5
drag, startPoint x: 393, startPoint y: 1935, endPoint x: -123, endPoint y: 1836, distance: 524.8
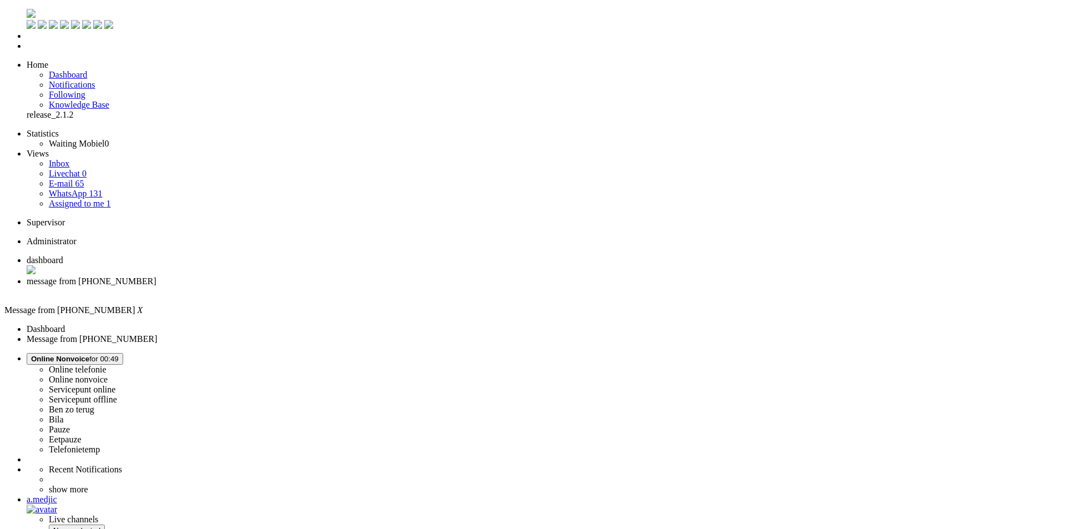
drag, startPoint x: 145, startPoint y: 1898, endPoint x: -106, endPoint y: 1867, distance: 253.3
copy body "Goedemiddag, bedankt voor je bericht! Helaas kunnen wij dit niet meer wijzigen …"
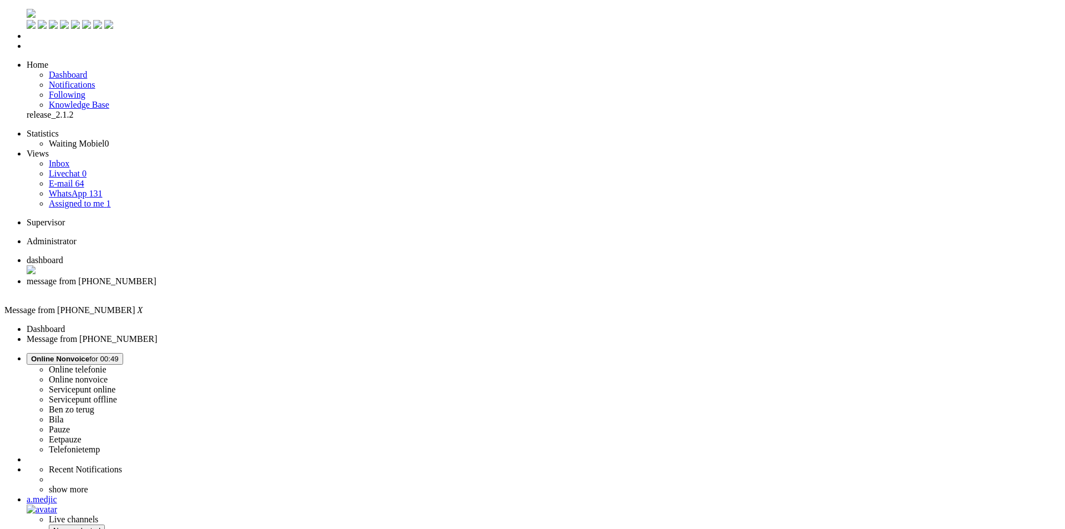
drag, startPoint x: 193, startPoint y: 1914, endPoint x: -67, endPoint y: 1877, distance: 262.8
drag, startPoint x: 143, startPoint y: 1892, endPoint x: -64, endPoint y: 1883, distance: 207.2
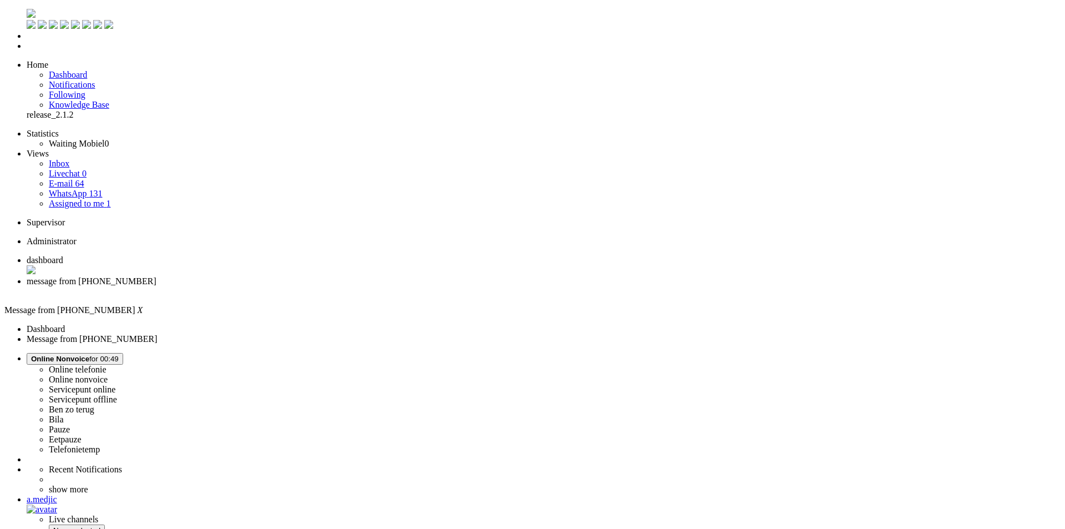
click at [321, 286] on div "Close tab" at bounding box center [544, 291] width 1034 height 10
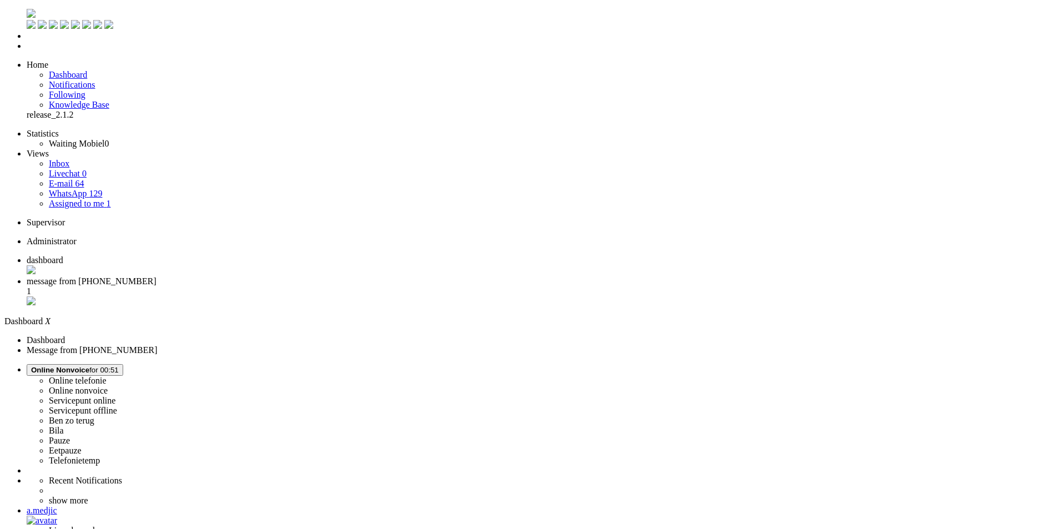
click at [156, 276] on span "message from +31614822125" at bounding box center [92, 280] width 130 height 9
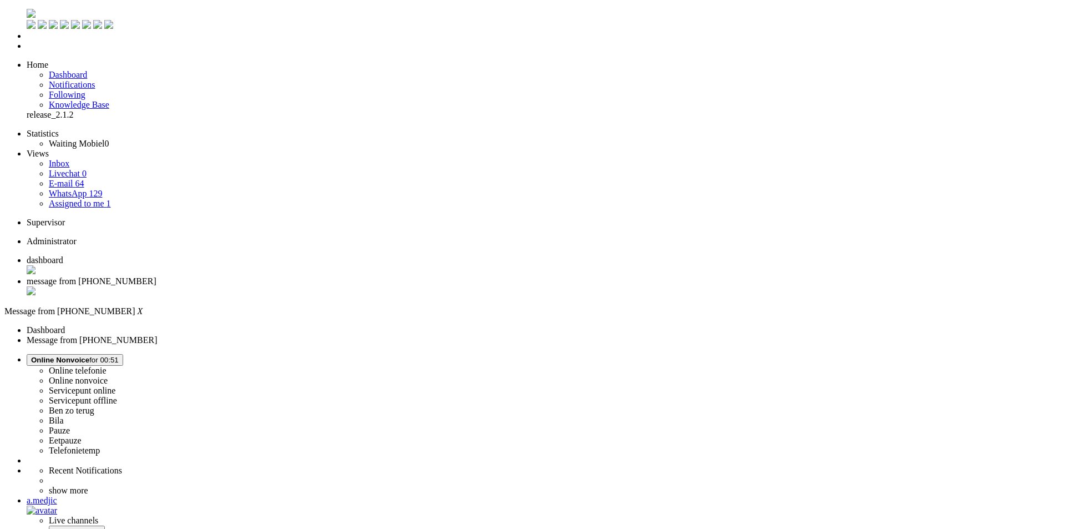
click at [318, 286] on div "Close tab" at bounding box center [544, 291] width 1034 height 11
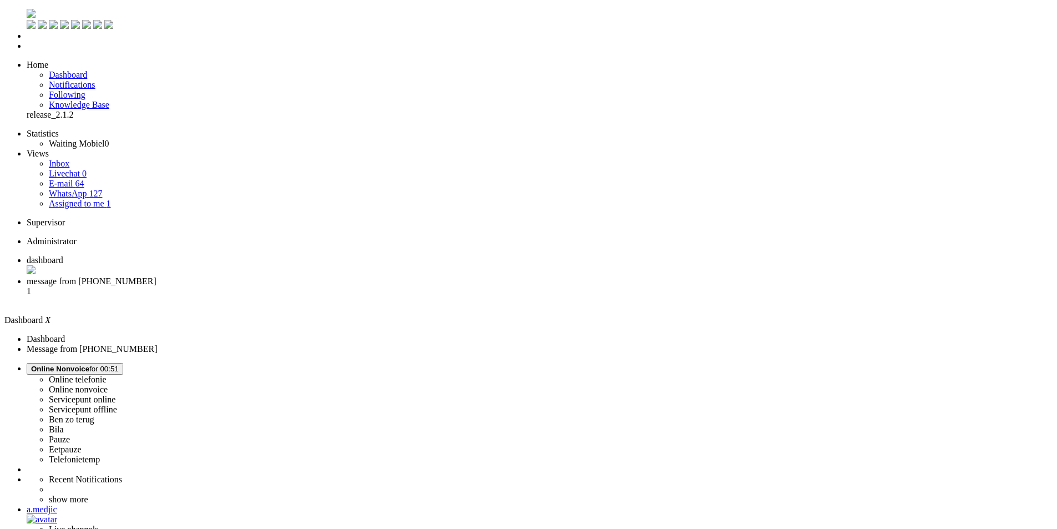
click at [272, 276] on li "message from +31646783508 1" at bounding box center [540, 291] width 1026 height 30
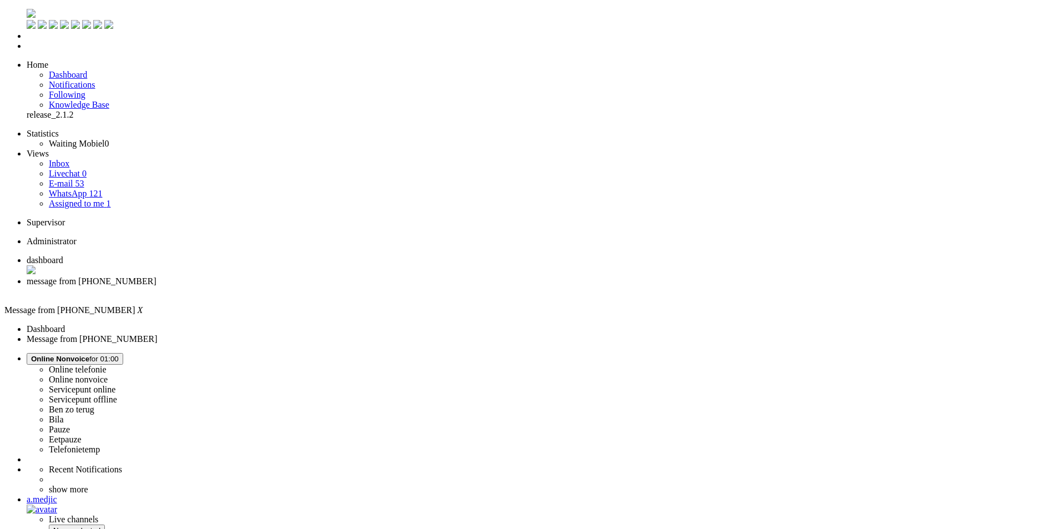
drag, startPoint x: 439, startPoint y: 313, endPoint x: 897, endPoint y: 317, distance: 457.8
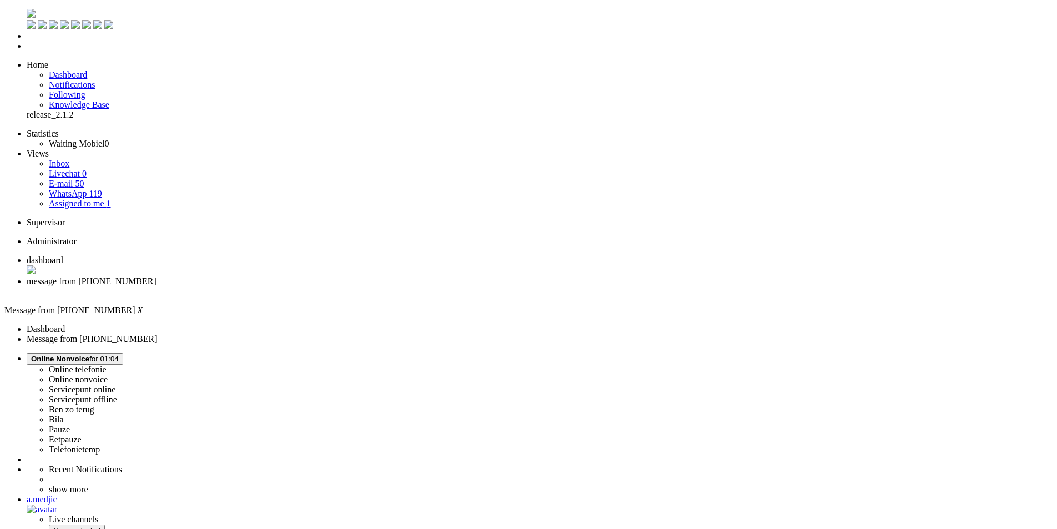
click at [317, 286] on div "Close tab" at bounding box center [540, 291] width 1026 height 10
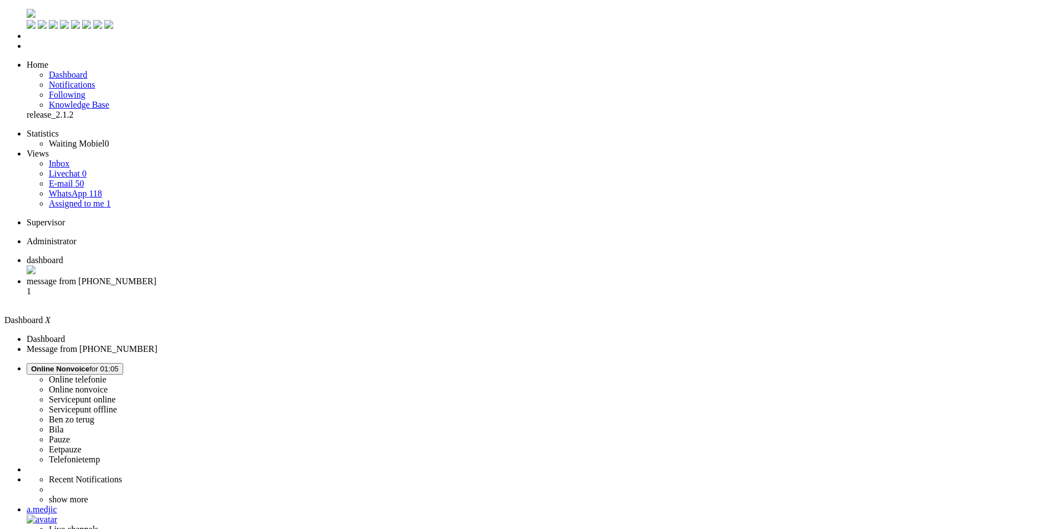
click at [293, 276] on li "message from +31611587349 1" at bounding box center [540, 291] width 1026 height 30
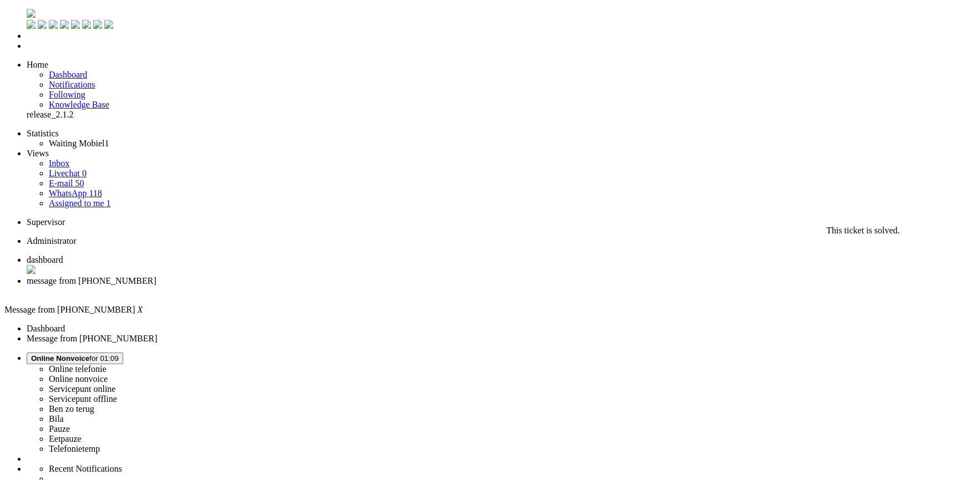
click at [318, 286] on div "Close tab" at bounding box center [492, 291] width 930 height 10
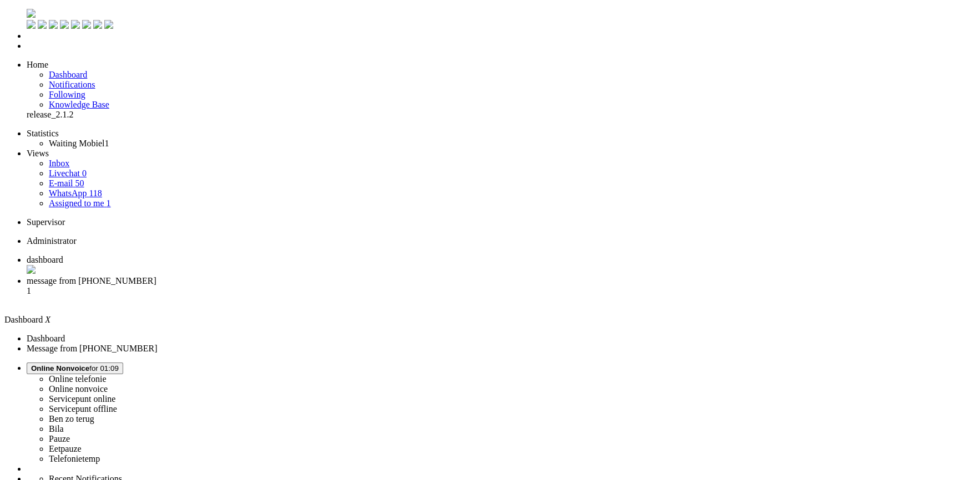
click at [156, 276] on span "message from [PHONE_NUMBER]" at bounding box center [92, 280] width 130 height 9
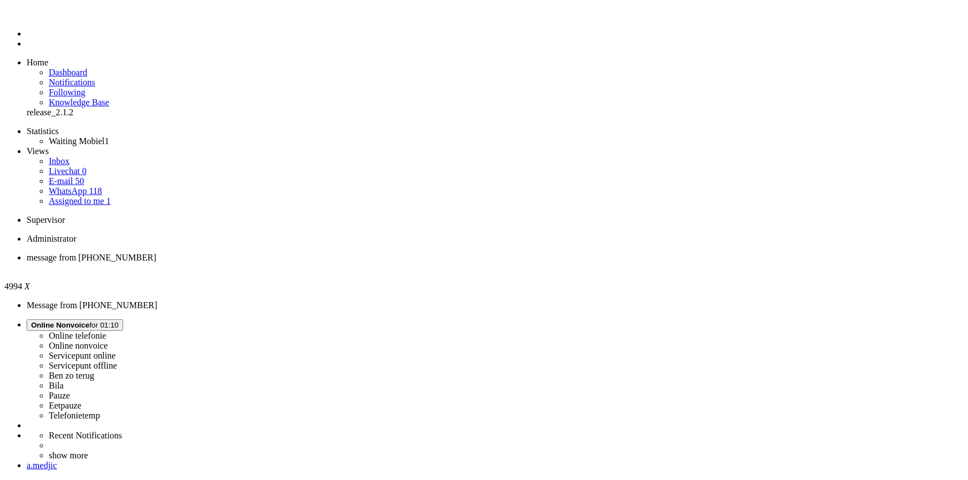
drag, startPoint x: 349, startPoint y: 365, endPoint x: 325, endPoint y: 363, distance: 24.5
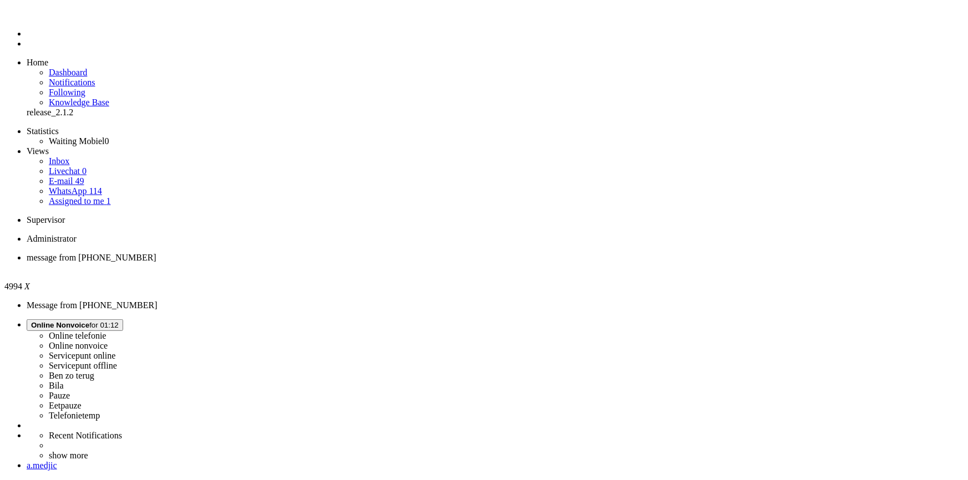
click at [228, 263] on div "Close tab" at bounding box center [495, 268] width 937 height 10
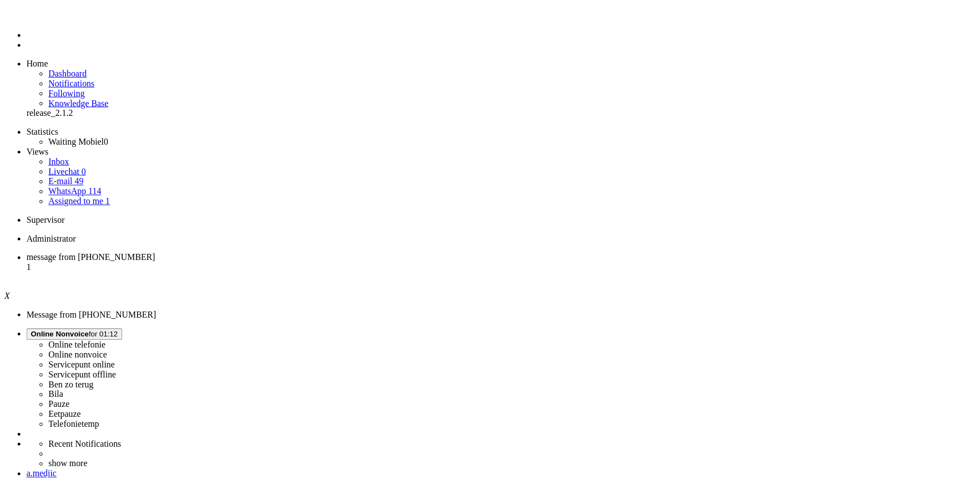
scroll to position [0, 0]
click at [156, 253] on span "message from [PHONE_NUMBER]" at bounding box center [92, 257] width 130 height 9
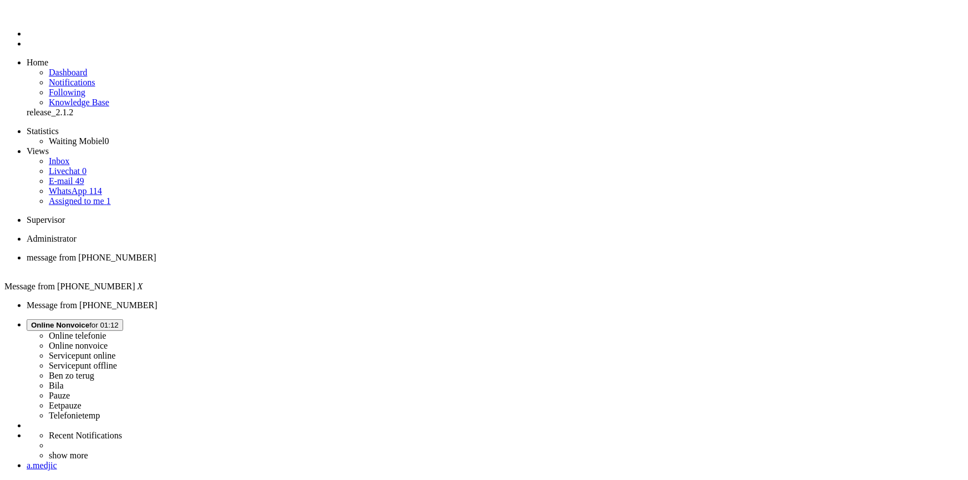
drag, startPoint x: 252, startPoint y: 1850, endPoint x: 206, endPoint y: 1854, distance: 46.2
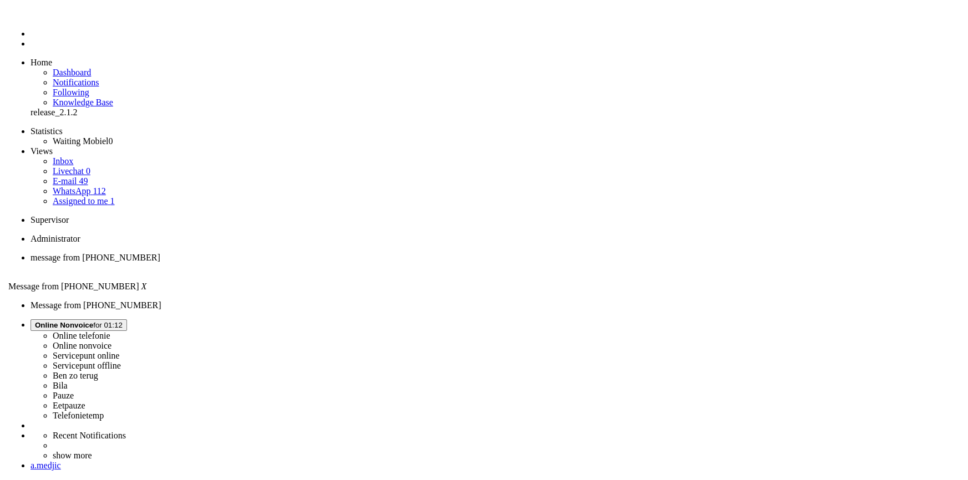
scroll to position [151, 0]
click at [224, 263] on div "Close tab" at bounding box center [495, 268] width 937 height 10
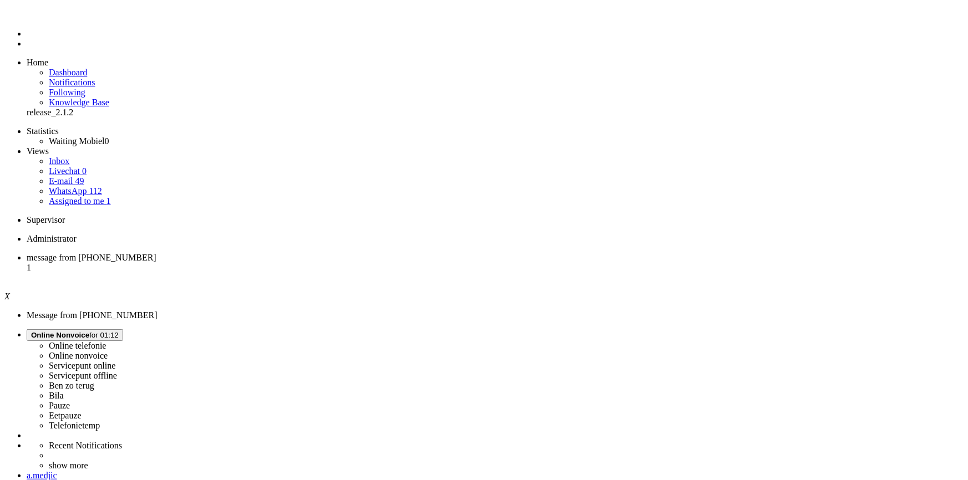
scroll to position [0, 0]
click at [84, 176] on link "E-mail 49" at bounding box center [67, 180] width 36 height 9
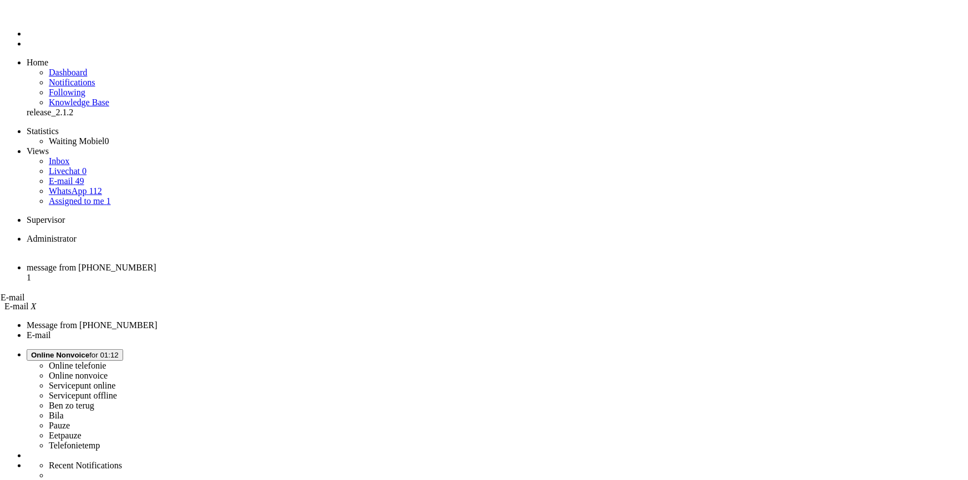
drag, startPoint x: 270, startPoint y: 16, endPoint x: 174, endPoint y: 20, distance: 96.1
click at [25, 293] on span "E-mail" at bounding box center [13, 297] width 24 height 9
click at [62, 196] on span "Assigned to me" at bounding box center [76, 200] width 55 height 9
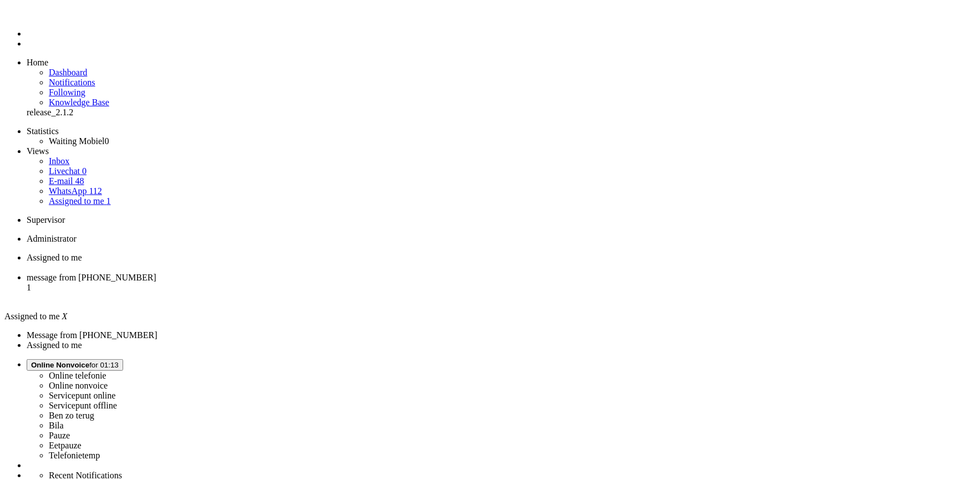
click at [156, 273] on span "message from [PHONE_NUMBER]" at bounding box center [92, 277] width 130 height 9
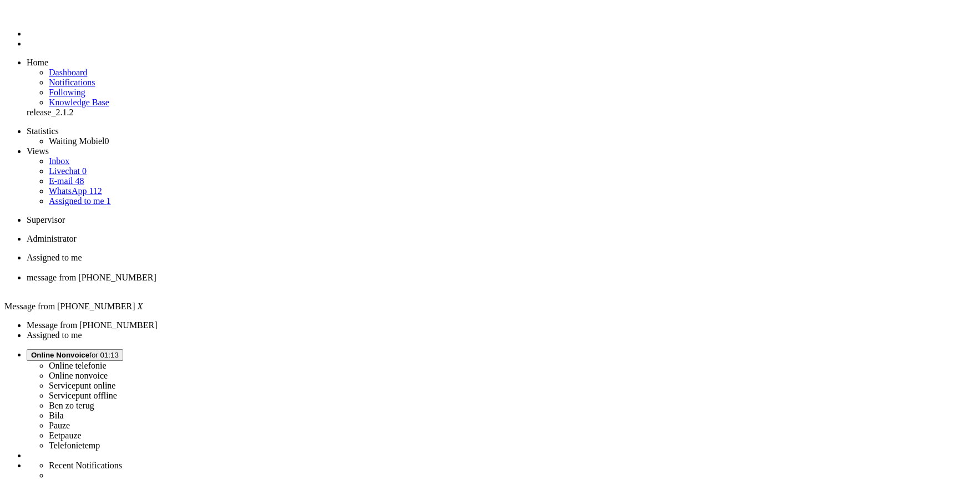
click at [322, 283] on div "Close tab" at bounding box center [492, 288] width 930 height 10
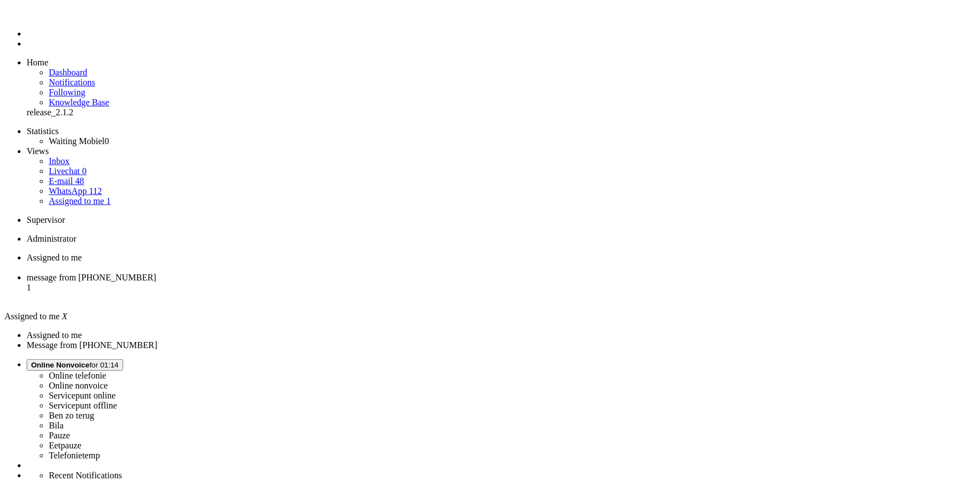
click at [156, 273] on span "message from [PHONE_NUMBER]" at bounding box center [92, 277] width 130 height 9
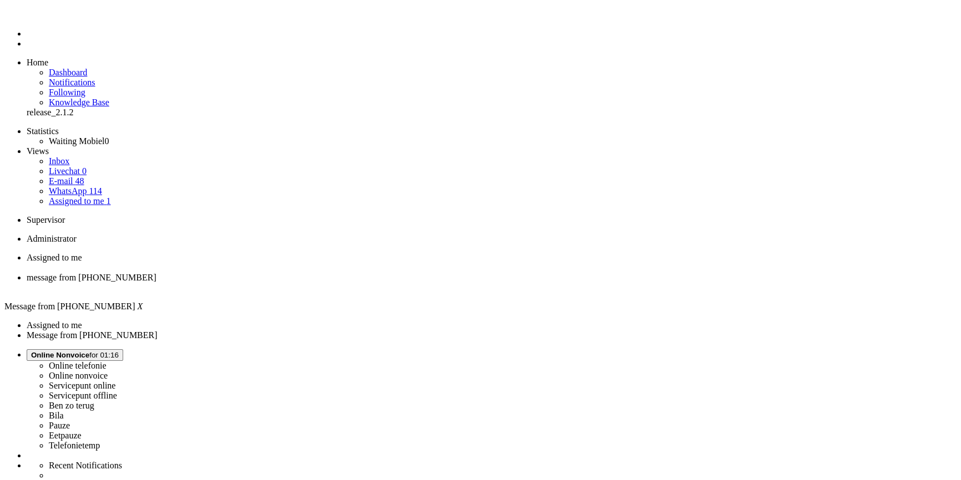
click at [270, 55] on span at bounding box center [270, 55] width 0 height 0
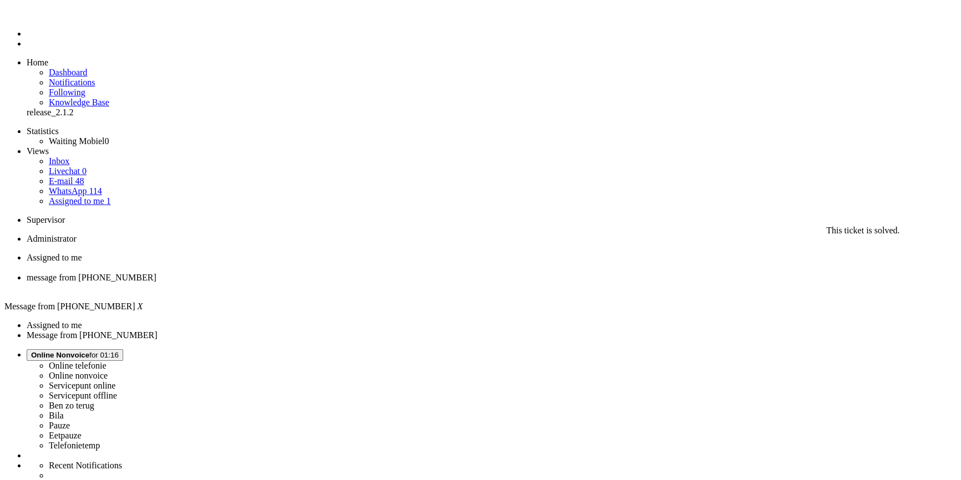
click at [318, 283] on div "Close tab" at bounding box center [492, 288] width 930 height 10
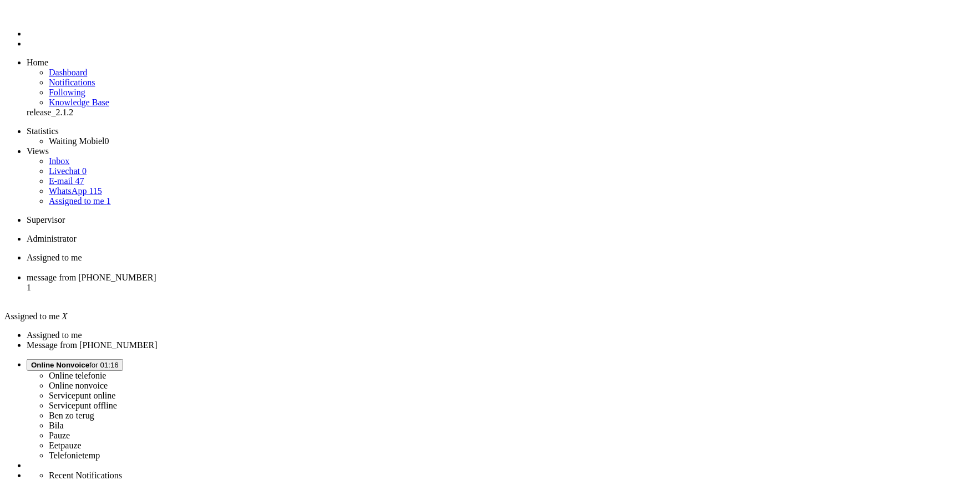
drag, startPoint x: 301, startPoint y: 13, endPoint x: 199, endPoint y: 4, distance: 101.9
click at [156, 273] on span "message from [PHONE_NUMBER]" at bounding box center [92, 277] width 130 height 9
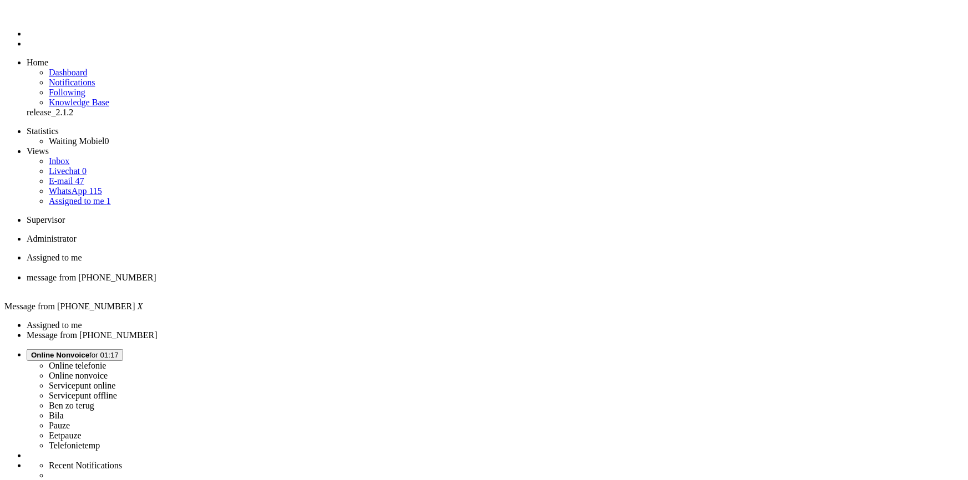
drag, startPoint x: 537, startPoint y: 227, endPoint x: 488, endPoint y: 215, distance: 49.8
copy div "Nu heb ik de telefoon aangezet en tot begin scherm opgestart. Android viel me t…"
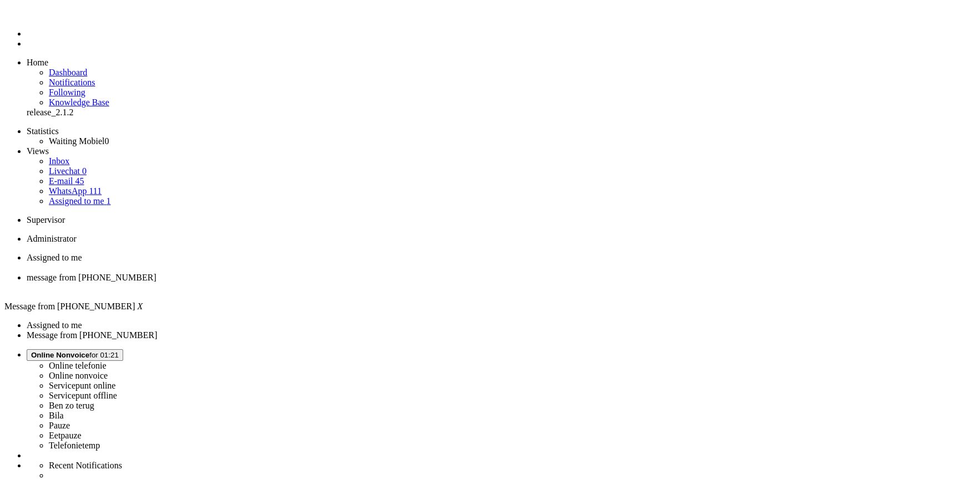
click at [323, 273] on li "message from [PHONE_NUMBER]" at bounding box center [492, 283] width 930 height 20
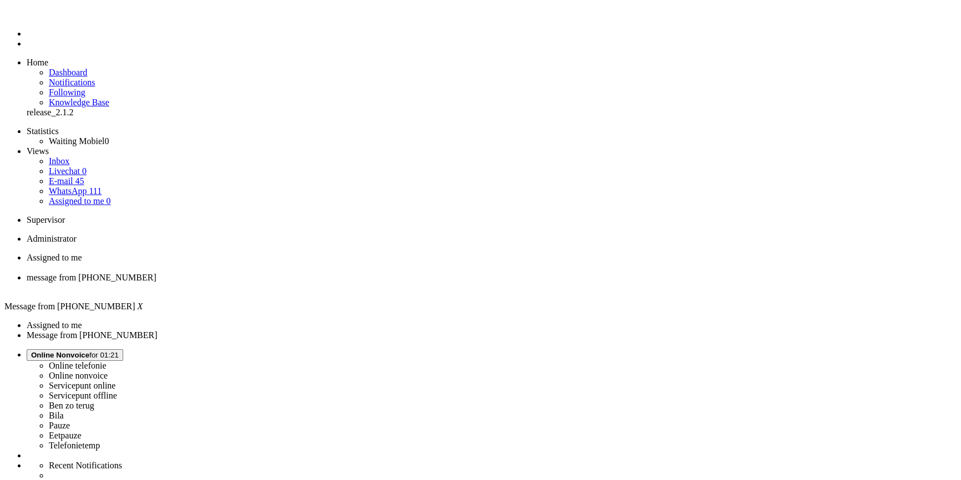
click at [323, 283] on div "Close tab" at bounding box center [492, 288] width 930 height 10
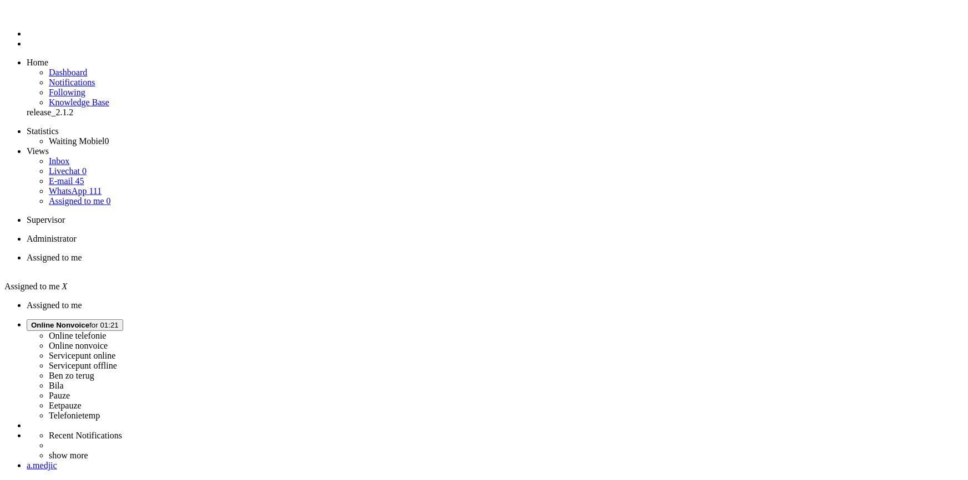
click at [119, 321] on span "Online Nonvoice for 01:21" at bounding box center [75, 325] width 88 height 8
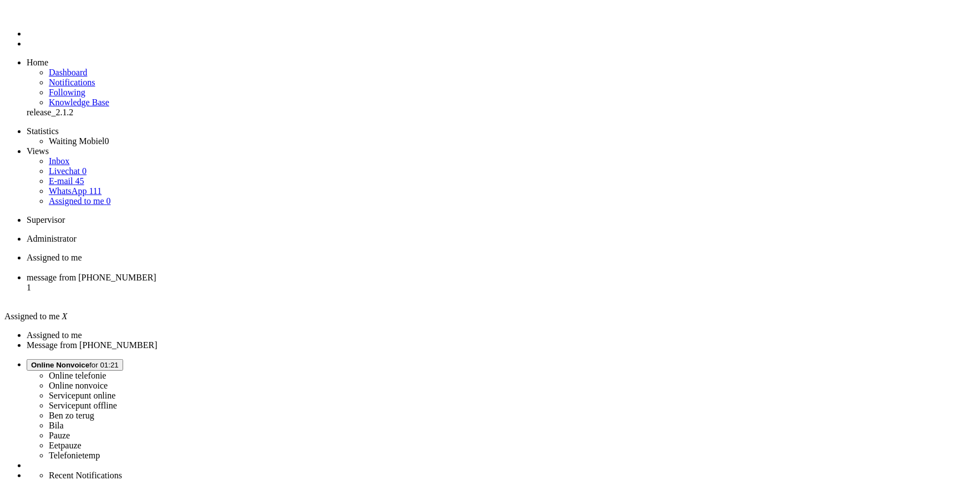
click at [94, 411] on label "Ben zo terug" at bounding box center [71, 415] width 45 height 9
click at [156, 273] on span "message from [PHONE_NUMBER]" at bounding box center [92, 277] width 130 height 9
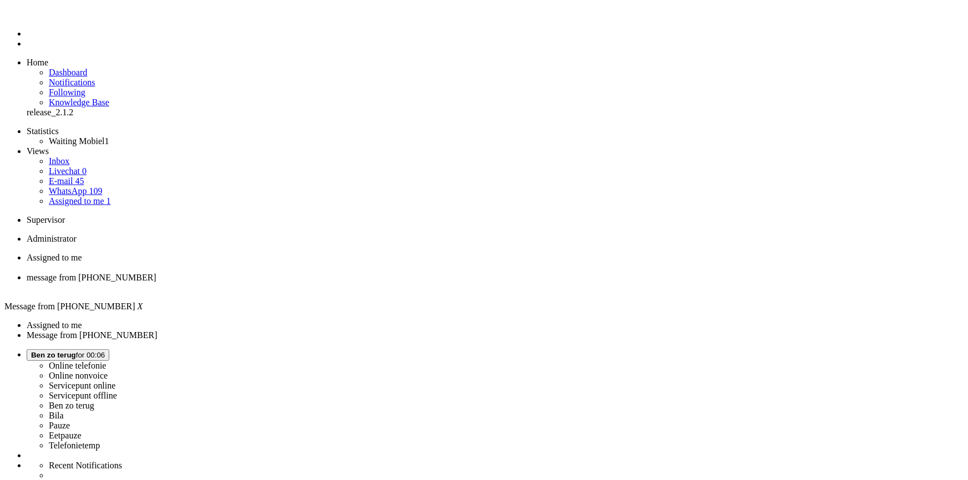
click at [105, 351] on span "[PERSON_NAME] zo terug for 00:06" at bounding box center [68, 355] width 74 height 8
click at [108, 371] on label "Online nonvoice" at bounding box center [78, 375] width 59 height 9
click at [73, 351] on span "Select status" at bounding box center [52, 355] width 42 height 8
